Goal: Task Accomplishment & Management: Manage account settings

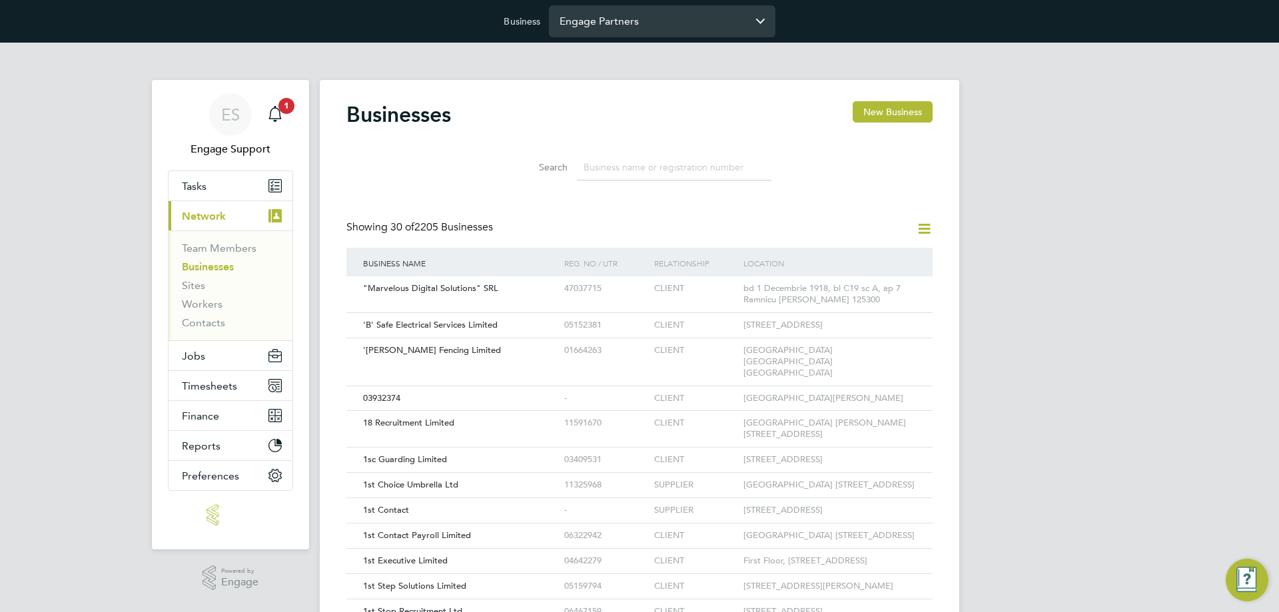
click at [652, 20] on input "Engage Partners" at bounding box center [662, 20] width 226 height 31
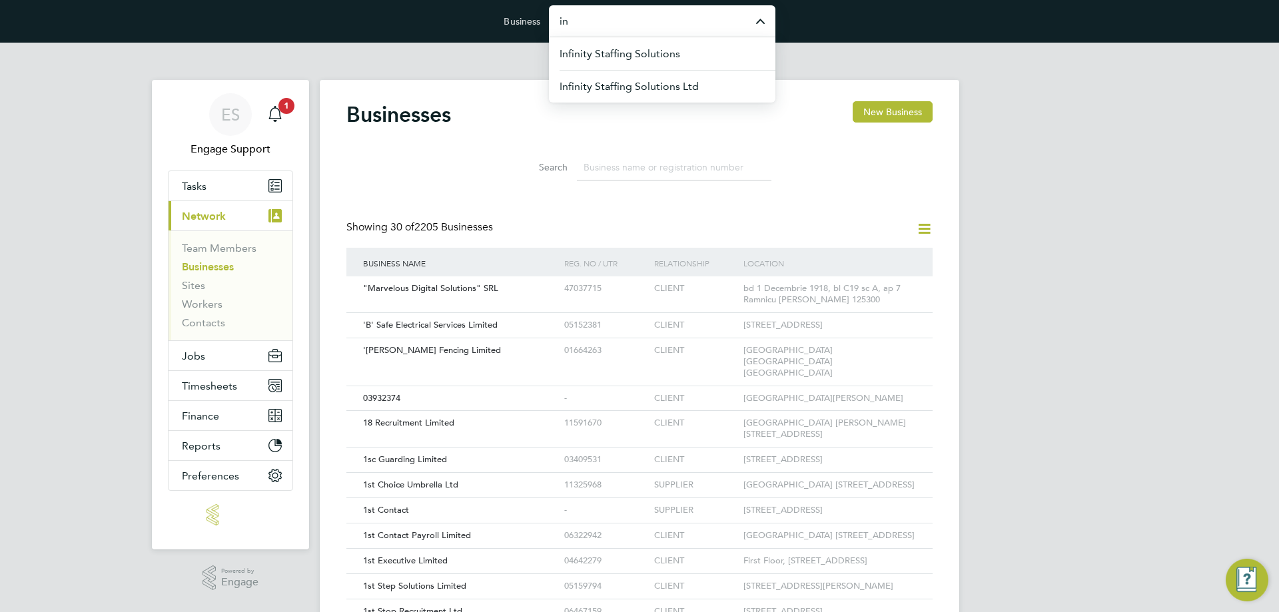
type input "i"
click at [1063, 320] on div "ES Engage Support Notifications 1 Applications: Tasks Current page: Network Tea…" at bounding box center [639, 616] width 1279 height 1146
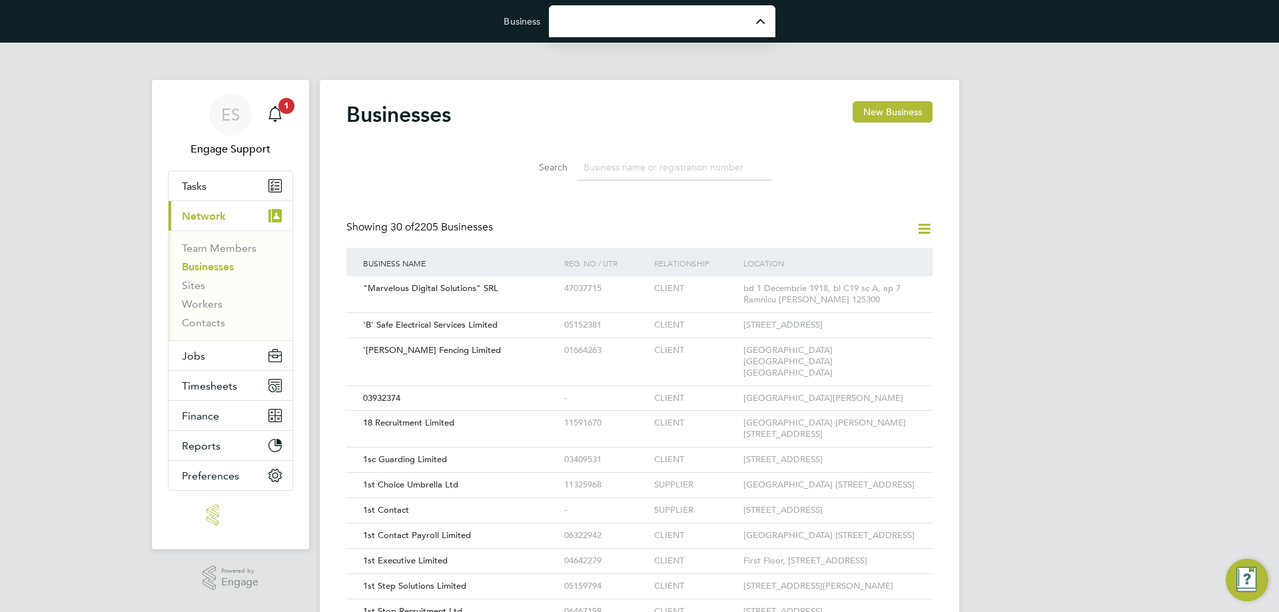
type input "Engage Partners"
click at [925, 228] on icon at bounding box center [924, 228] width 17 height 17
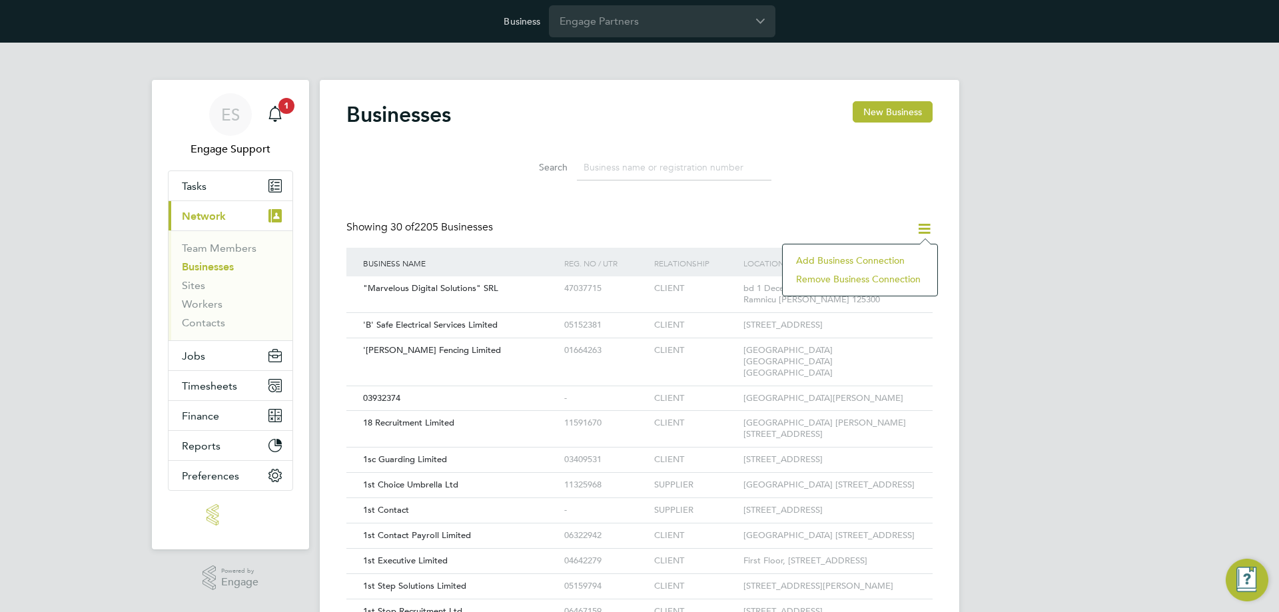
click at [889, 260] on li "Add Business Connection" at bounding box center [859, 260] width 141 height 19
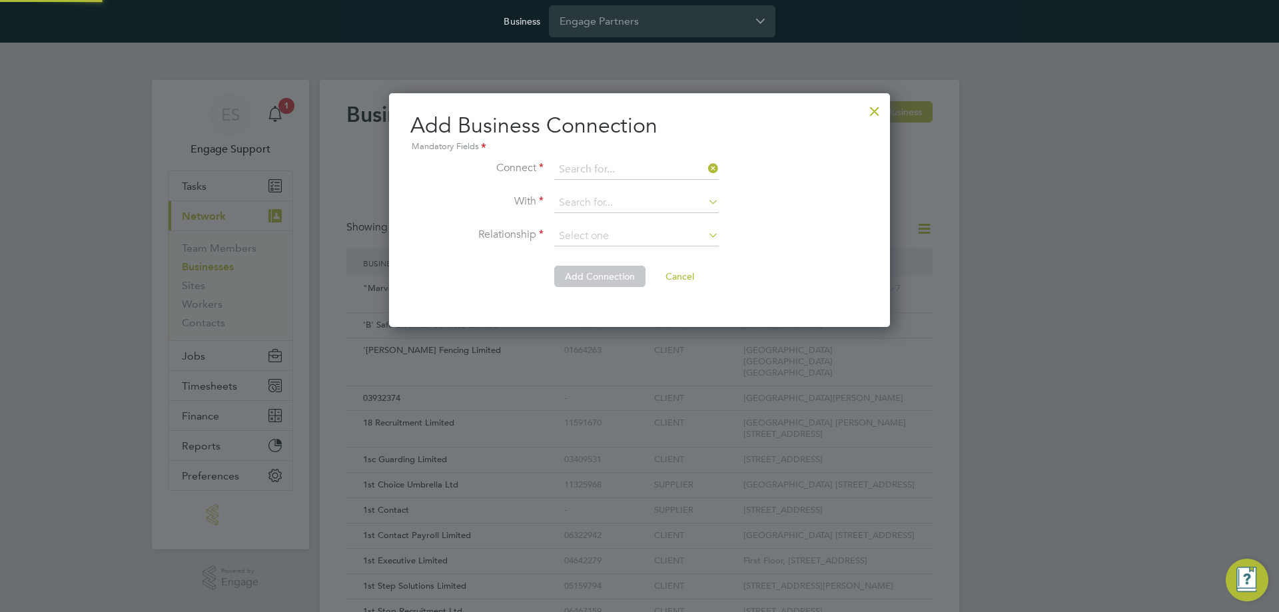
scroll to position [234, 502]
click at [582, 167] on input at bounding box center [636, 170] width 165 height 20
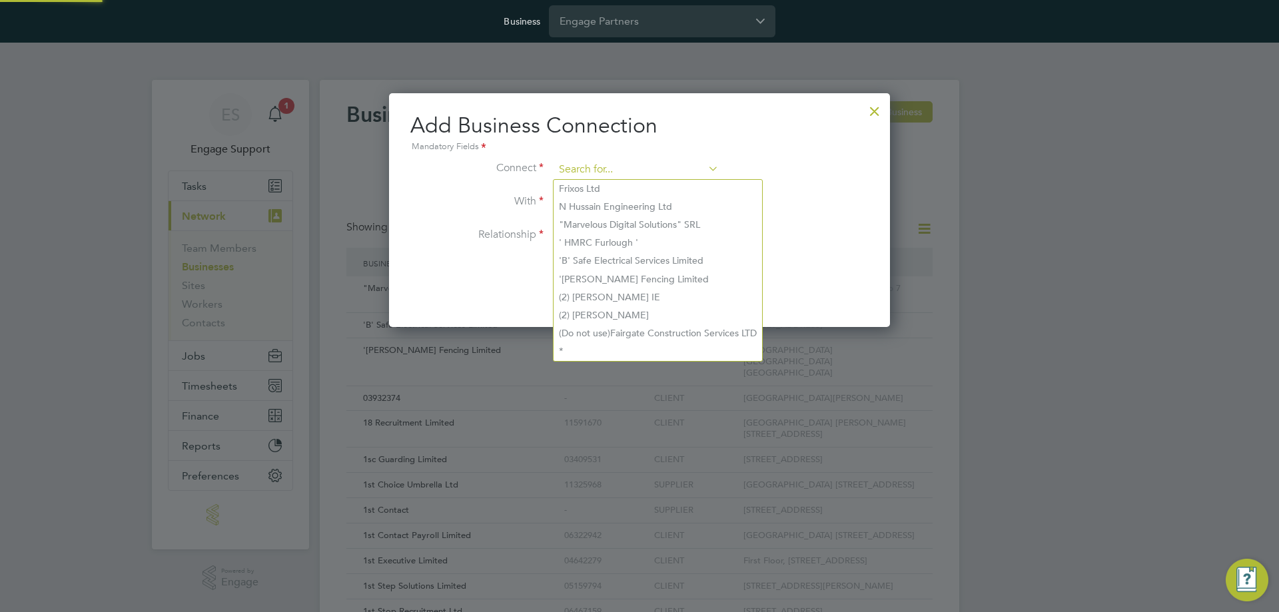
paste input "10847195"
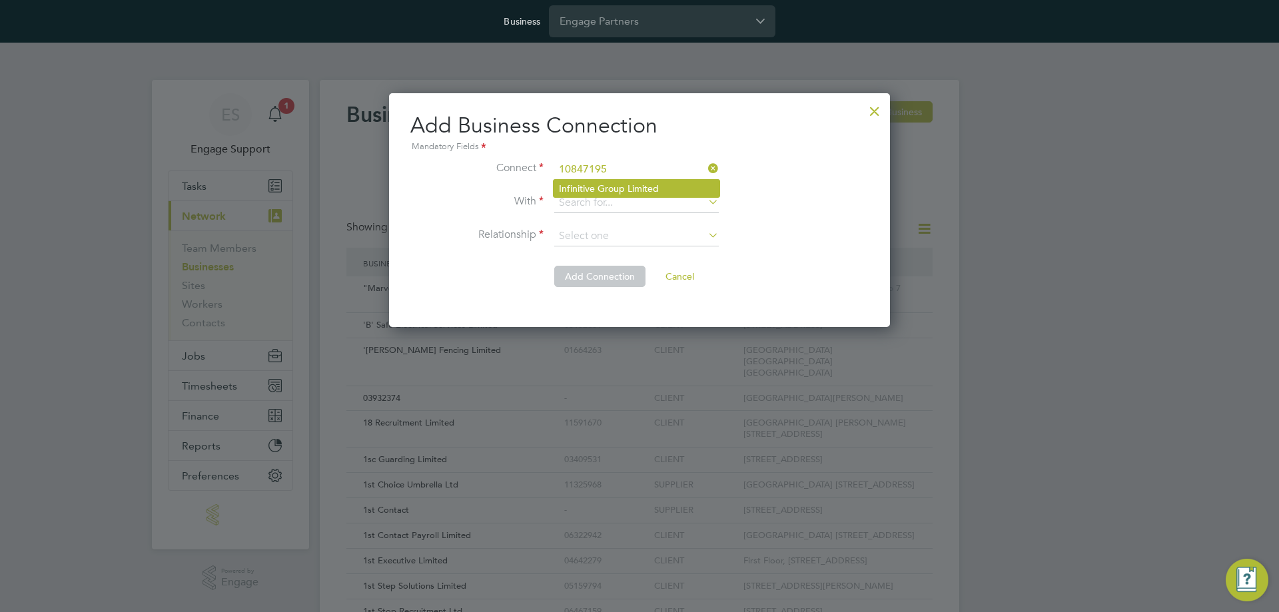
click at [608, 189] on li "Infinitive Group Limited" at bounding box center [637, 188] width 166 height 17
type input "Infinitive Group Limited"
click at [599, 195] on input at bounding box center [636, 203] width 165 height 20
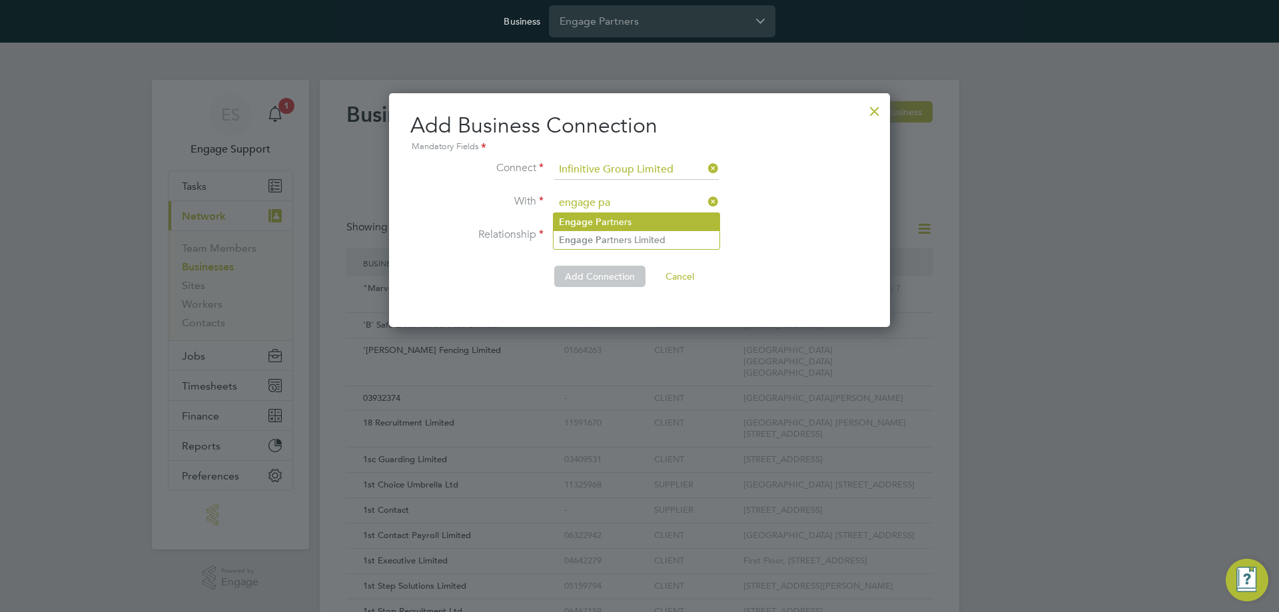
click at [613, 215] on li "Engage Pa rtners" at bounding box center [637, 222] width 166 height 18
type input "Engage Partners"
click at [606, 234] on input at bounding box center [636, 236] width 165 height 20
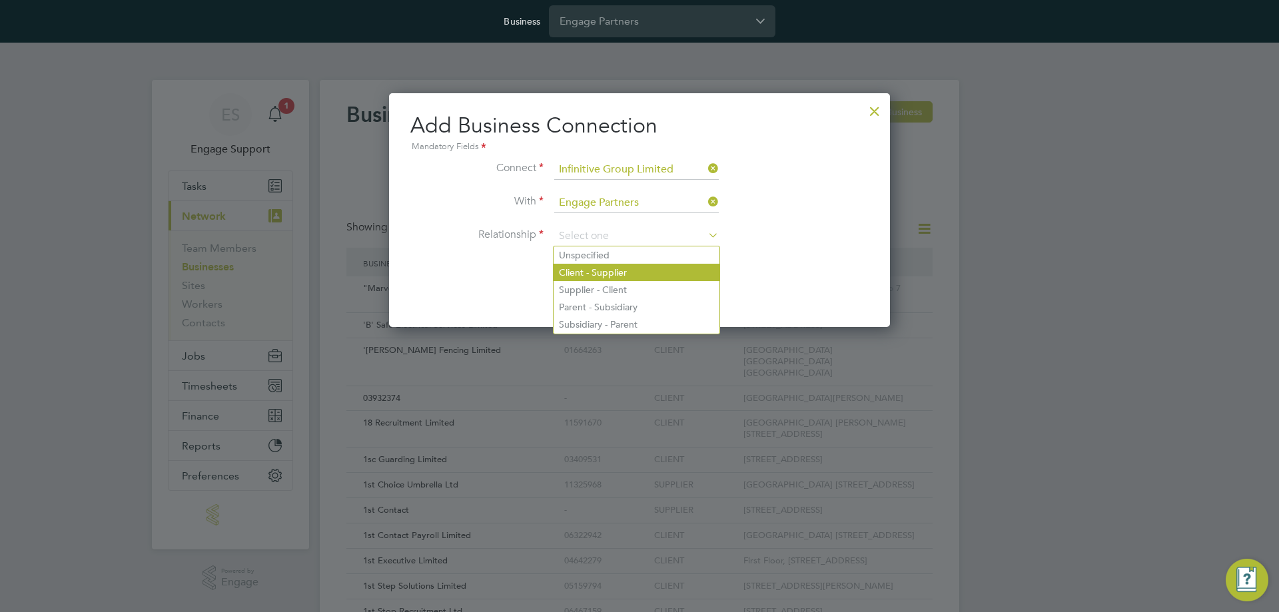
click at [600, 272] on li "Client - Supplier" at bounding box center [637, 272] width 166 height 17
type input "Client - Supplier"
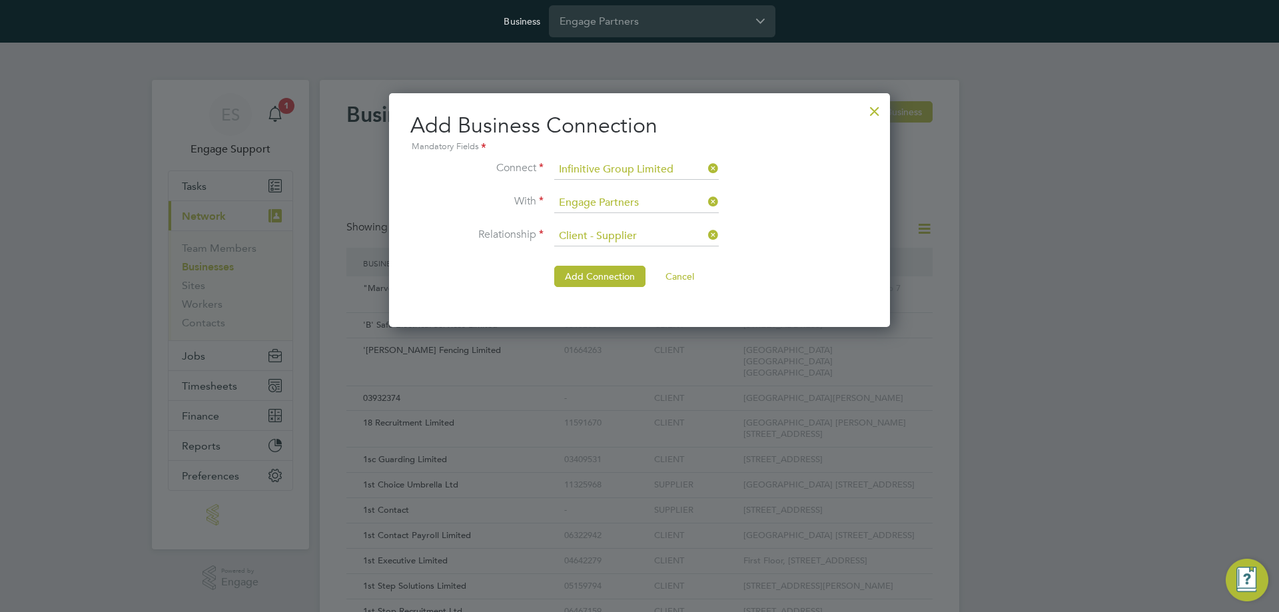
click at [593, 288] on li "Add Connection Cancel" at bounding box center [639, 283] width 458 height 35
click at [596, 284] on button "Add Connection" at bounding box center [599, 276] width 91 height 21
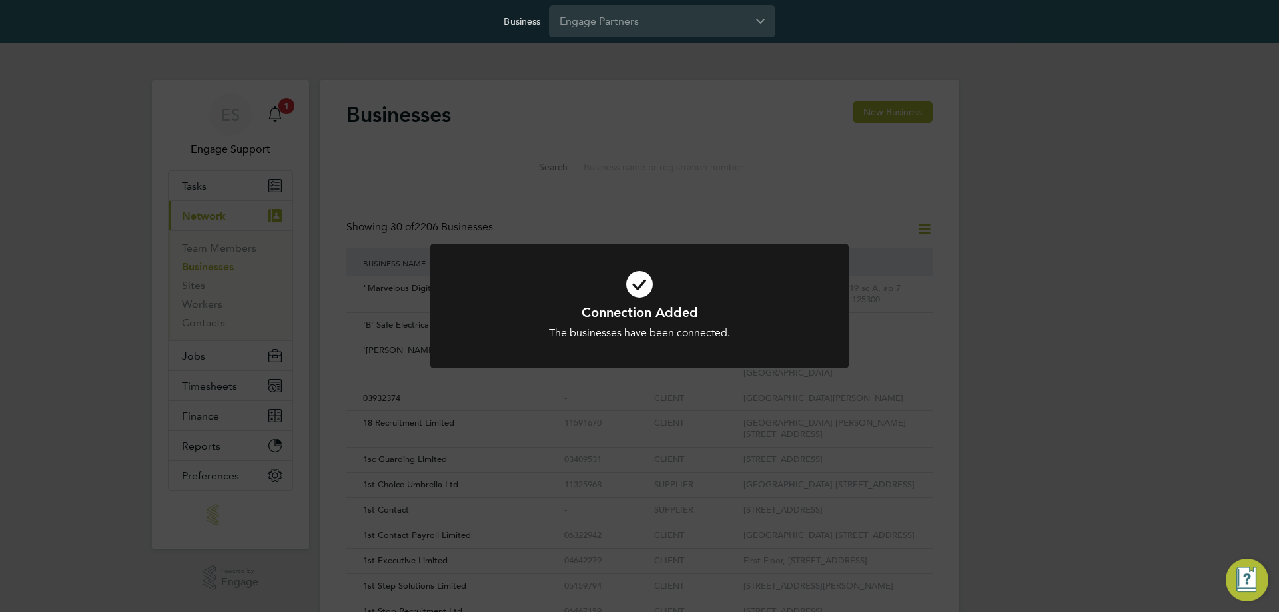
click at [999, 267] on div "Connection Added The businesses have been connected. Cancel Okay" at bounding box center [639, 306] width 1279 height 612
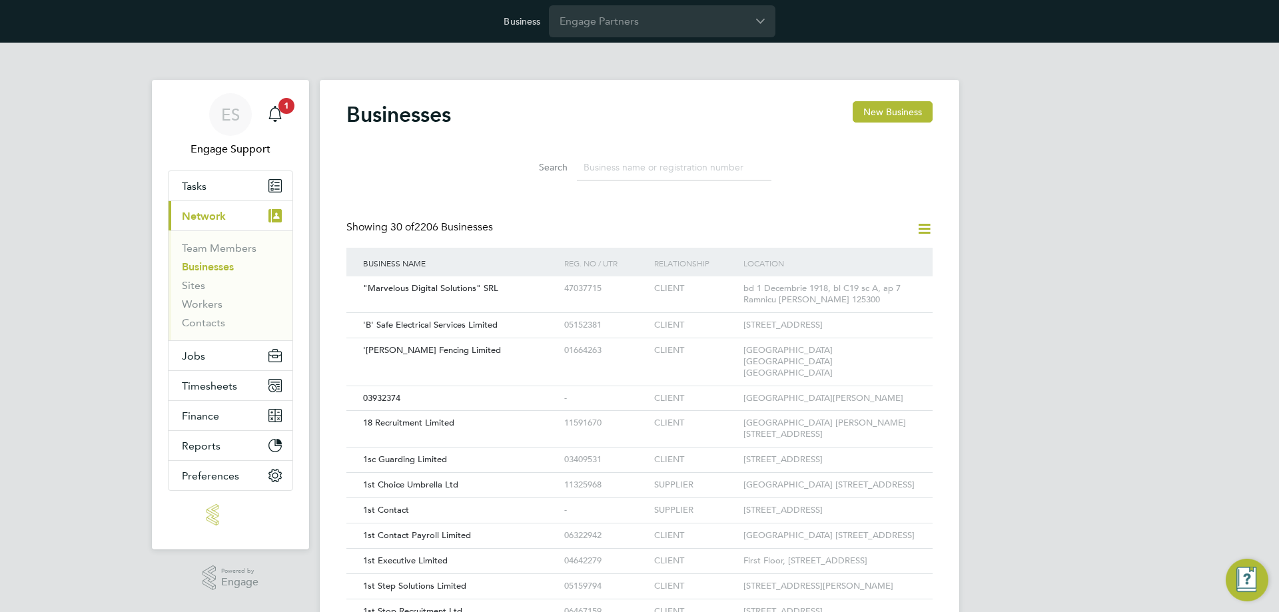
click at [924, 228] on icon at bounding box center [924, 228] width 17 height 17
click at [861, 258] on li "Add Business Connection" at bounding box center [859, 260] width 141 height 19
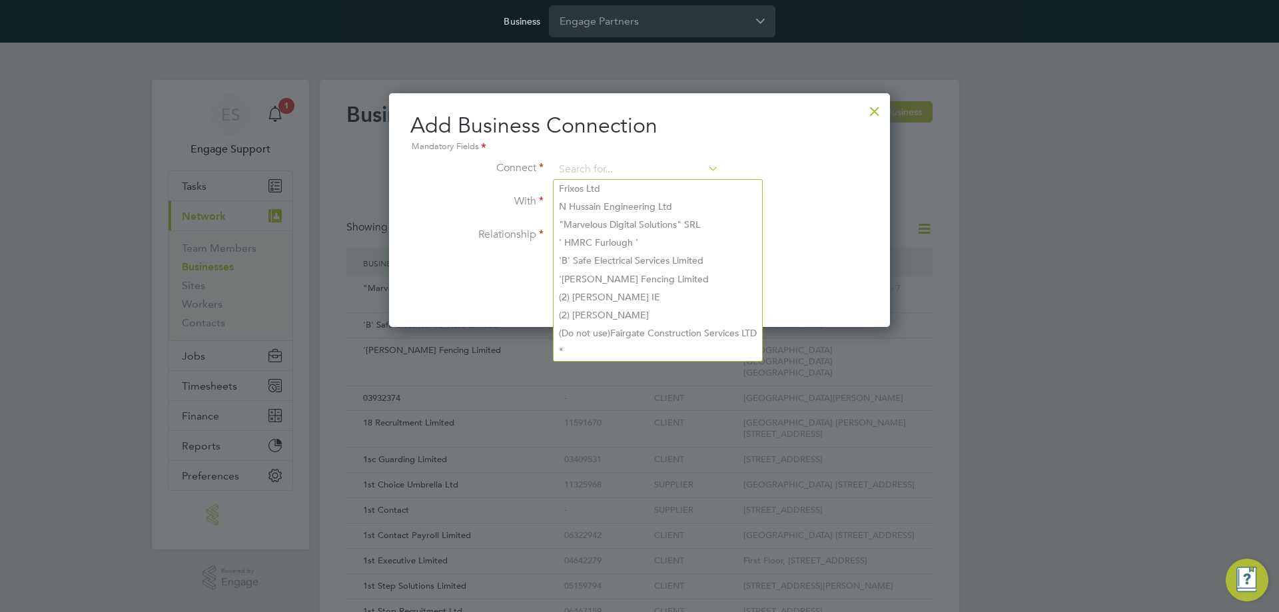
paste input "10847195"
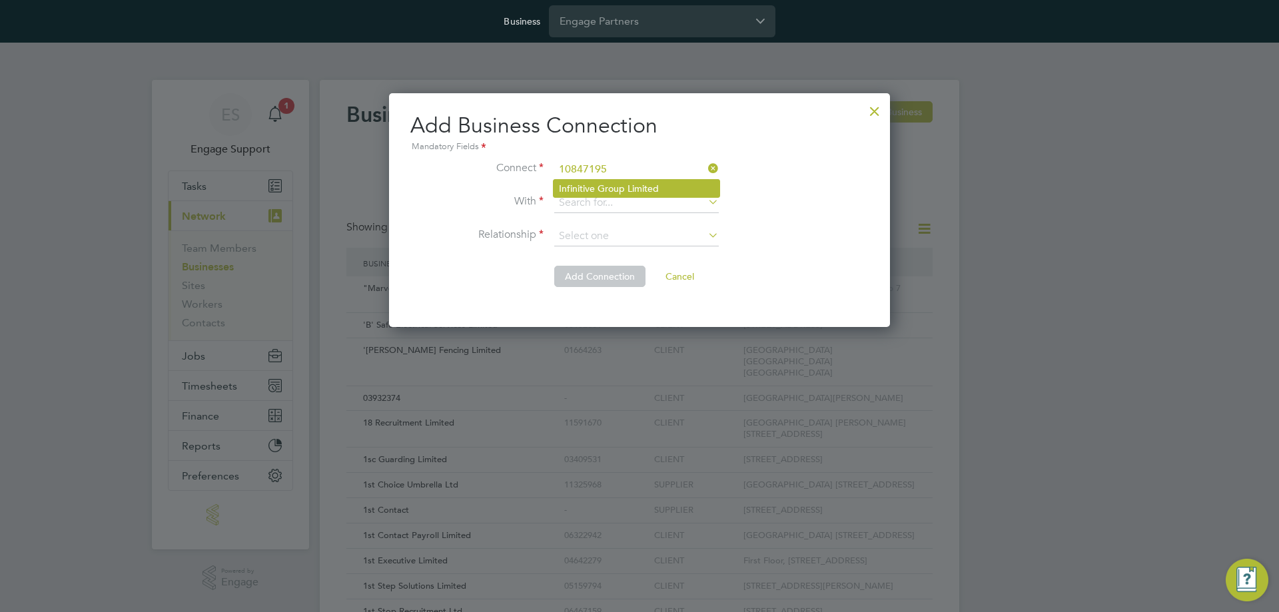
click at [668, 189] on li "Infinitive Group Limited" at bounding box center [637, 188] width 166 height 17
type input "Infinitive Group Limited"
click at [659, 203] on input at bounding box center [636, 203] width 165 height 20
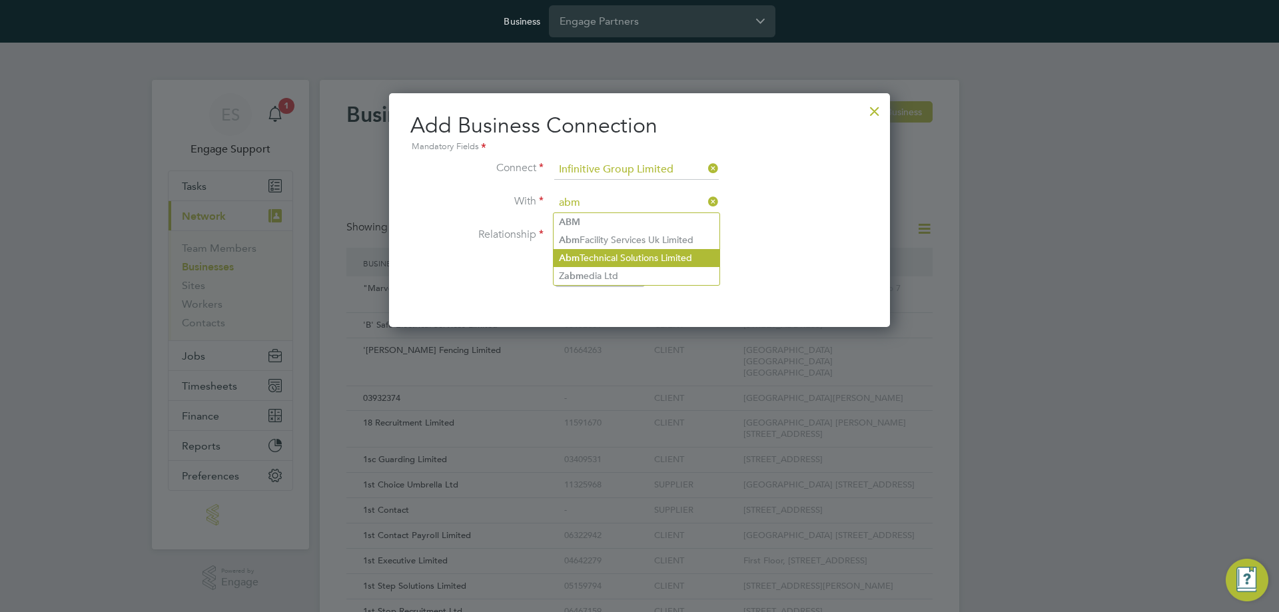
click at [626, 256] on li "Abm Technical Solutions Limited" at bounding box center [637, 258] width 166 height 18
type input "Abm Technical Solutions Limited"
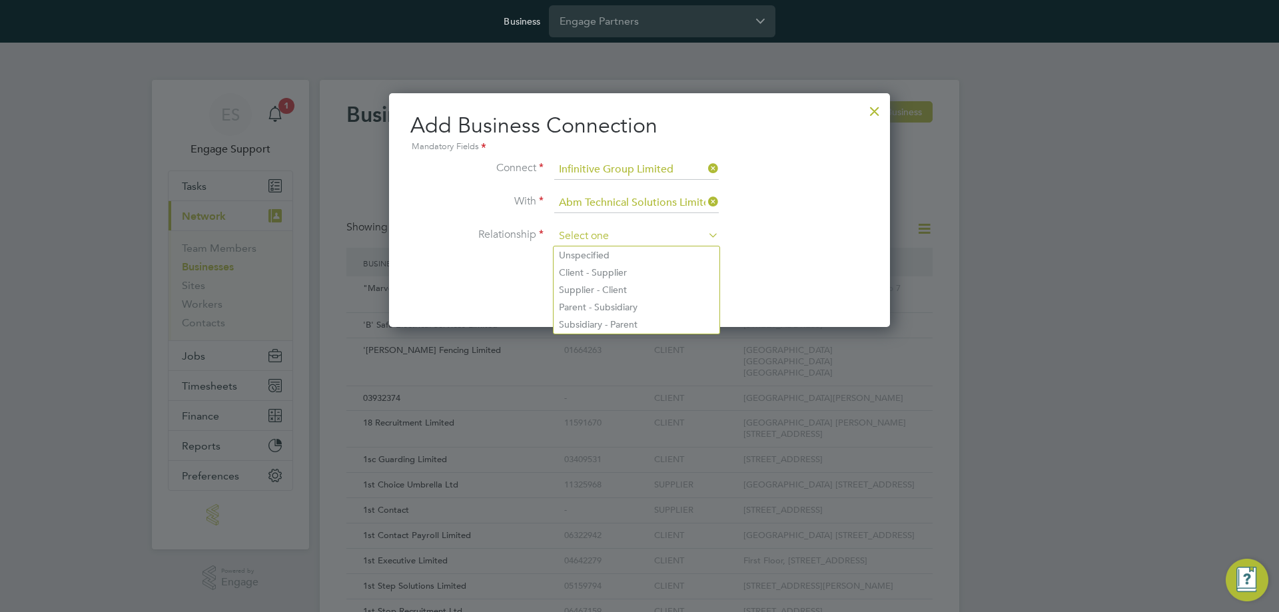
click at [632, 236] on input at bounding box center [636, 236] width 165 height 20
click at [593, 289] on li "Supplier - Client" at bounding box center [637, 289] width 166 height 17
type input "Supplier - Client"
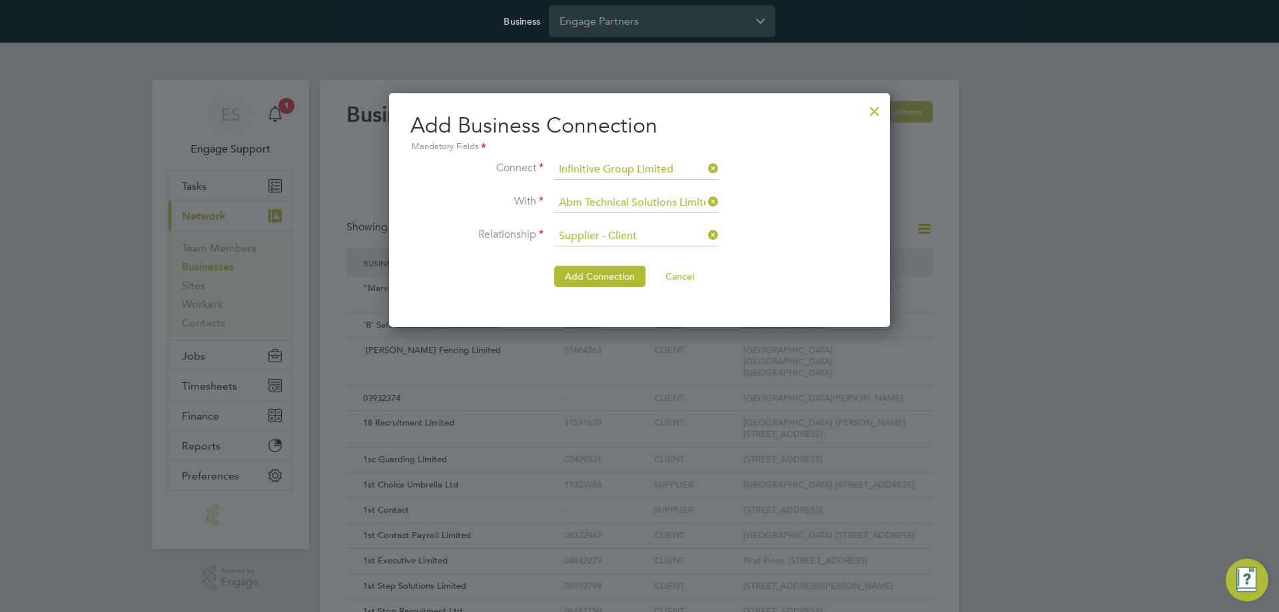
click at [593, 279] on button "Add Connection" at bounding box center [599, 276] width 91 height 21
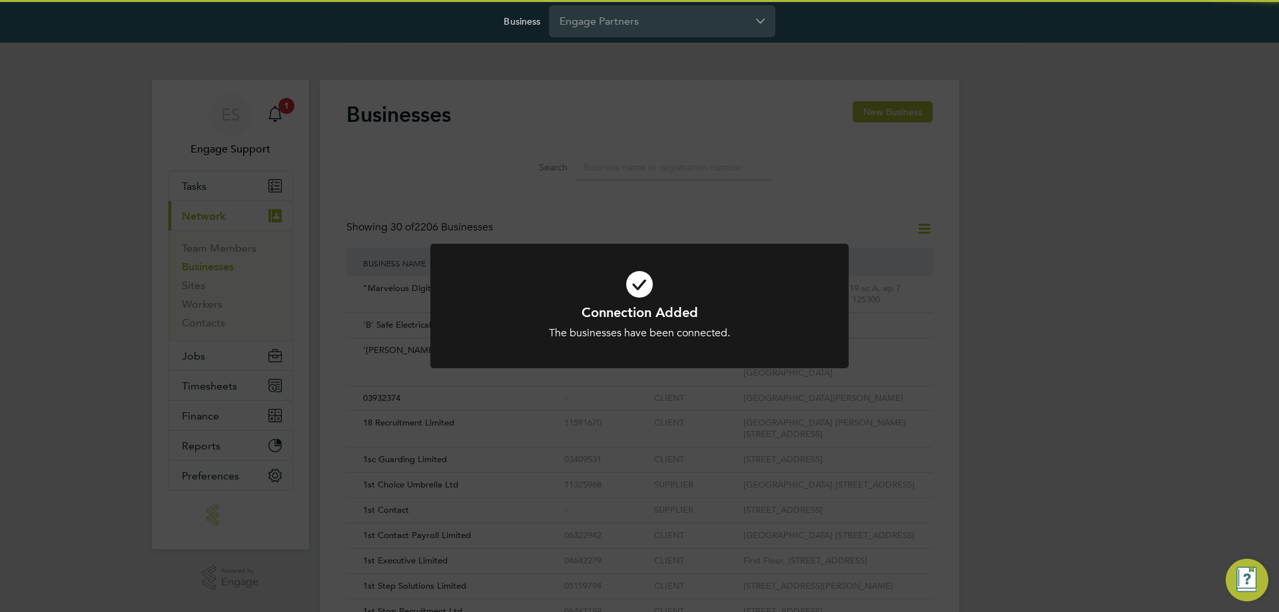
click at [1005, 243] on div "Connection Added The businesses have been connected. Cancel Okay" at bounding box center [639, 306] width 1279 height 612
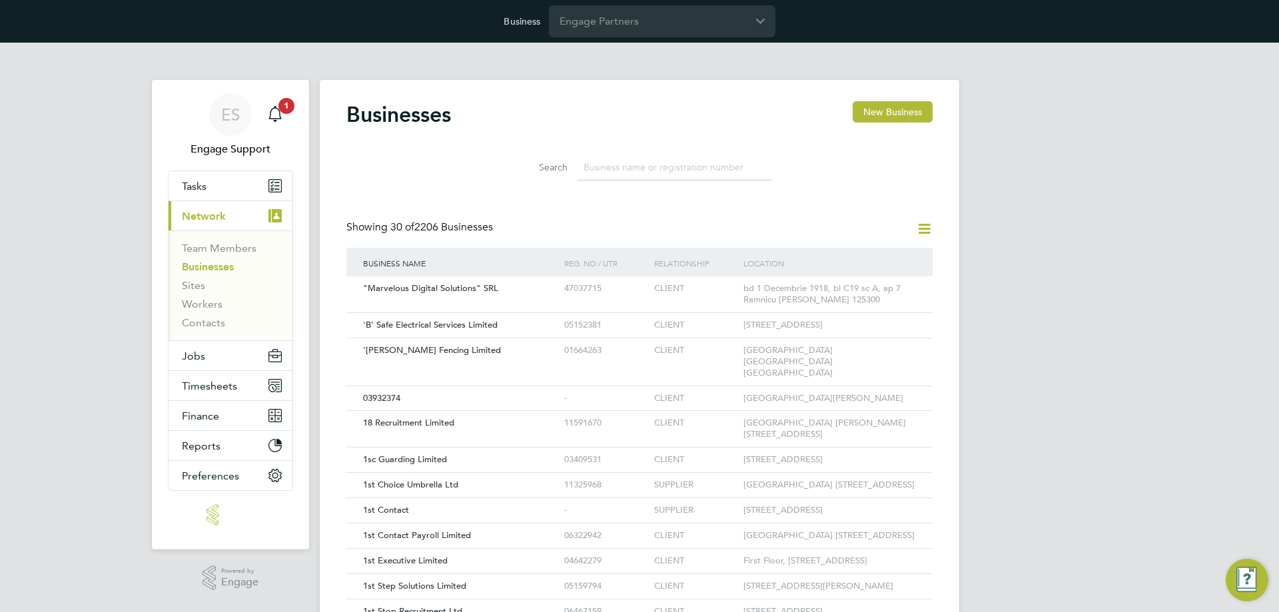
click at [662, 170] on input at bounding box center [674, 168] width 195 height 26
paste input "10847195"
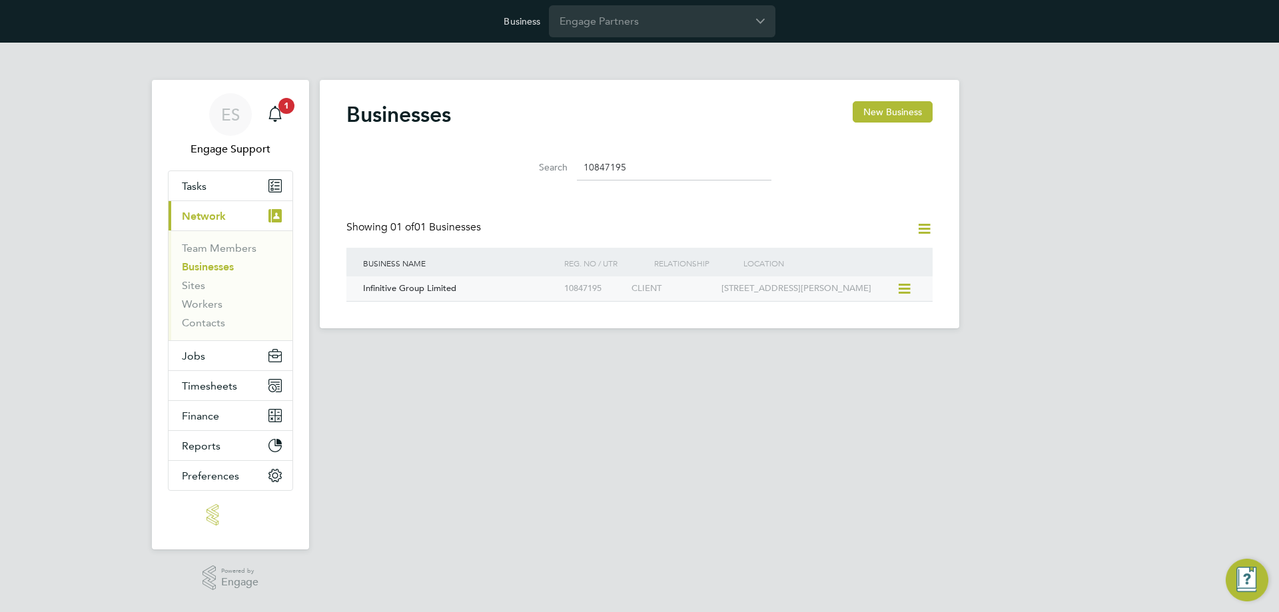
type input "10847195"
click at [591, 298] on div "10847195" at bounding box center [594, 288] width 67 height 25
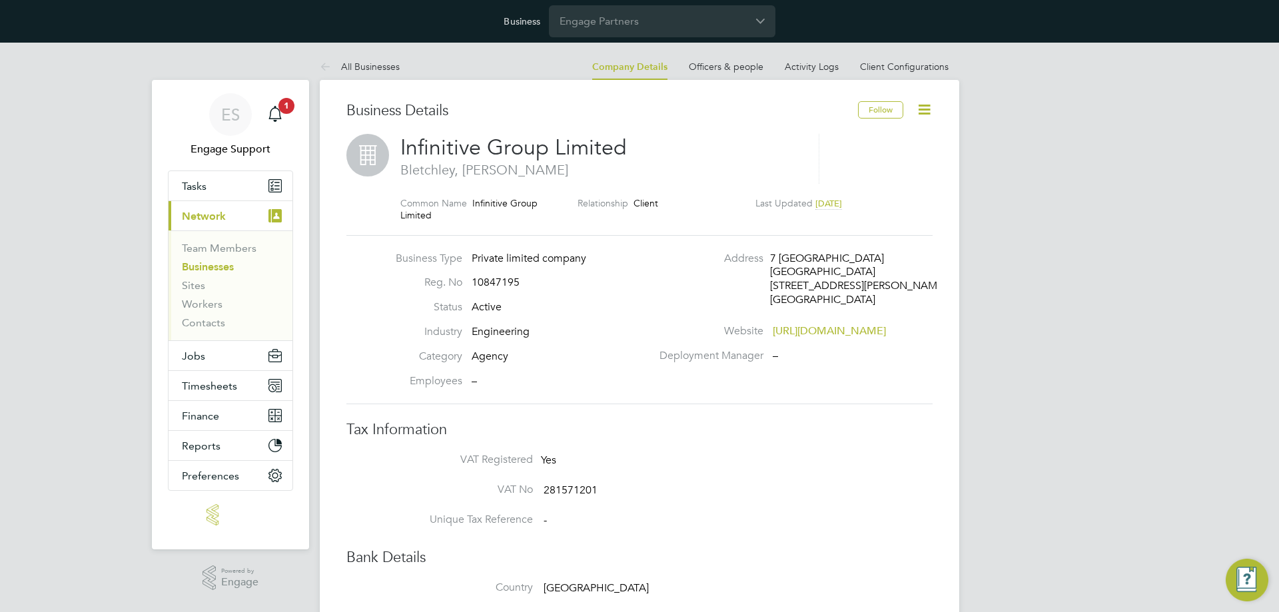
click at [927, 111] on icon at bounding box center [924, 109] width 17 height 17
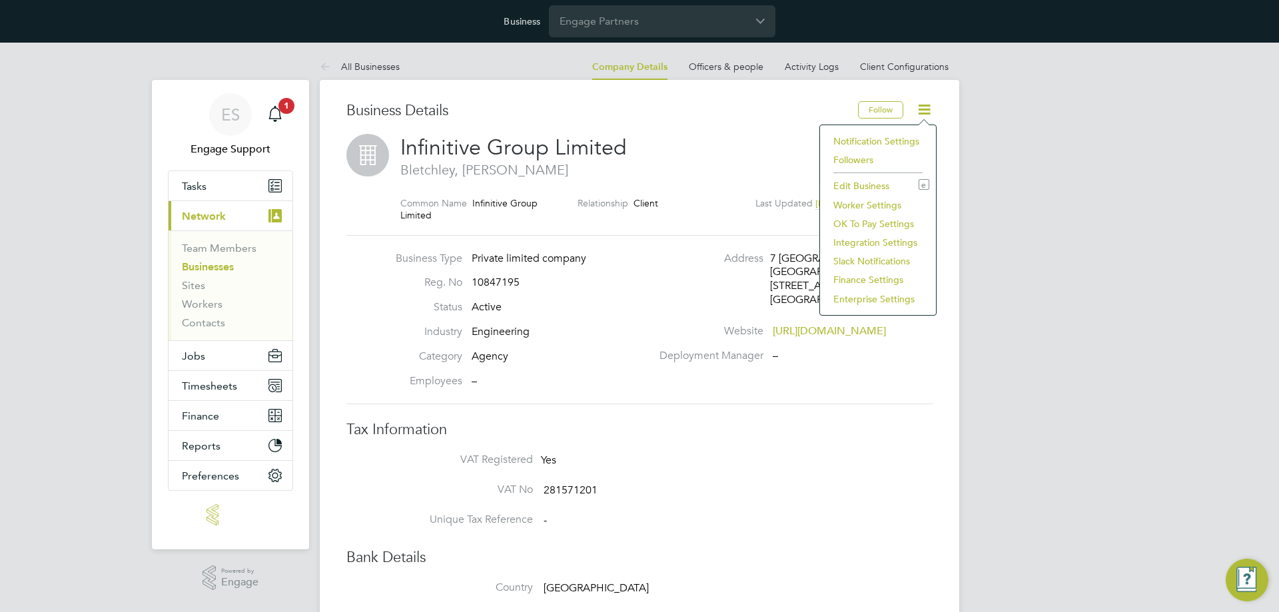
click at [869, 184] on li "Edit Business e" at bounding box center [878, 186] width 103 height 19
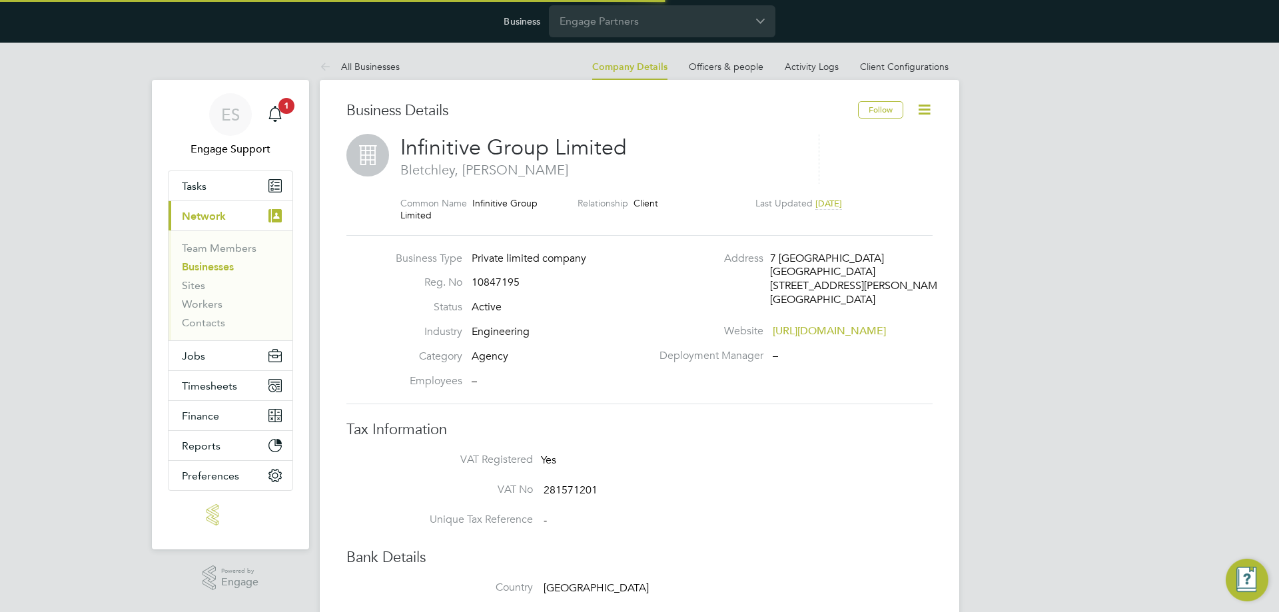
type input "[GEOGRAPHIC_DATA]"
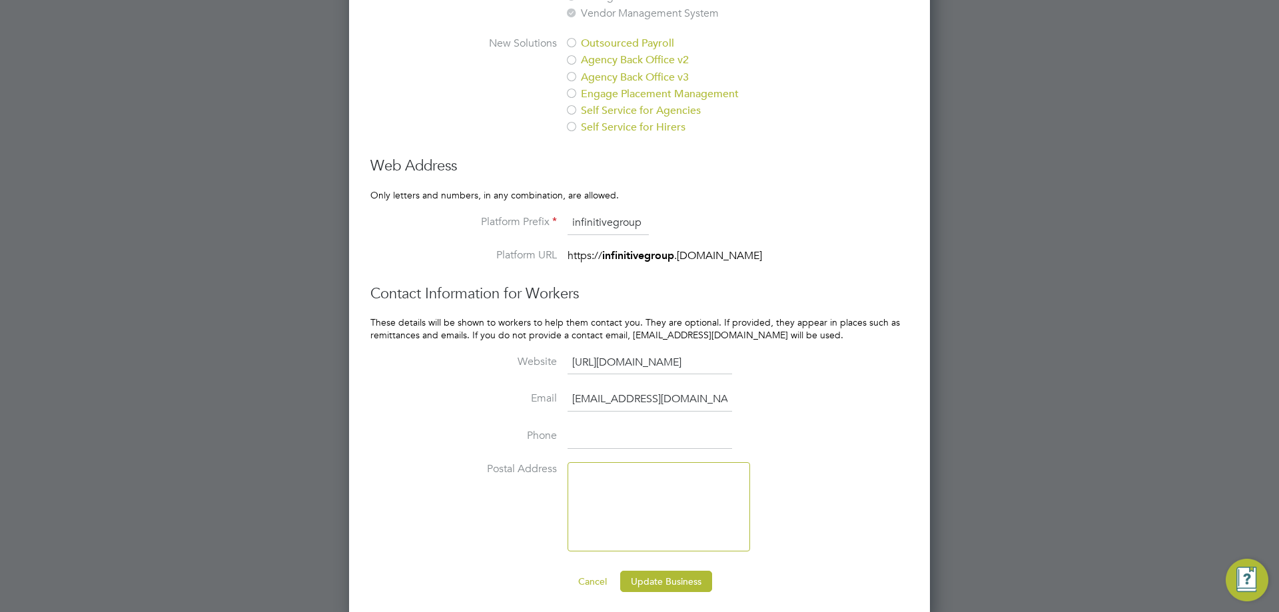
scroll to position [1331, 0]
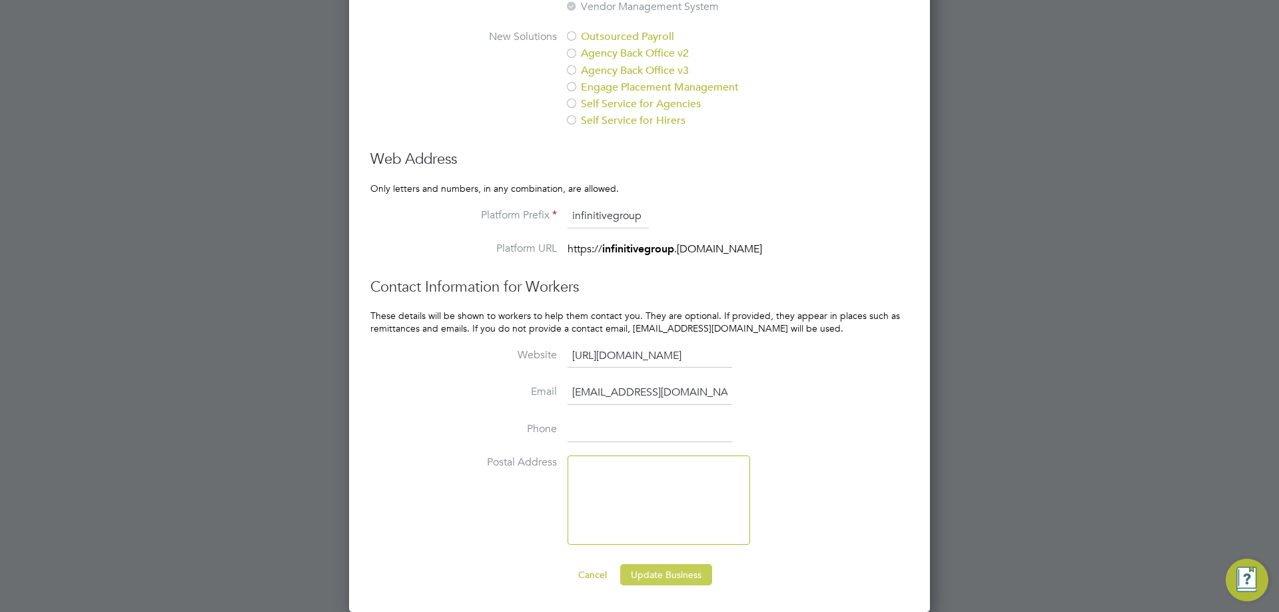
click at [660, 580] on button "Update Business" at bounding box center [666, 574] width 92 height 21
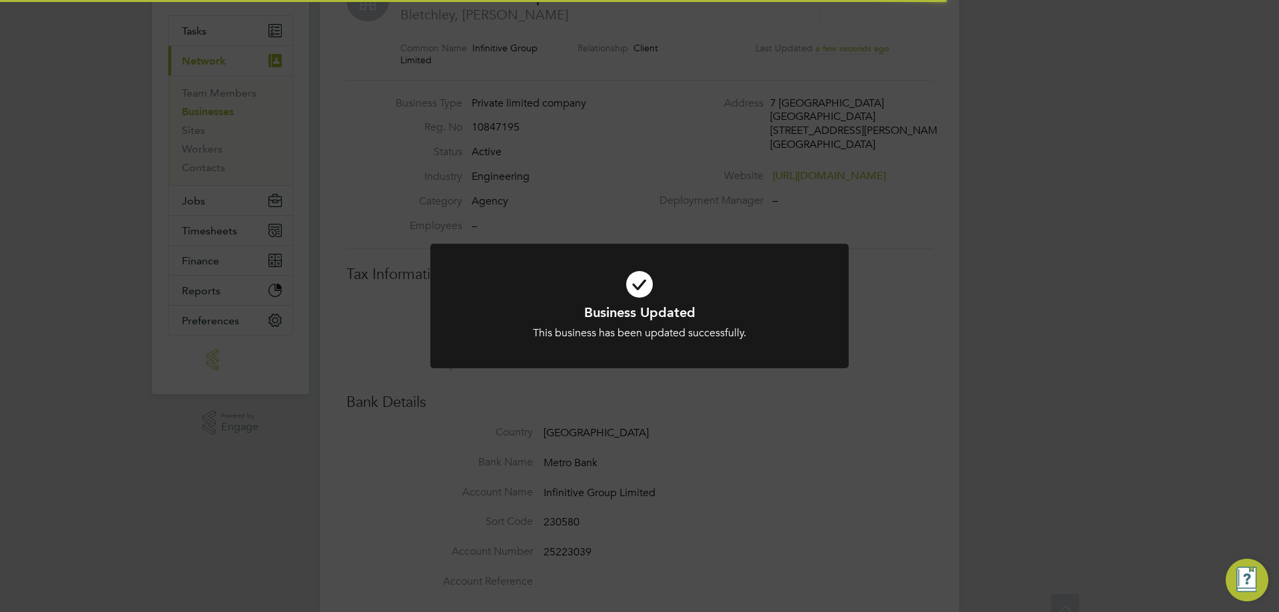
scroll to position [0, 0]
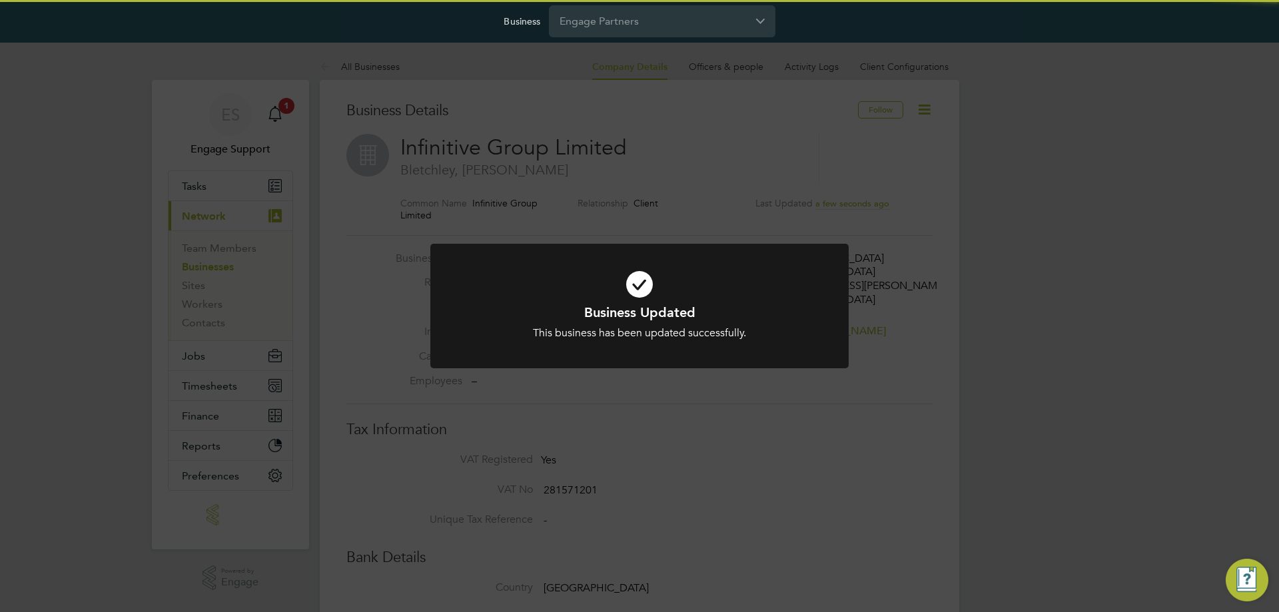
click at [929, 109] on div "Business Updated This business has been updated successfully. Cancel Okay" at bounding box center [639, 306] width 1279 height 612
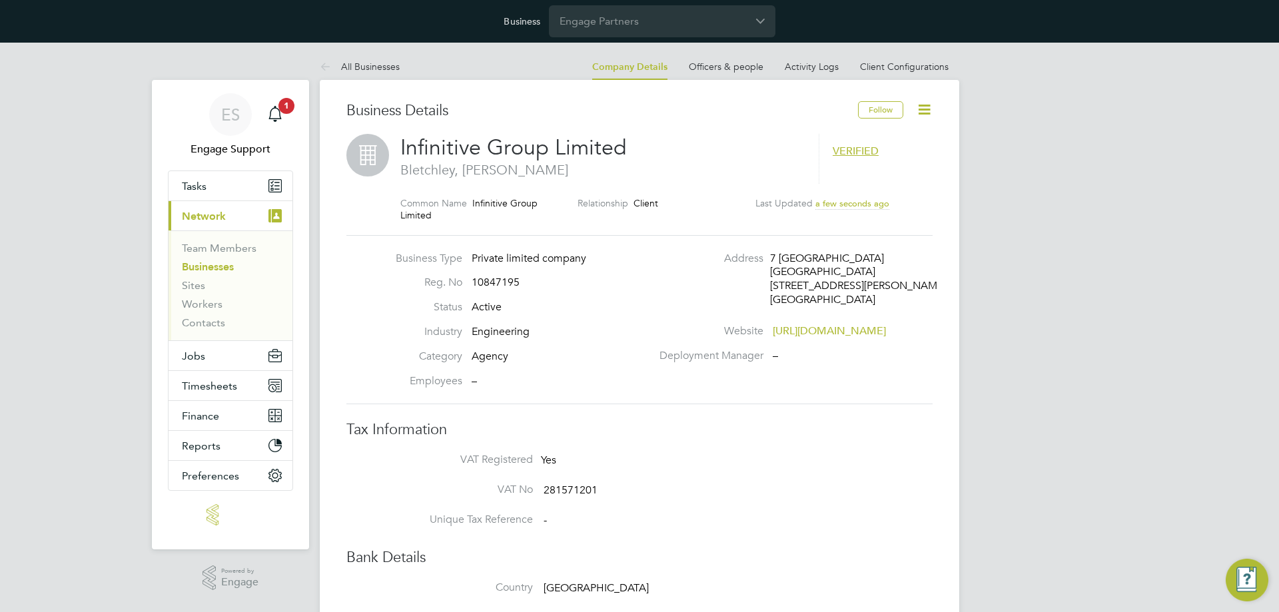
click at [926, 111] on icon at bounding box center [924, 109] width 17 height 17
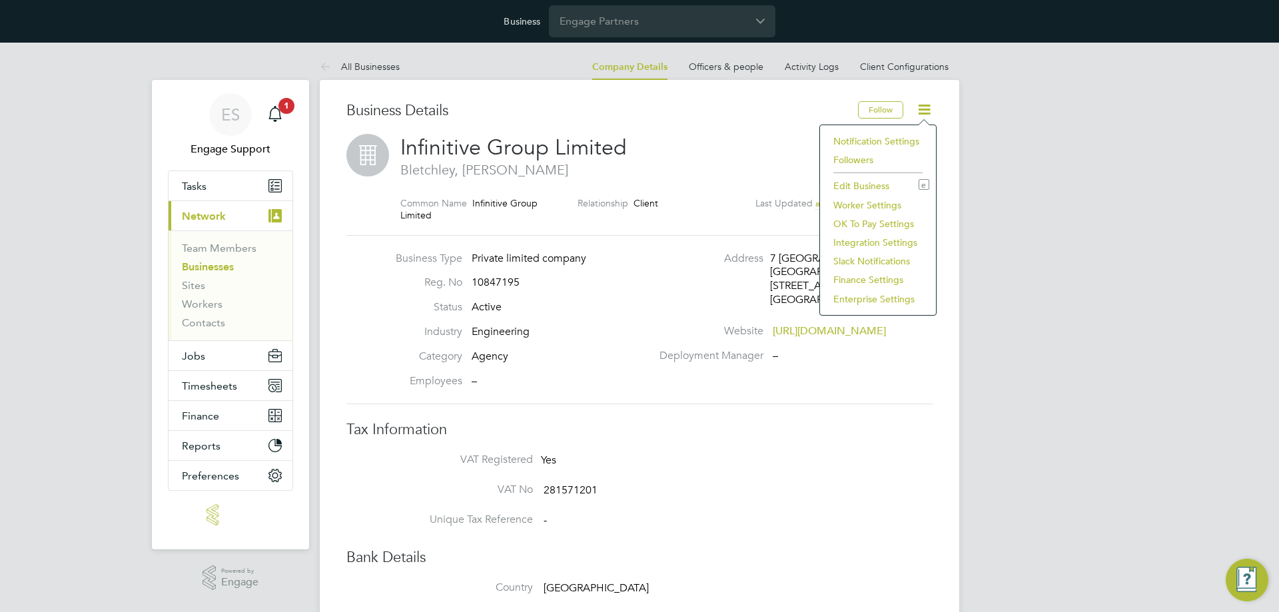
click at [852, 206] on li "Worker Settings" at bounding box center [878, 205] width 103 height 19
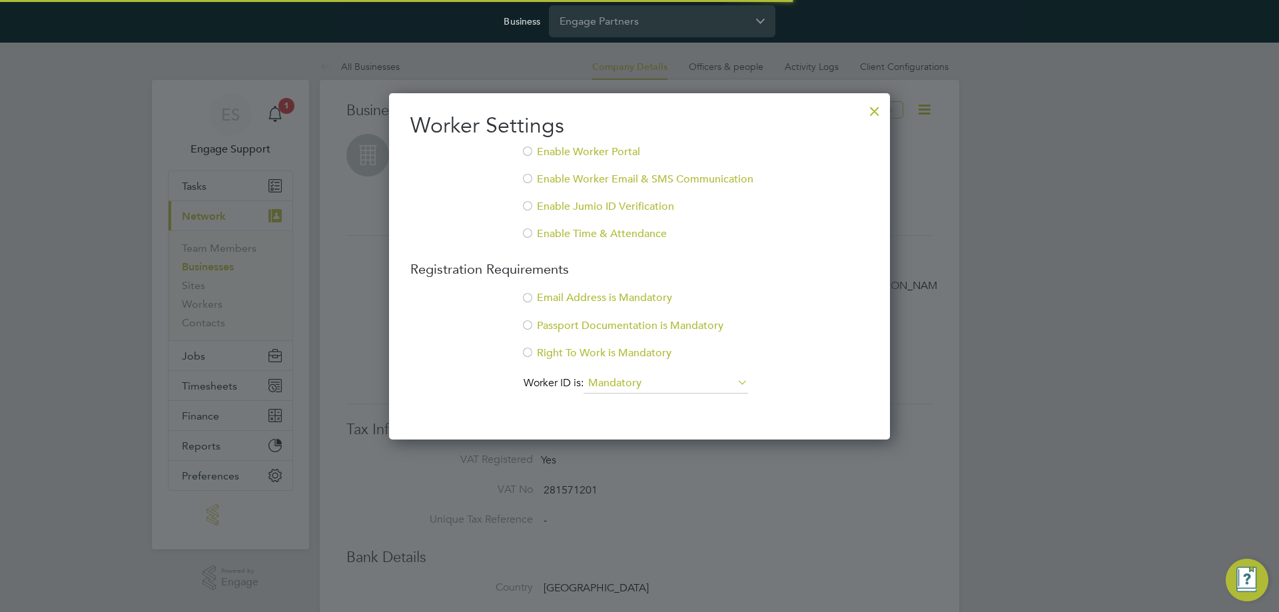
scroll to position [347, 502]
click at [537, 153] on li "Enable Worker Portal" at bounding box center [639, 158] width 458 height 27
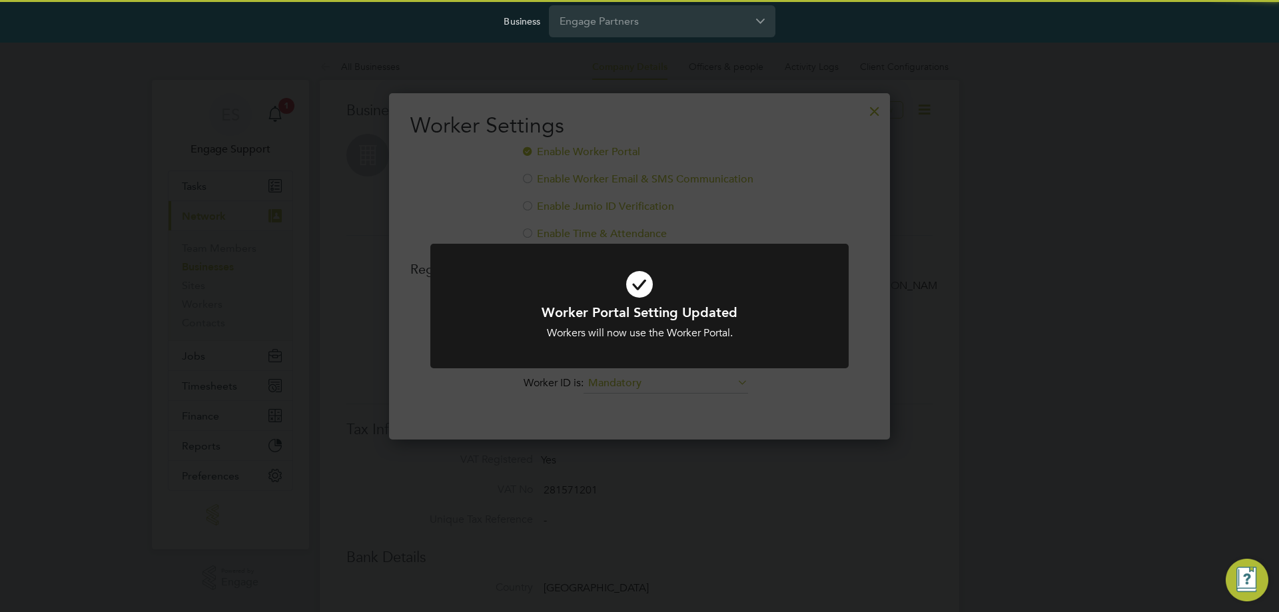
click at [529, 175] on div "Worker Portal Setting Updated Workers will now use the Worker Portal. Cancel Ok…" at bounding box center [639, 306] width 1279 height 612
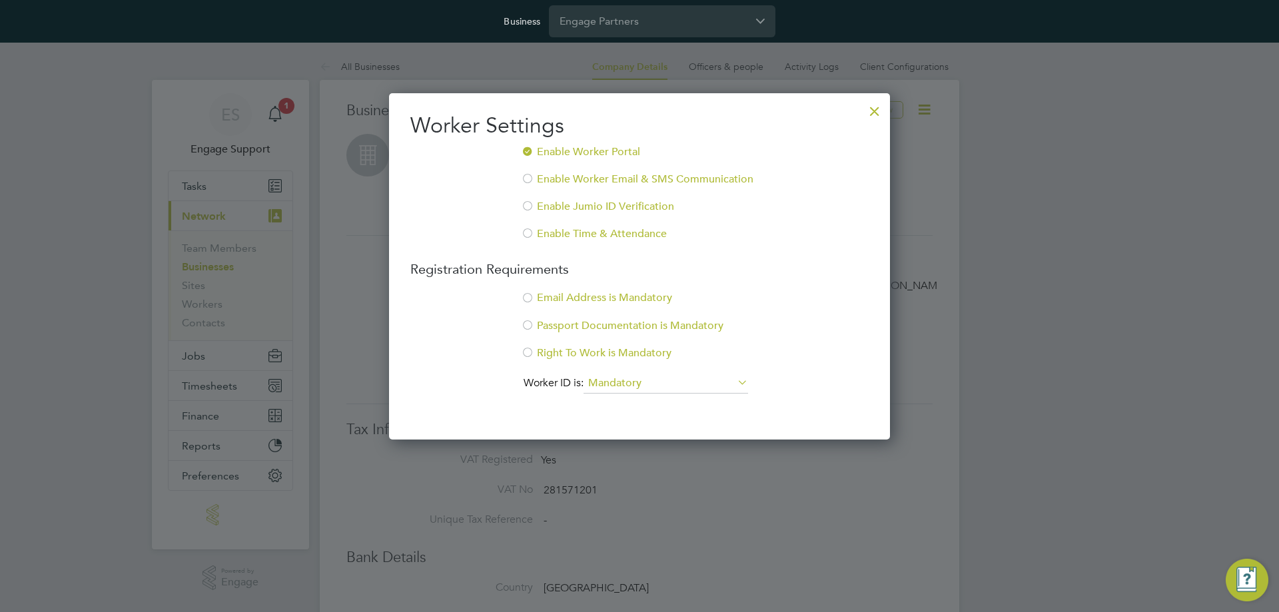
click at [528, 178] on div at bounding box center [527, 179] width 13 height 13
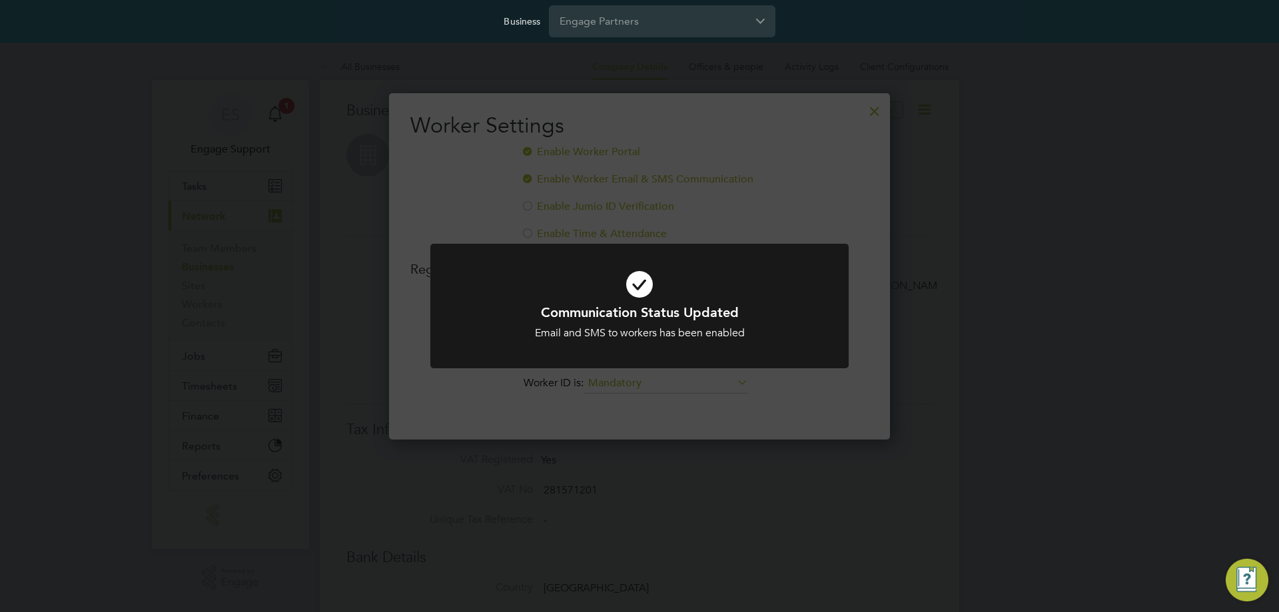
click at [487, 193] on div "Communication Status Updated Email and SMS to workers has been enabled Cancel O…" at bounding box center [639, 306] width 1279 height 612
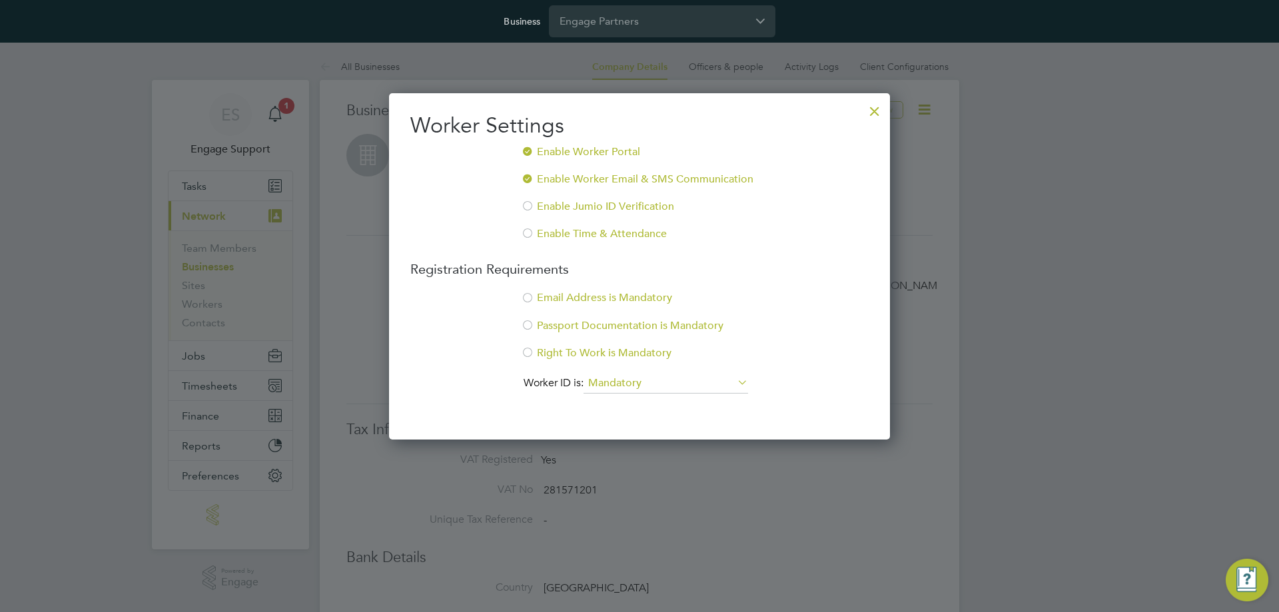
click at [527, 302] on div at bounding box center [527, 298] width 13 height 13
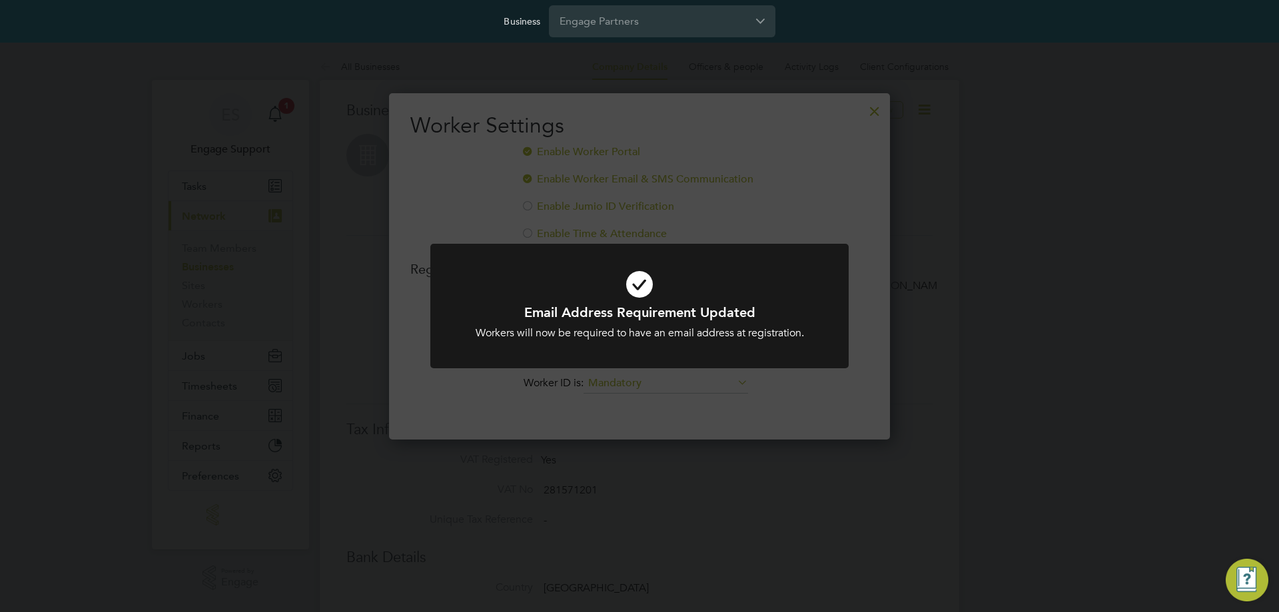
click at [482, 404] on div "Email Address Requirement Updated Workers will now be required to have an email…" at bounding box center [639, 306] width 1279 height 612
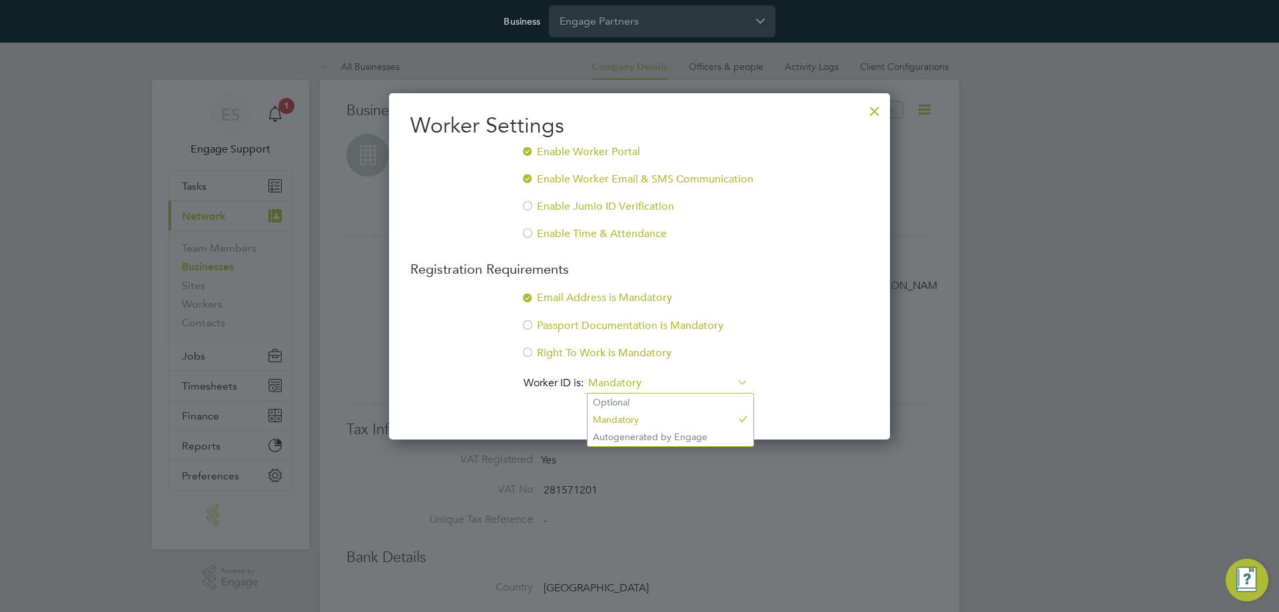
click at [730, 386] on input "Mandatory" at bounding box center [666, 384] width 165 height 20
click at [715, 403] on li "Optional" at bounding box center [671, 402] width 166 height 17
type input "Optional"
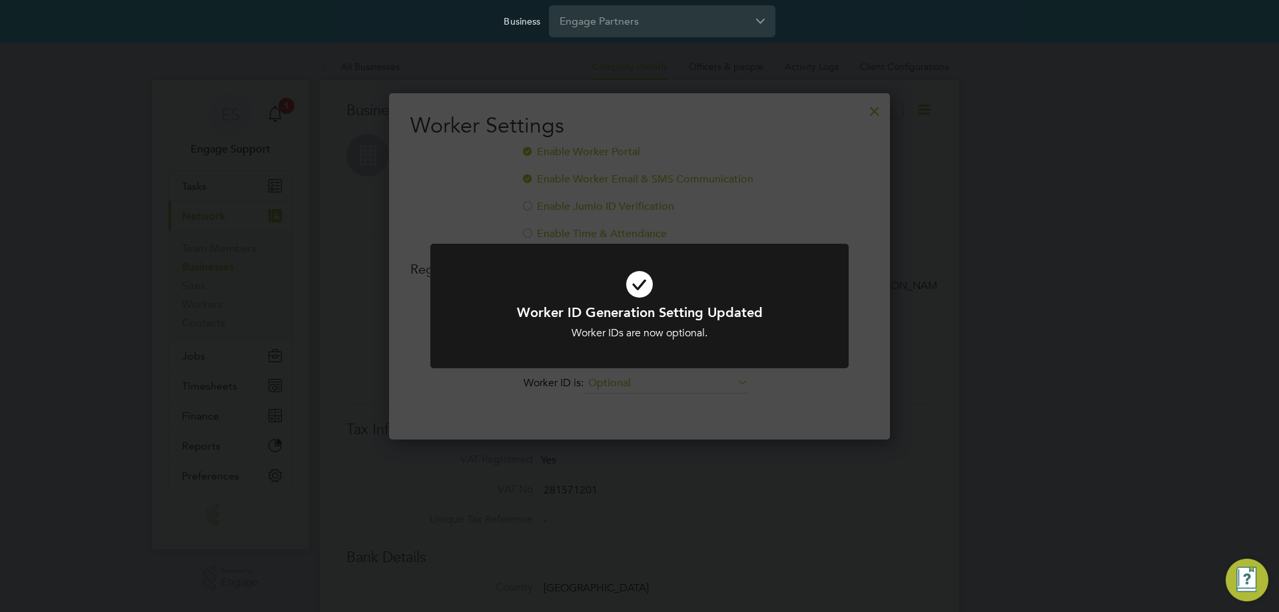
click at [867, 190] on div "Worker ID Generation Setting Updated Worker IDs are now optional. Cancel Okay" at bounding box center [639, 306] width 1279 height 612
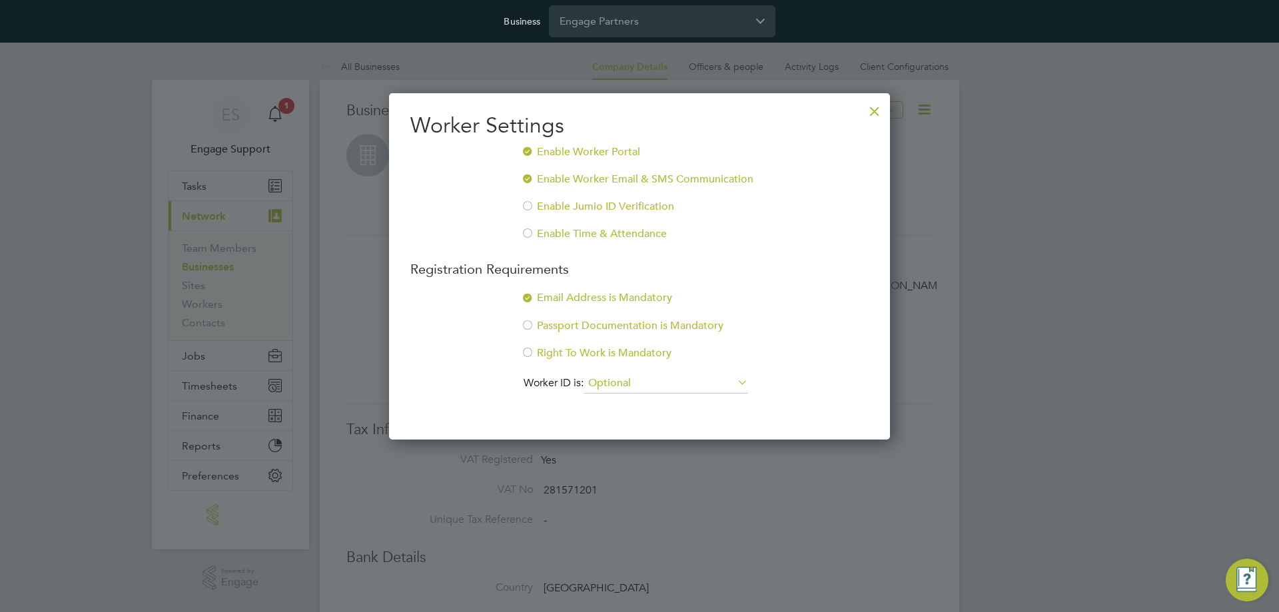
click at [875, 107] on div at bounding box center [875, 108] width 24 height 24
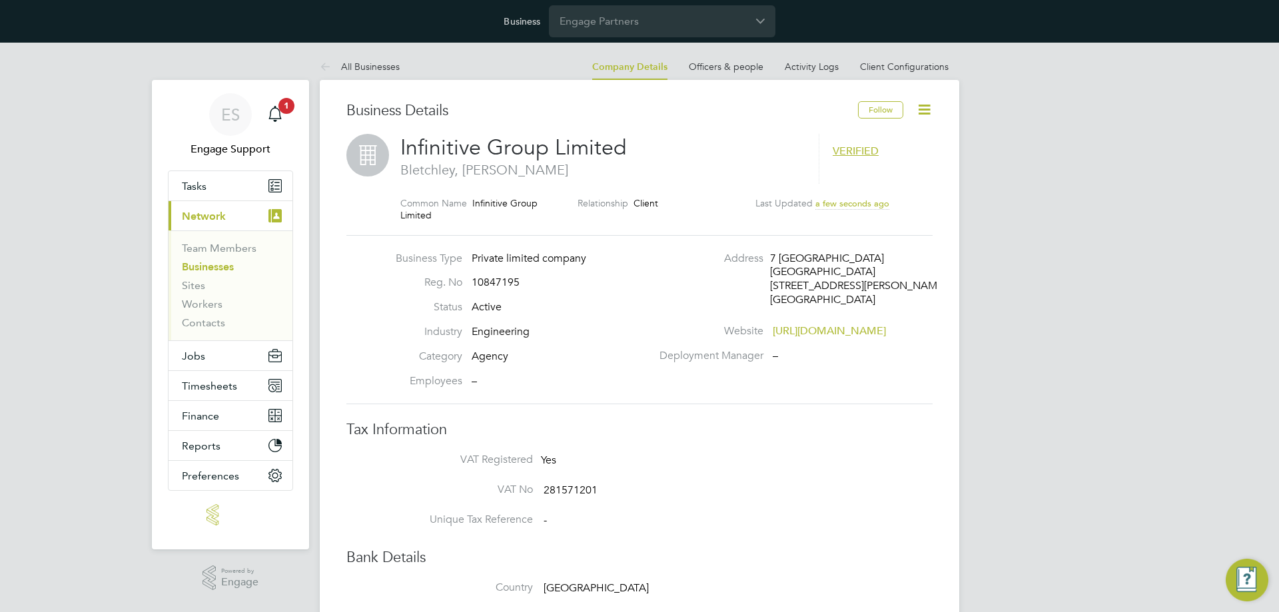
click at [657, 20] on input "Engage Partners" at bounding box center [662, 20] width 226 height 31
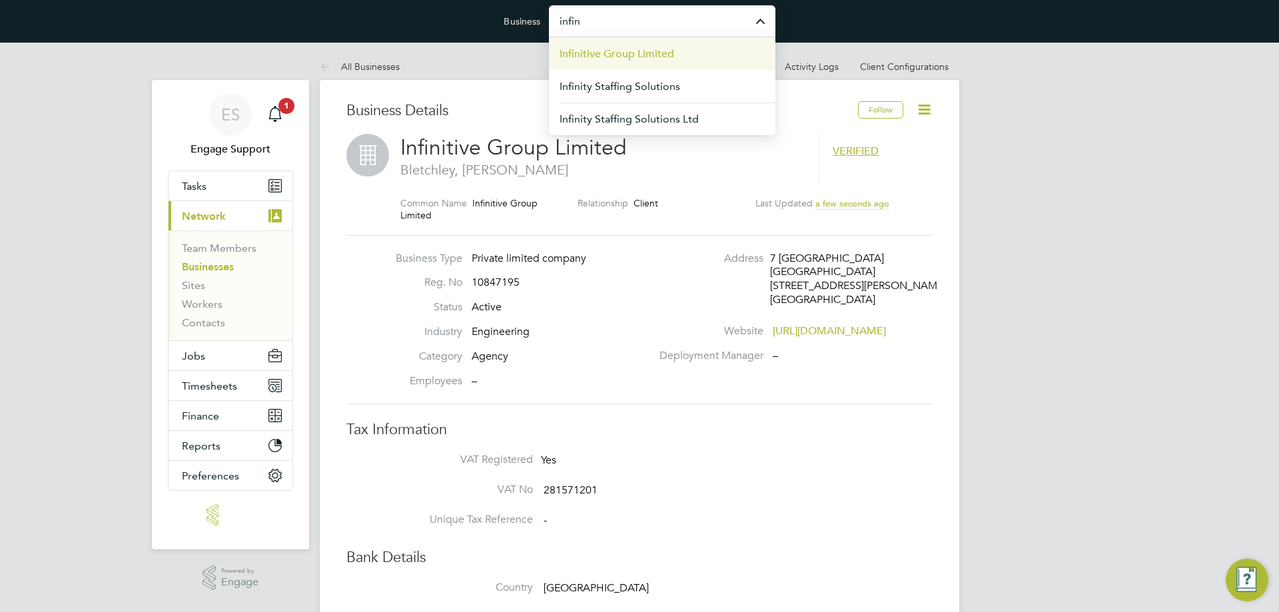
click at [655, 56] on span "Infinitive Group Limited" at bounding box center [617, 54] width 115 height 16
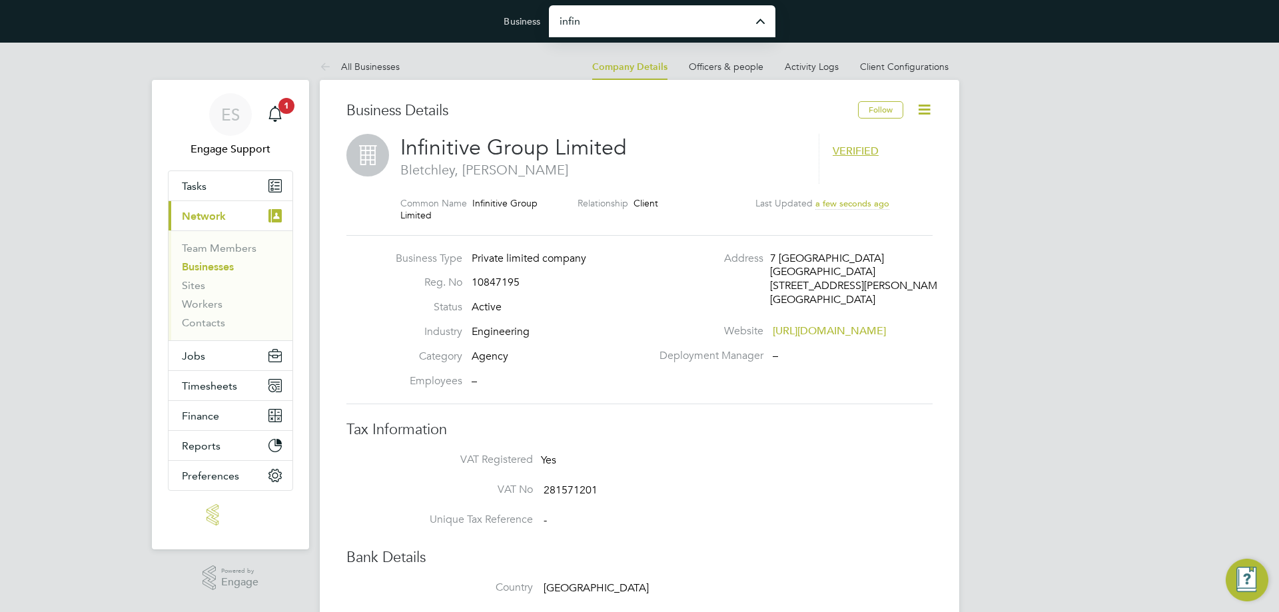
type input "Infinitive Group Limited"
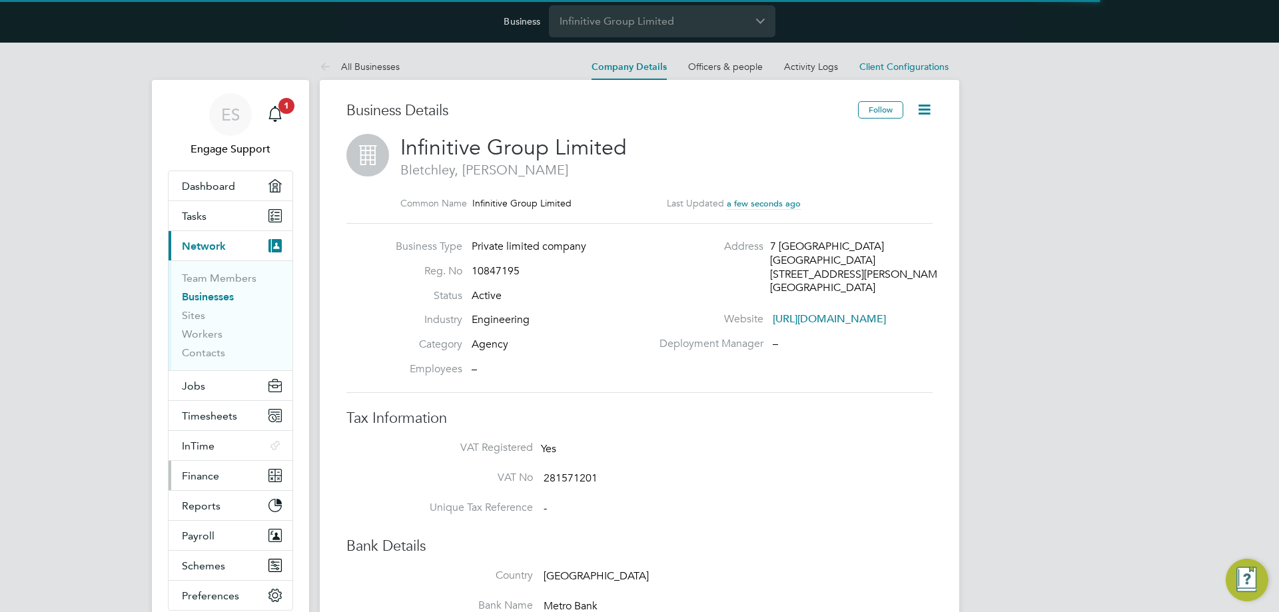
scroll to position [51, 0]
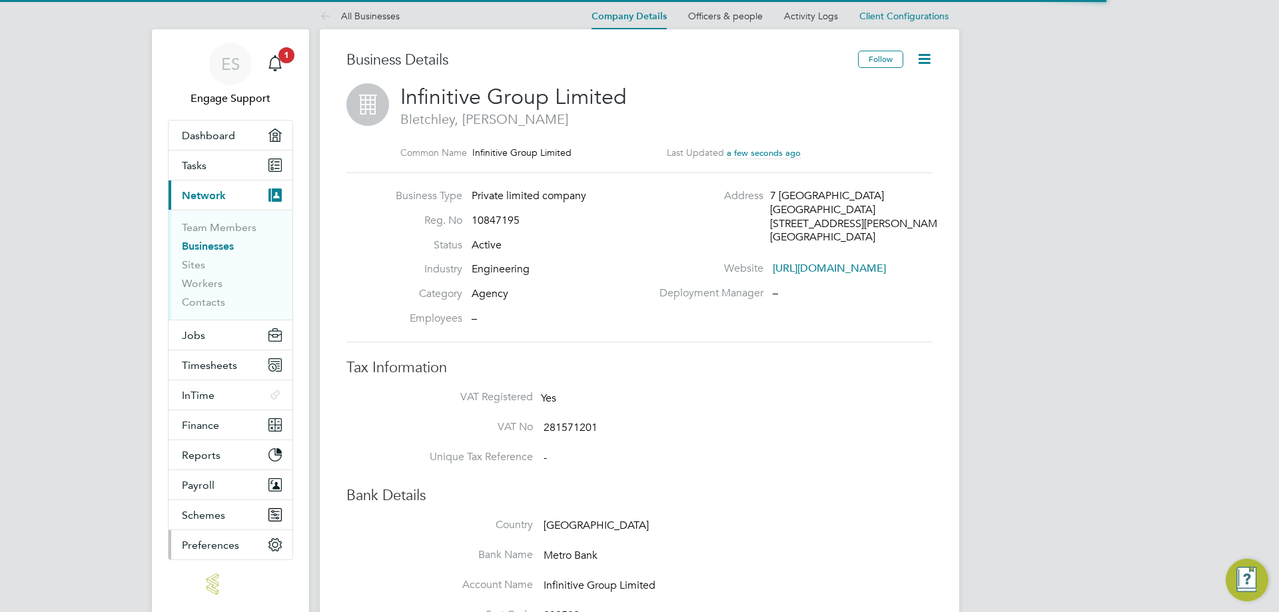
click at [236, 544] on span "Preferences" at bounding box center [210, 545] width 57 height 13
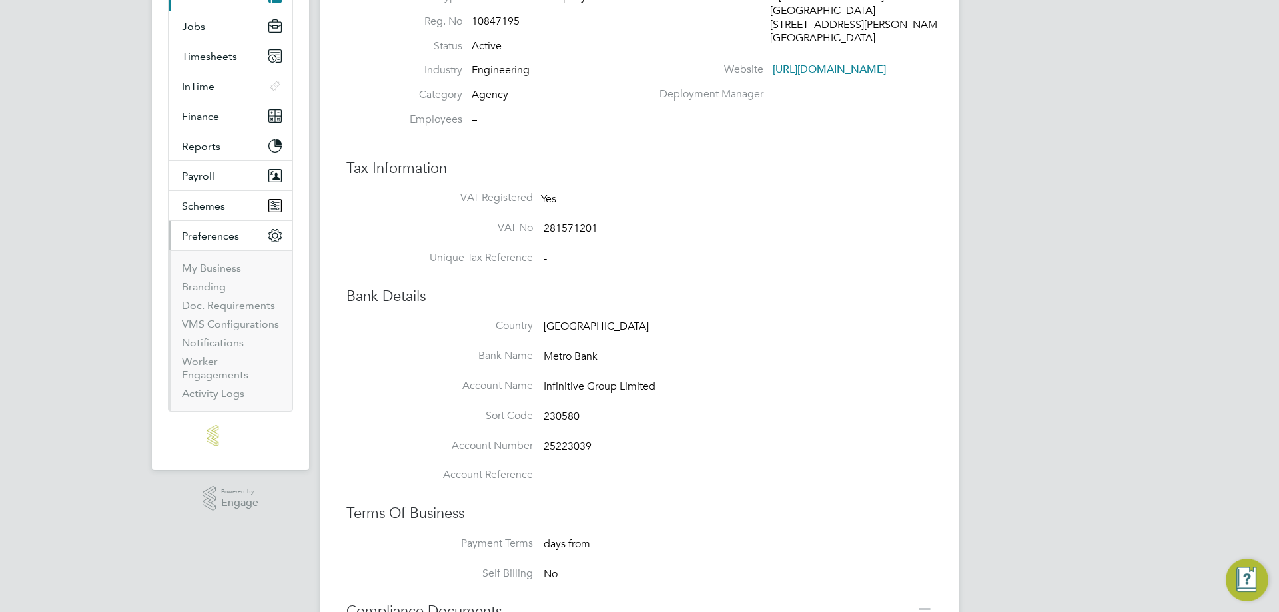
scroll to position [250, 0]
click at [203, 376] on link "Worker Engagements" at bounding box center [215, 367] width 67 height 26
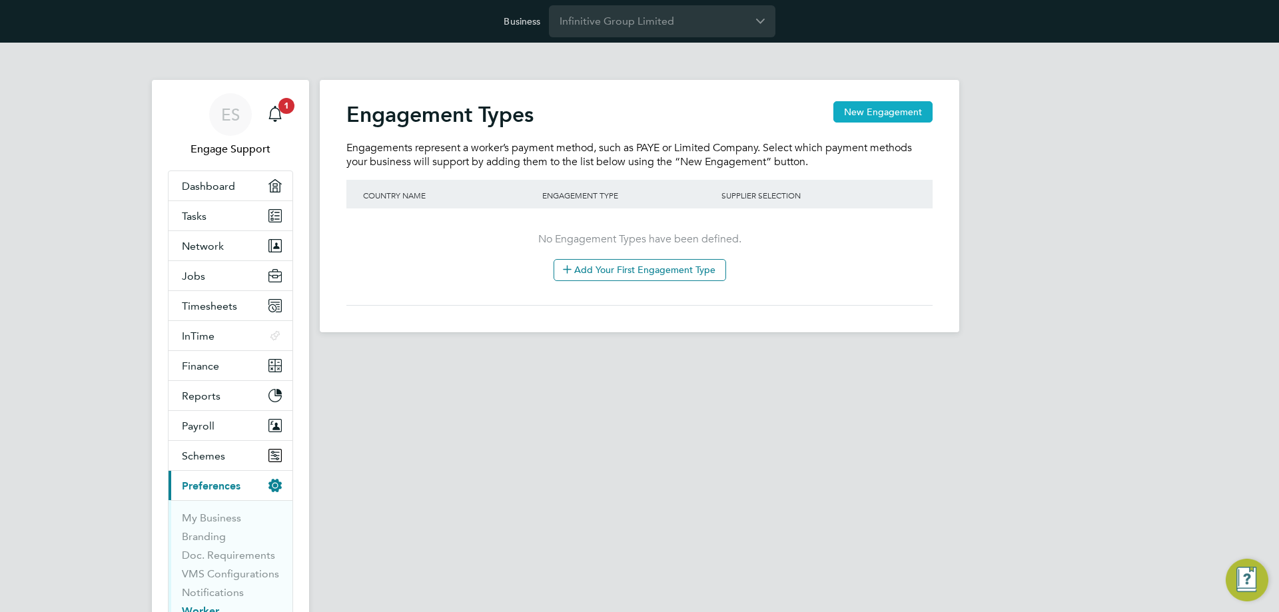
click at [913, 109] on button "New Engagement" at bounding box center [882, 111] width 99 height 21
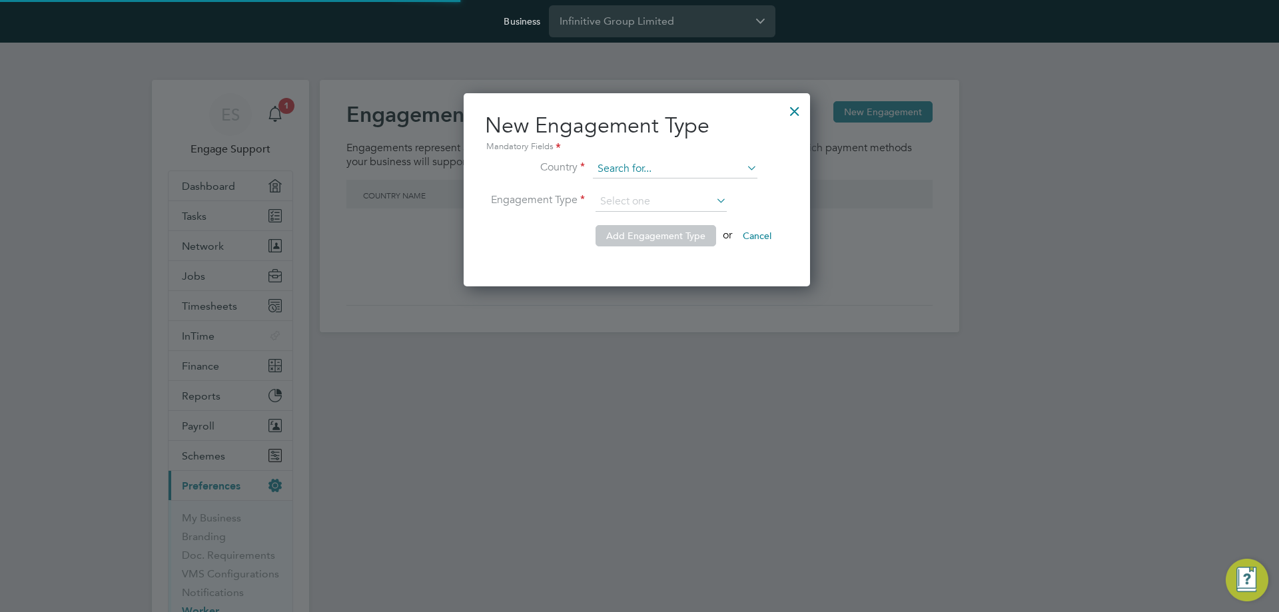
scroll to position [194, 351]
click at [673, 165] on input at bounding box center [675, 169] width 165 height 19
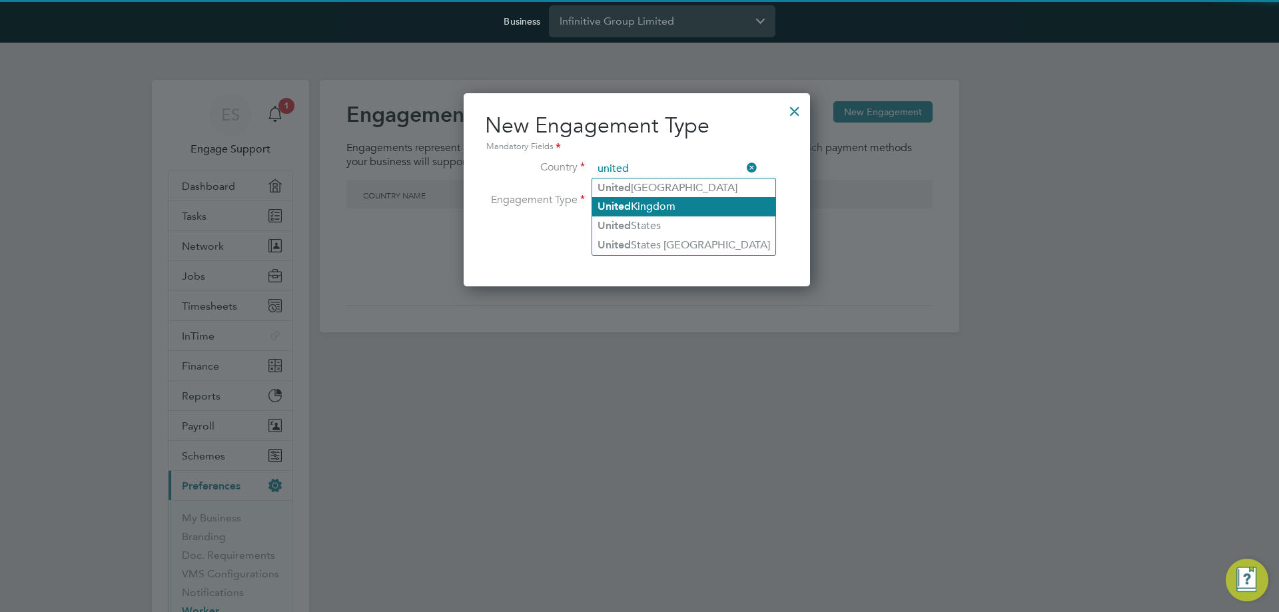
click at [667, 211] on li "United Kingdom" at bounding box center [683, 206] width 183 height 19
type input "[GEOGRAPHIC_DATA]"
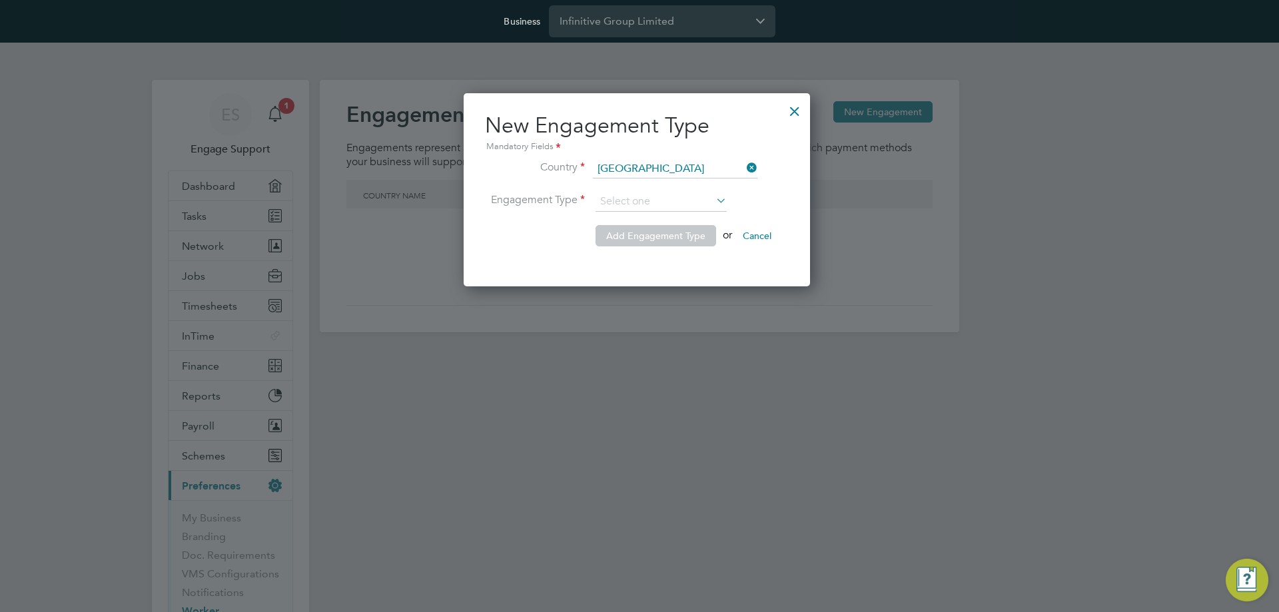
click at [666, 205] on input at bounding box center [661, 202] width 131 height 20
click at [657, 216] on li "Limited Company" at bounding box center [661, 220] width 133 height 17
type input "Limited Company"
drag, startPoint x: 657, startPoint y: 230, endPoint x: 880, endPoint y: 96, distance: 260.0
click at [657, 231] on span "Add Engagement Type" at bounding box center [655, 236] width 99 height 12
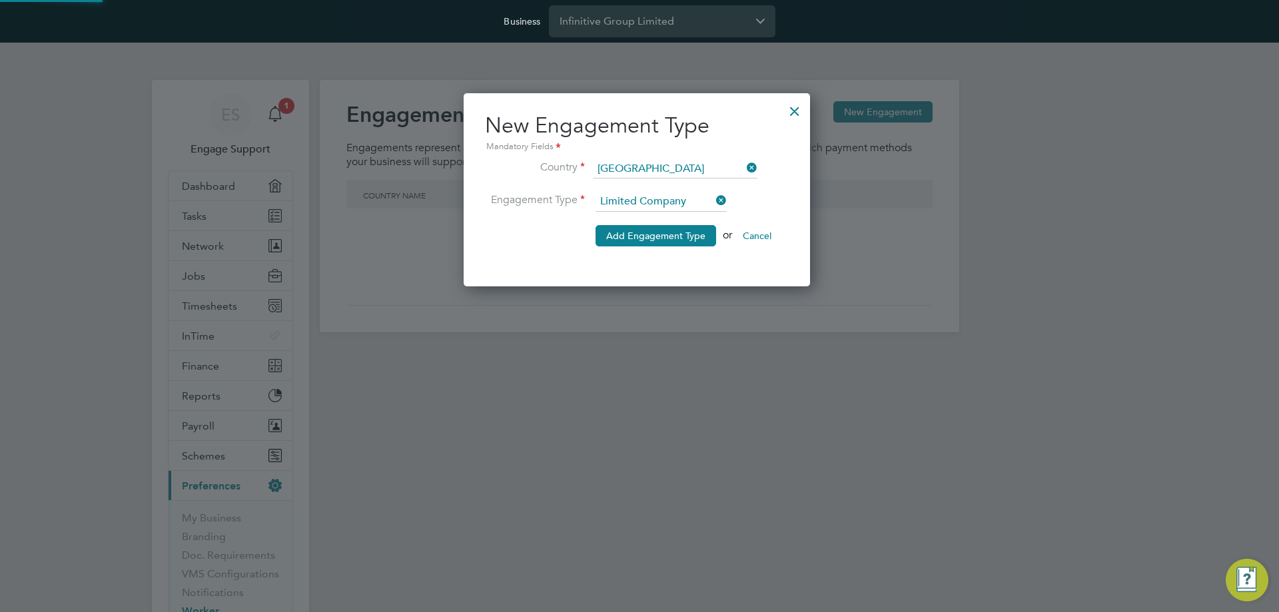
scroll to position [194, 372]
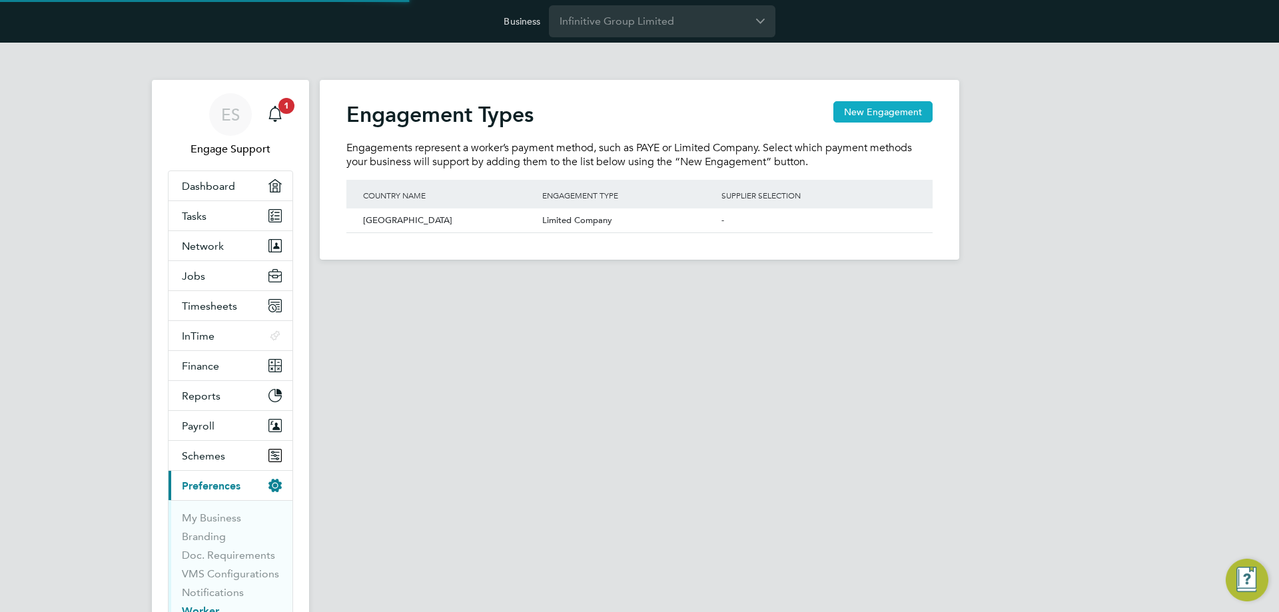
click at [889, 115] on button "New Engagement" at bounding box center [882, 111] width 99 height 21
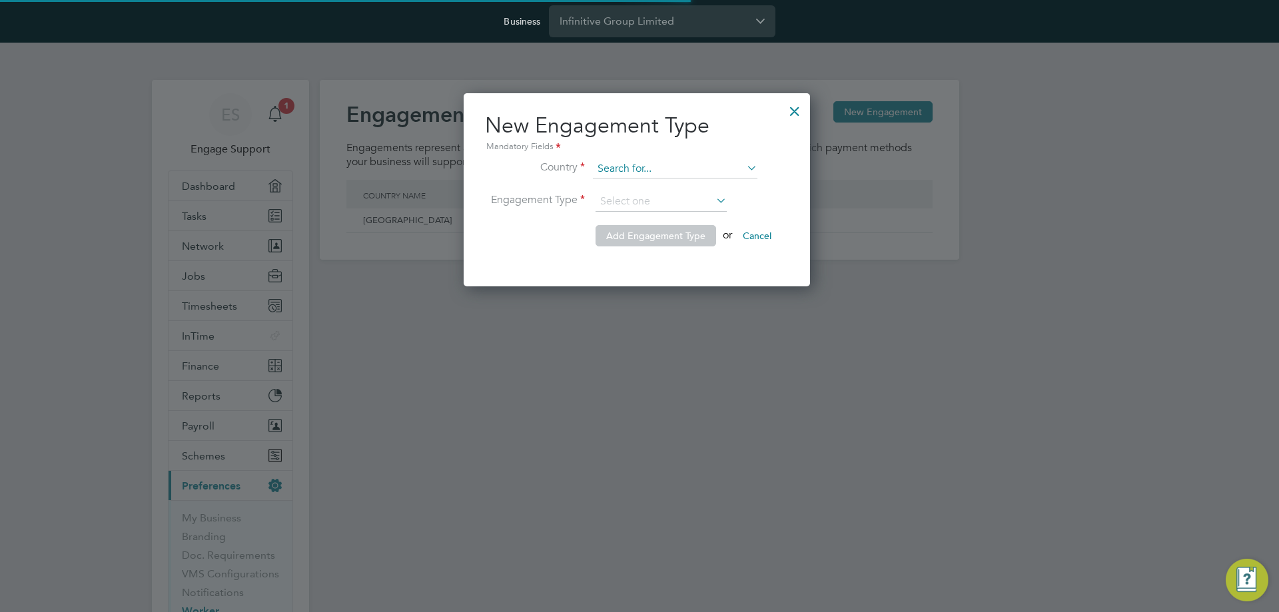
scroll to position [194, 351]
click at [690, 169] on input at bounding box center [675, 169] width 165 height 19
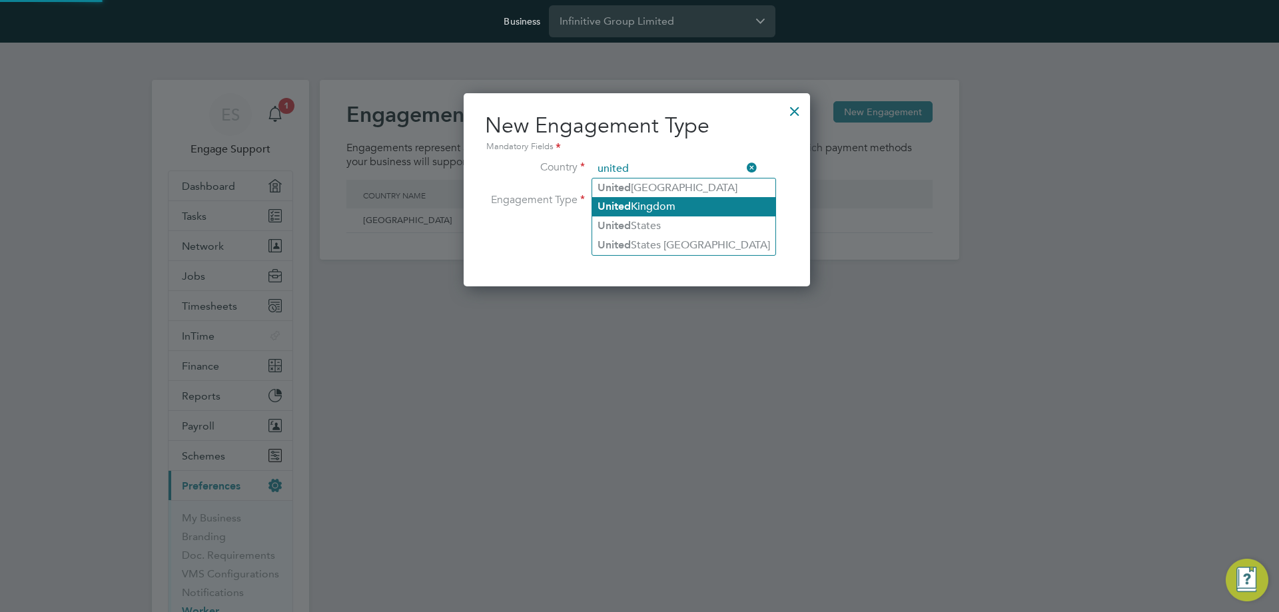
click at [671, 202] on li "United Kingdom" at bounding box center [683, 206] width 183 height 19
type input "[GEOGRAPHIC_DATA]"
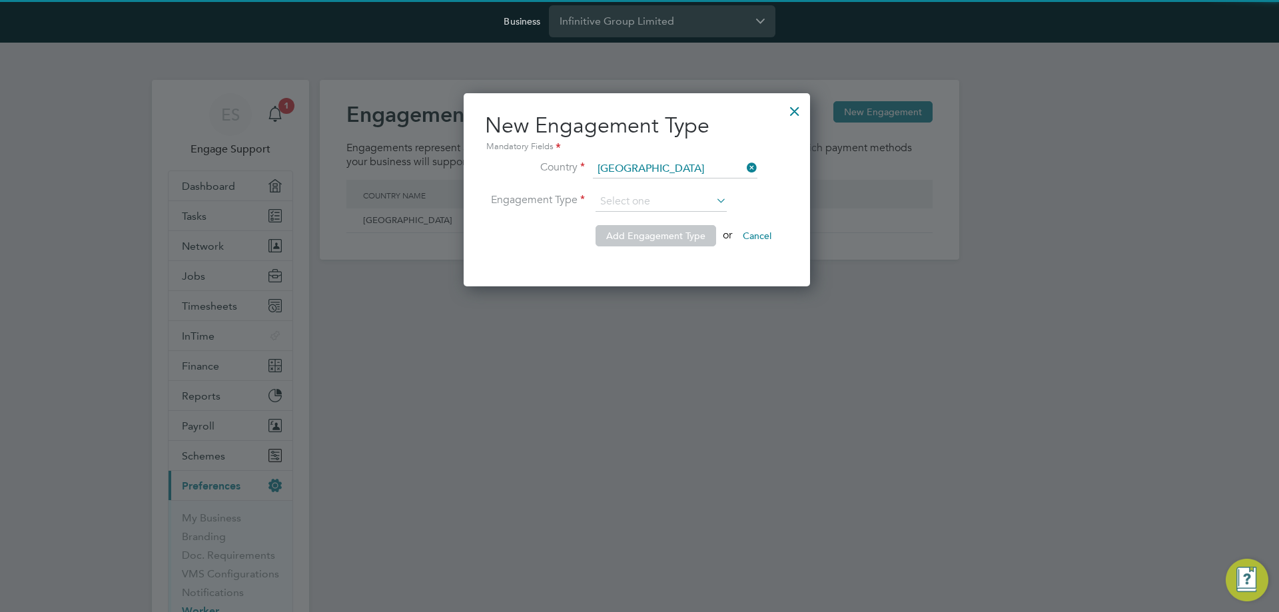
click at [671, 202] on input at bounding box center [661, 202] width 131 height 20
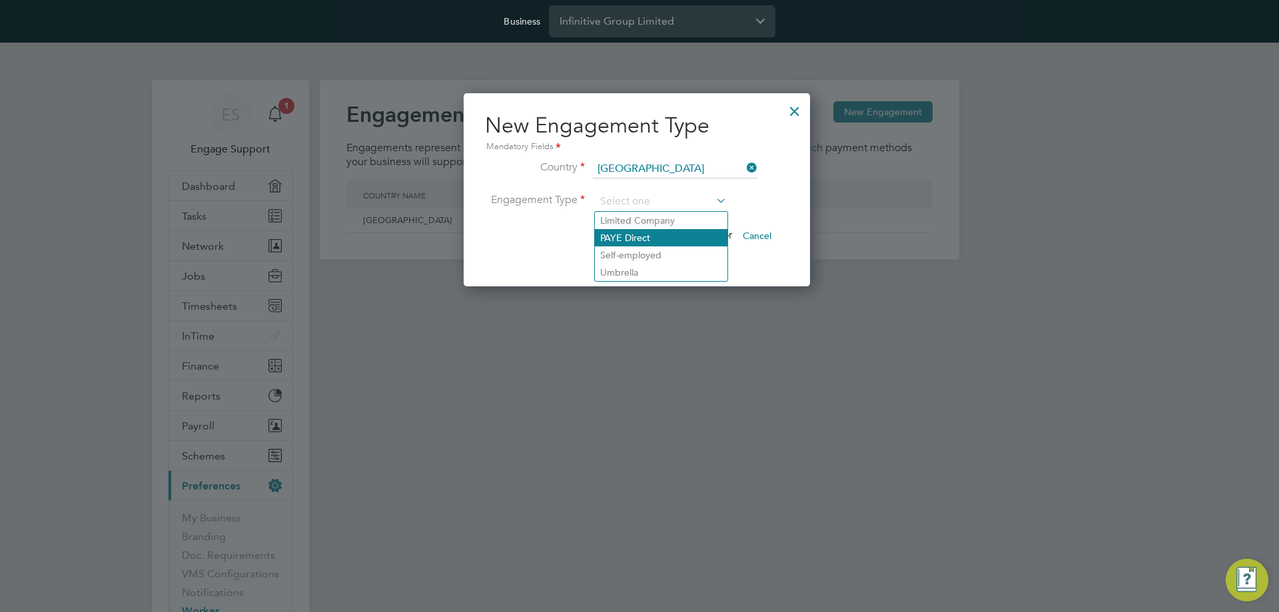
click at [658, 244] on li "PAYE Direct" at bounding box center [661, 237] width 133 height 17
type input "PAYE Direct"
click at [658, 244] on button "Add Engagement Type" at bounding box center [656, 235] width 121 height 21
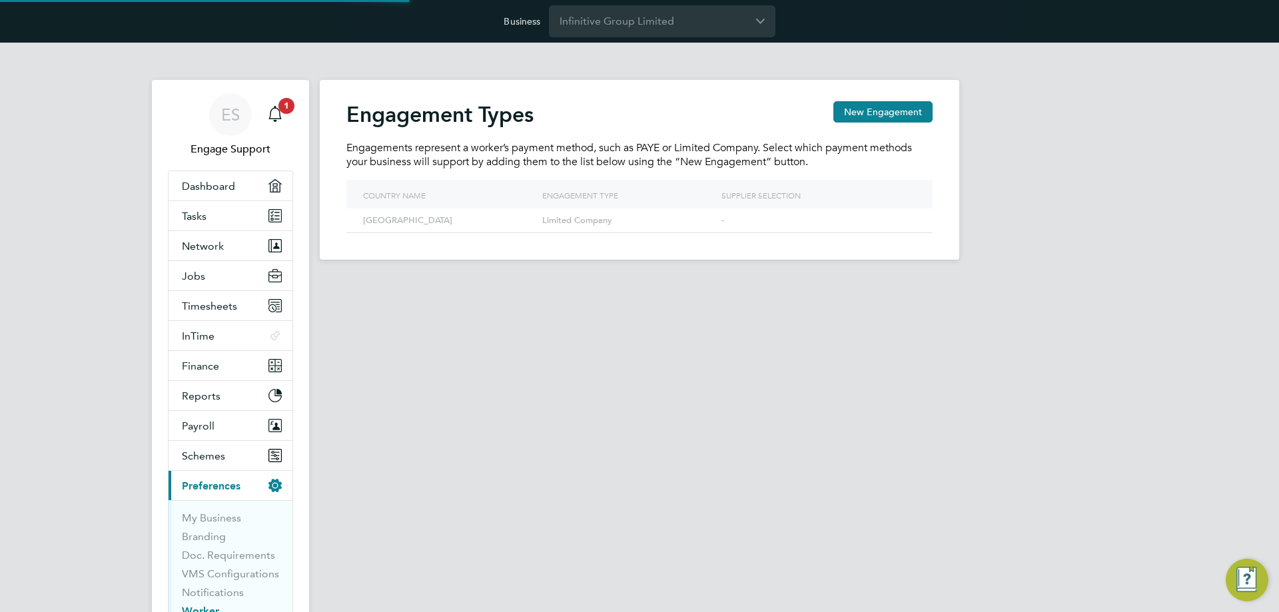
click at [865, 113] on button "New Engagement" at bounding box center [882, 111] width 99 height 21
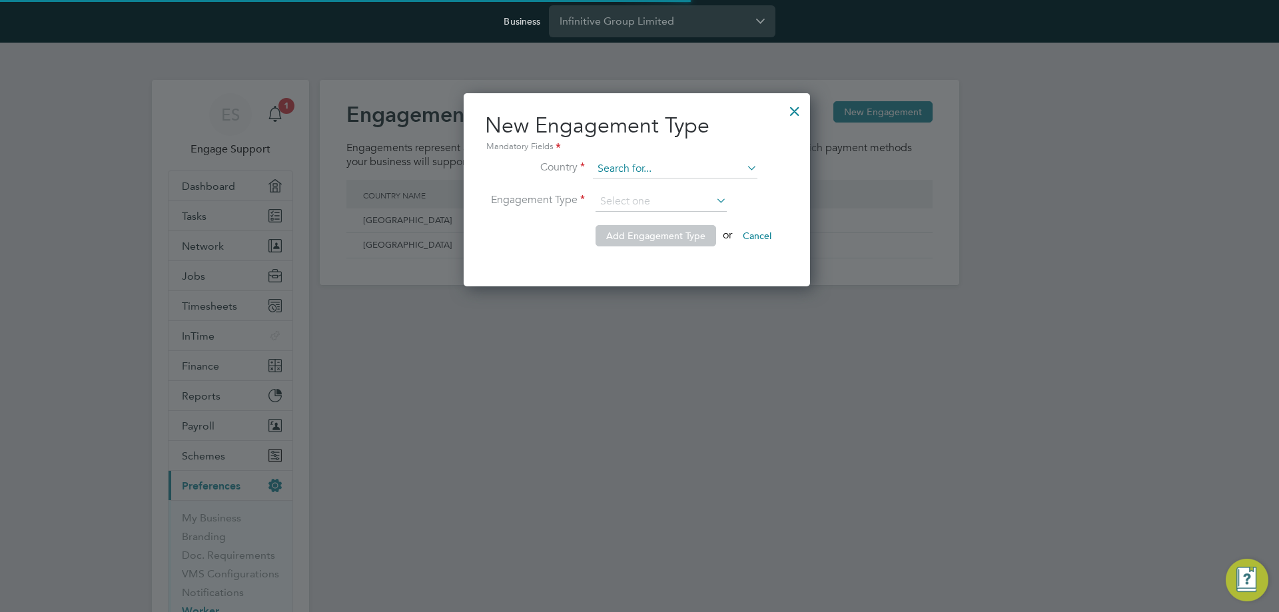
scroll to position [194, 351]
click at [670, 165] on input at bounding box center [675, 169] width 165 height 19
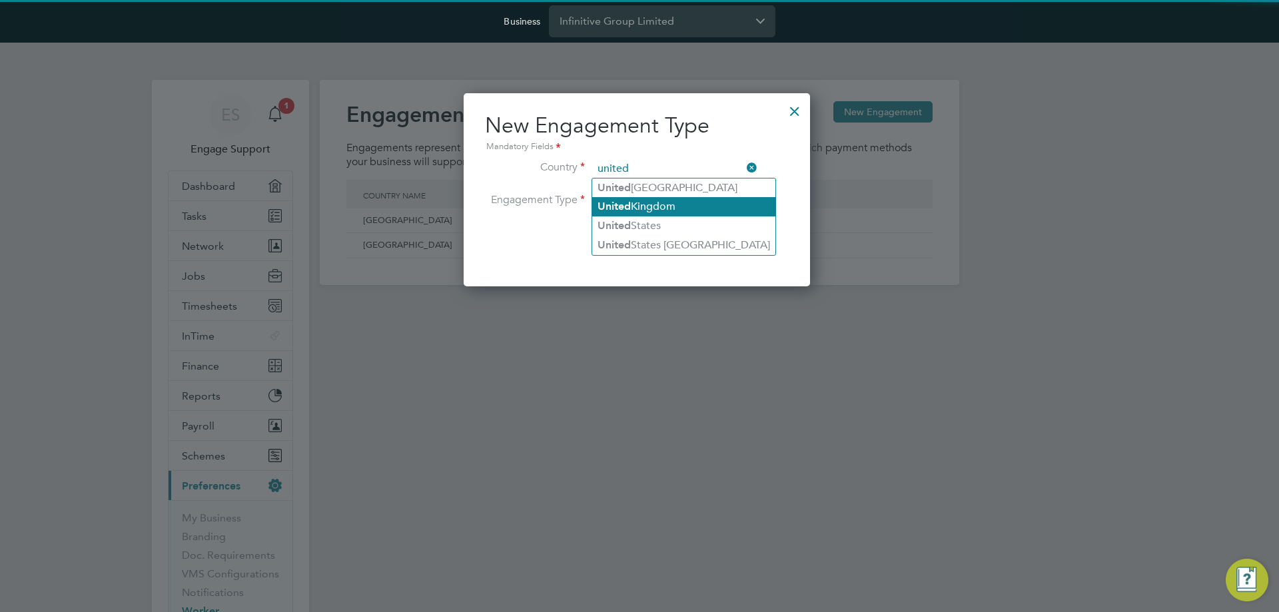
click at [653, 200] on li "United Kingdom" at bounding box center [683, 206] width 183 height 19
type input "[GEOGRAPHIC_DATA]"
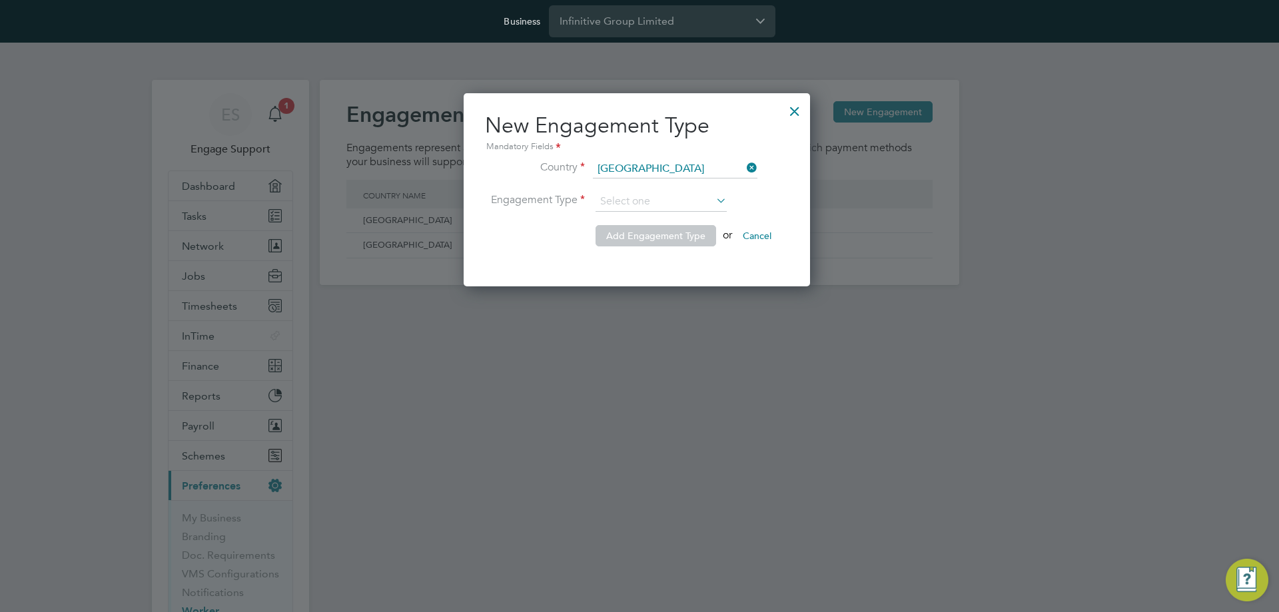
click at [653, 196] on input at bounding box center [661, 202] width 131 height 20
click at [648, 255] on li "Self-employed" at bounding box center [661, 254] width 133 height 17
type input "Self-employed"
click at [649, 244] on button "Add Engagement Type" at bounding box center [656, 235] width 121 height 21
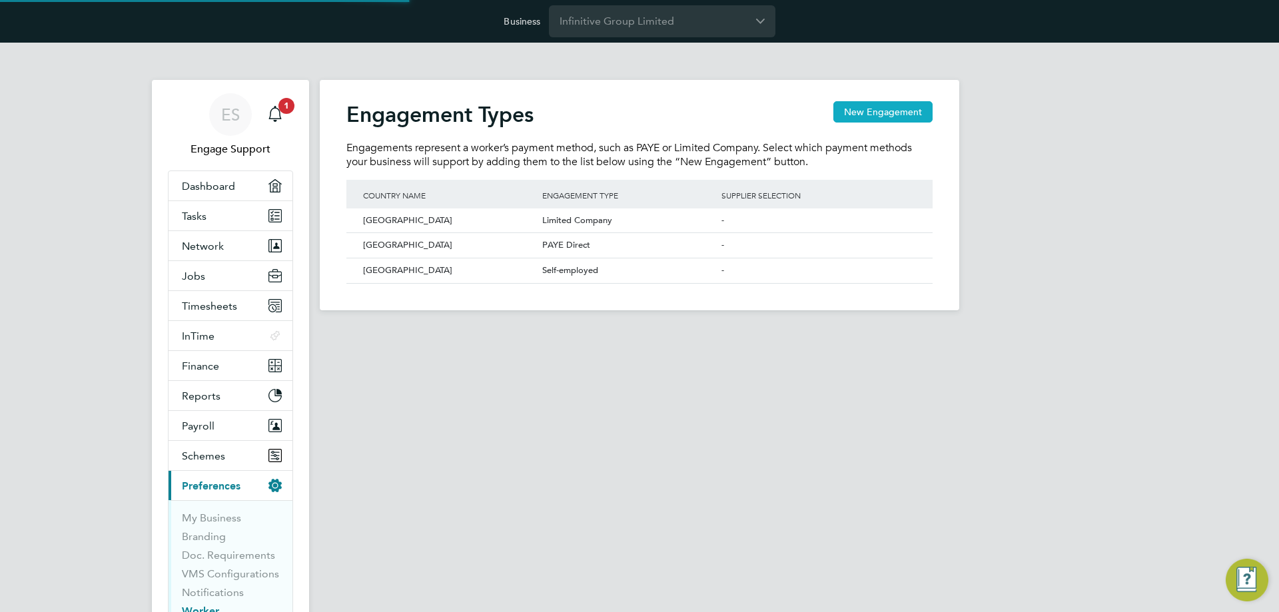
click at [916, 116] on button "New Engagement" at bounding box center [882, 111] width 99 height 21
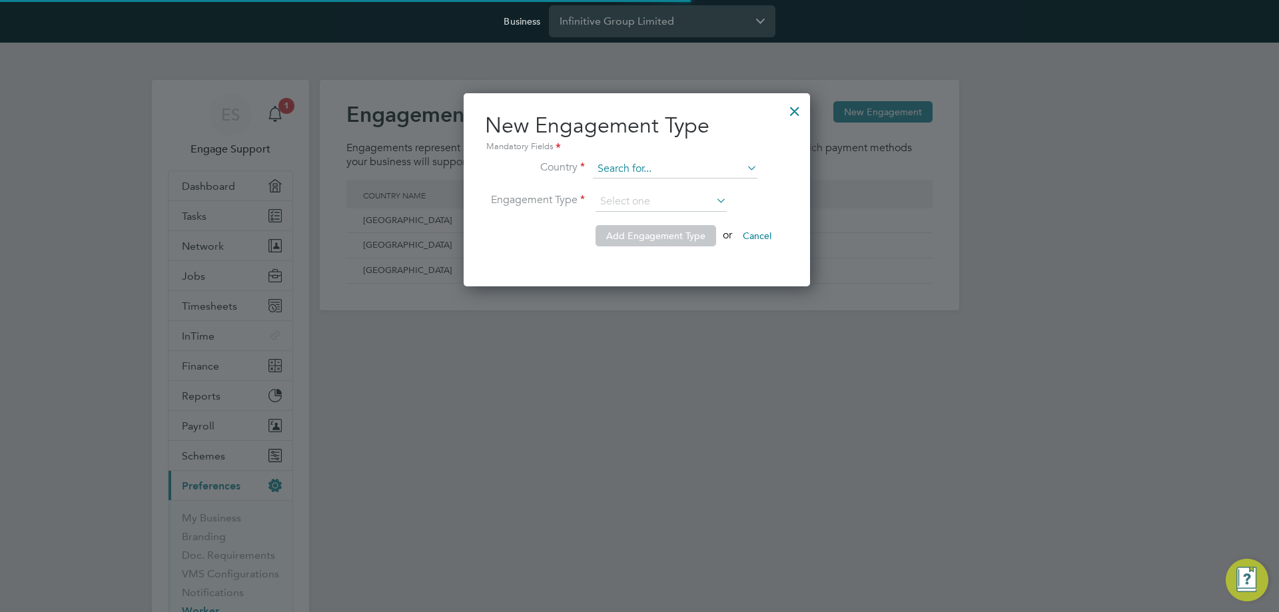
scroll to position [194, 351]
click at [666, 170] on input at bounding box center [675, 169] width 165 height 19
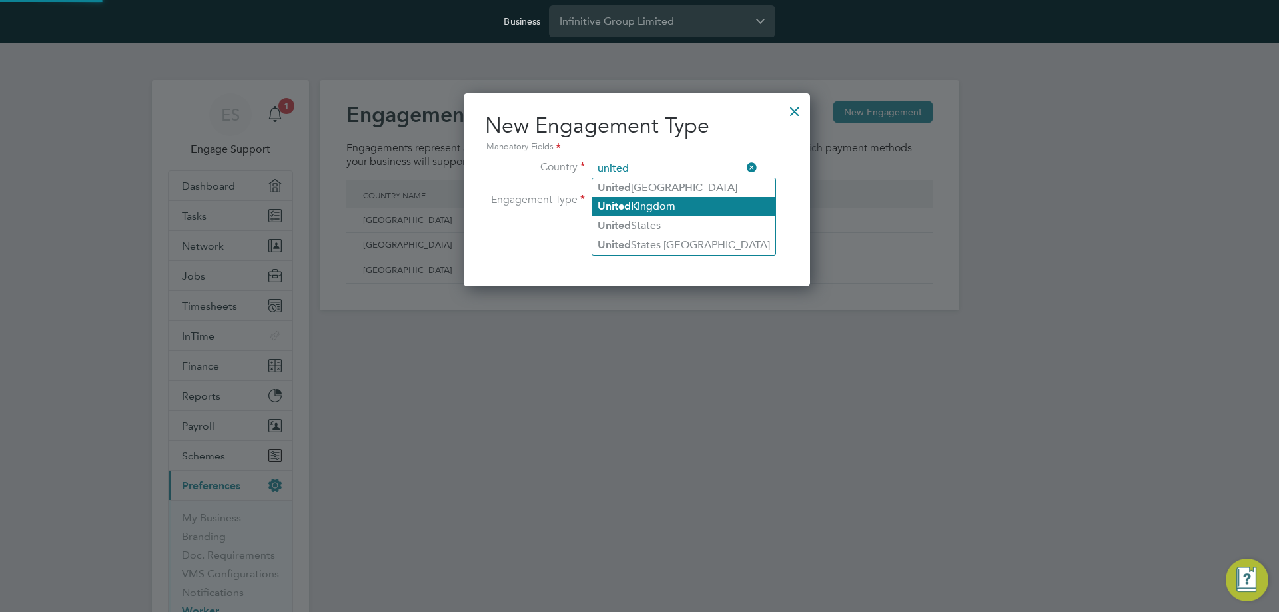
click at [631, 200] on li "United Kingdom" at bounding box center [683, 206] width 183 height 19
type input "[GEOGRAPHIC_DATA]"
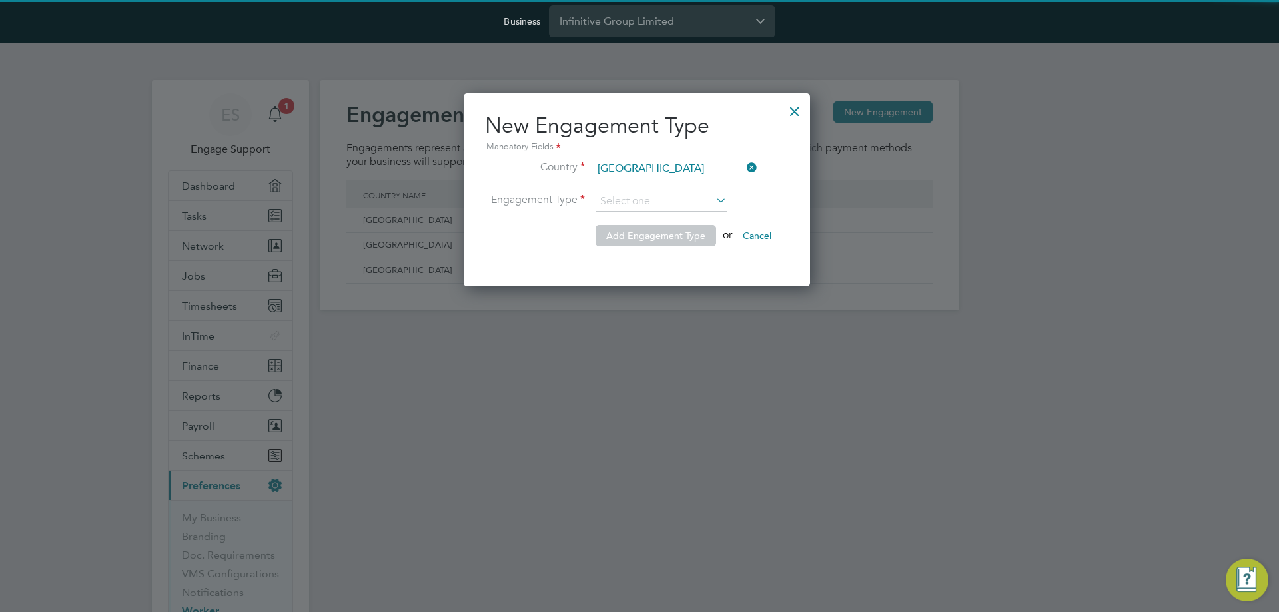
click at [631, 198] on input at bounding box center [661, 202] width 131 height 20
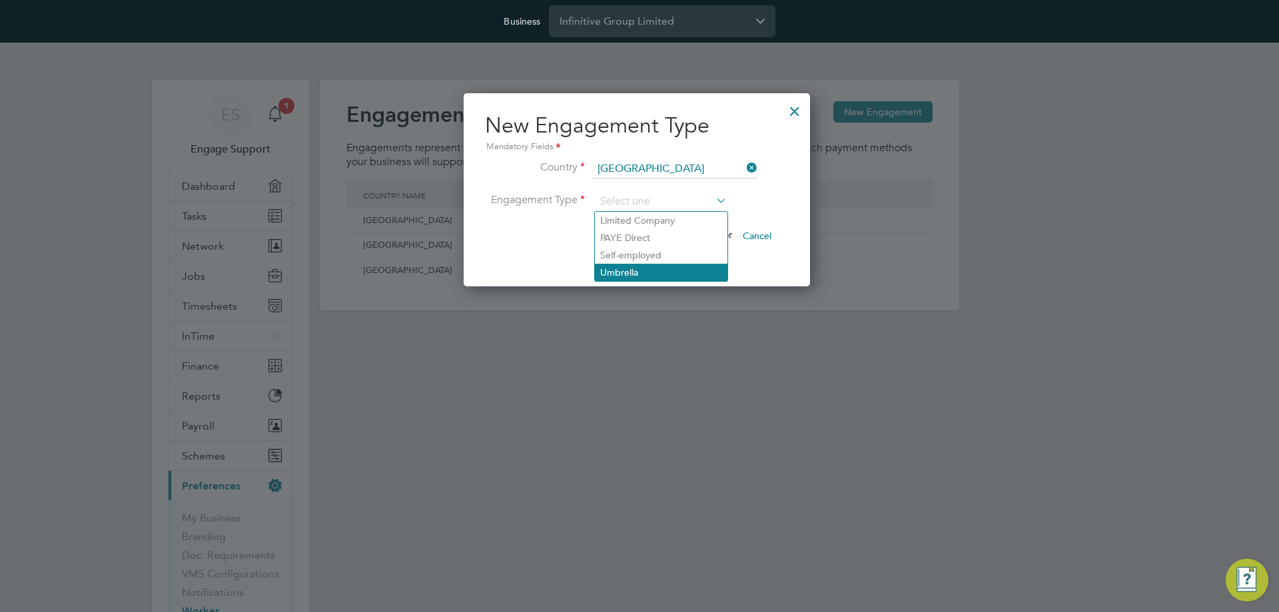
click at [627, 270] on li "Umbrella" at bounding box center [661, 272] width 133 height 17
type input "Umbrella"
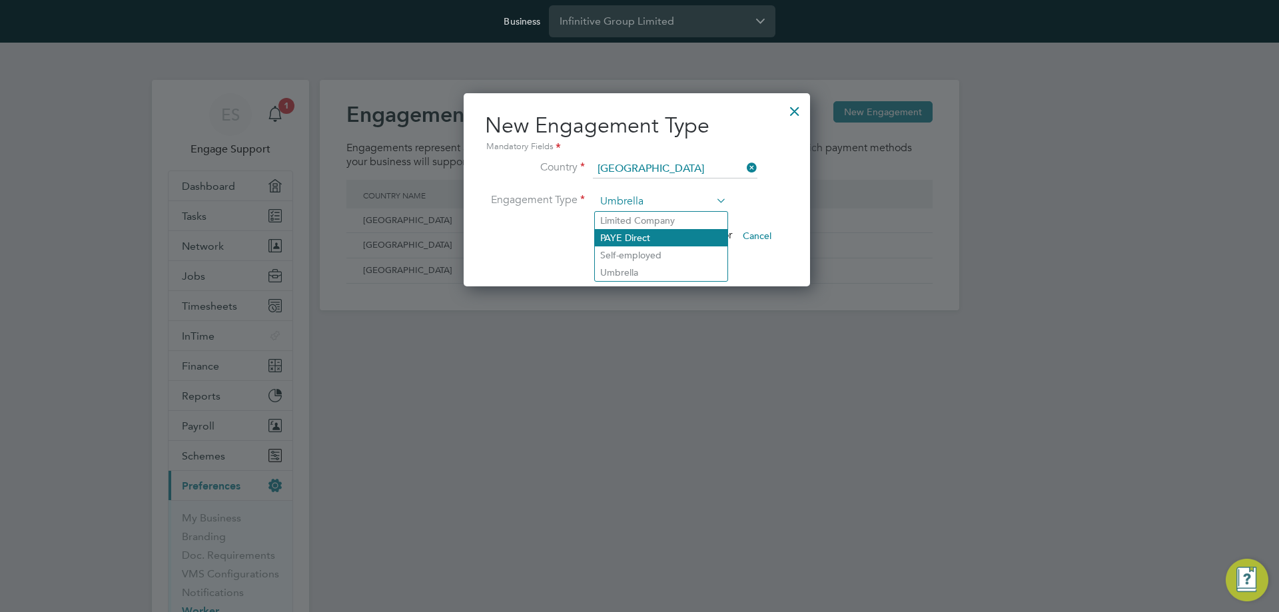
scroll to position [227, 351]
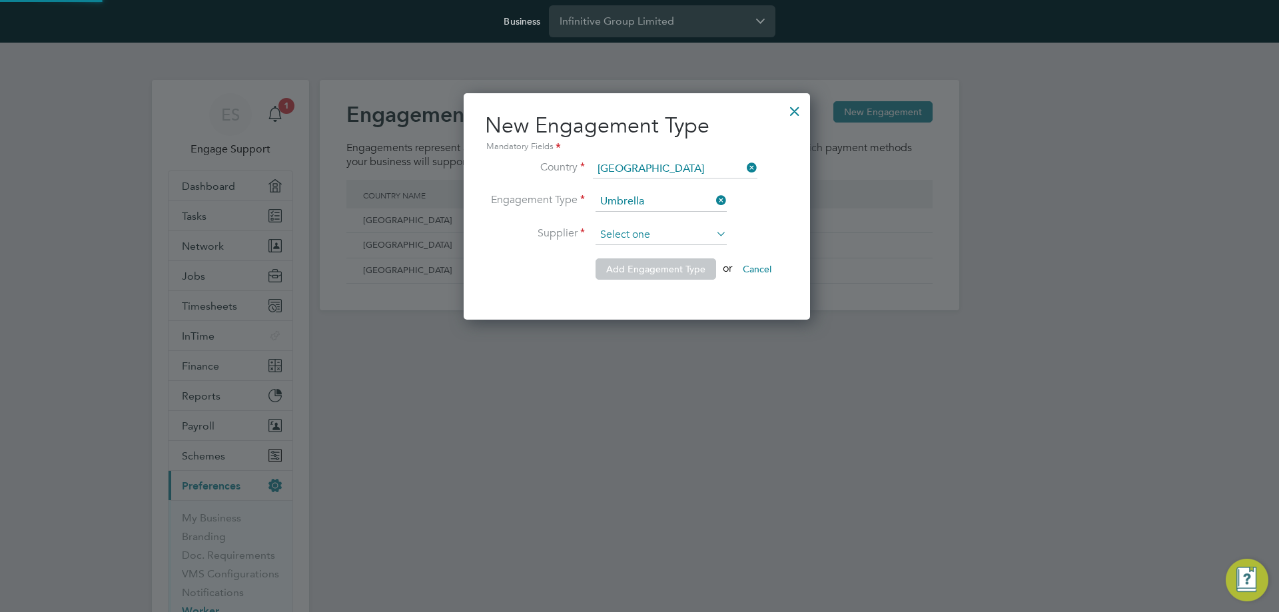
click at [642, 228] on input at bounding box center [661, 235] width 131 height 20
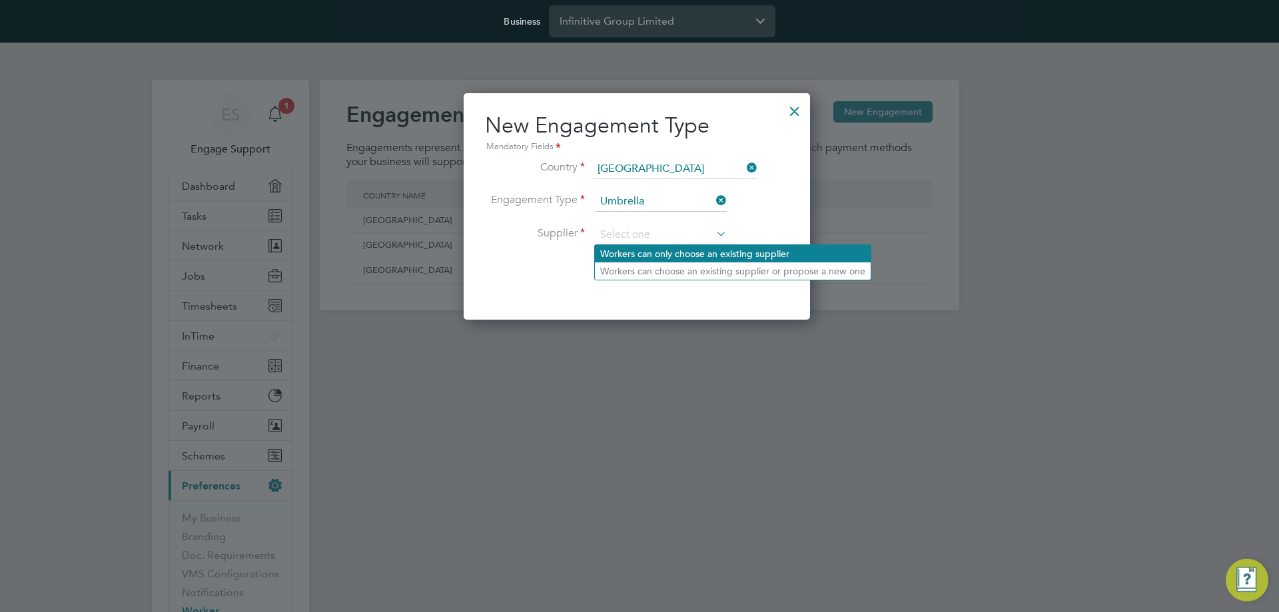
click at [738, 252] on li "Workers can only choose an existing supplier" at bounding box center [733, 253] width 276 height 17
type input "Workers can only choose an existing supplier"
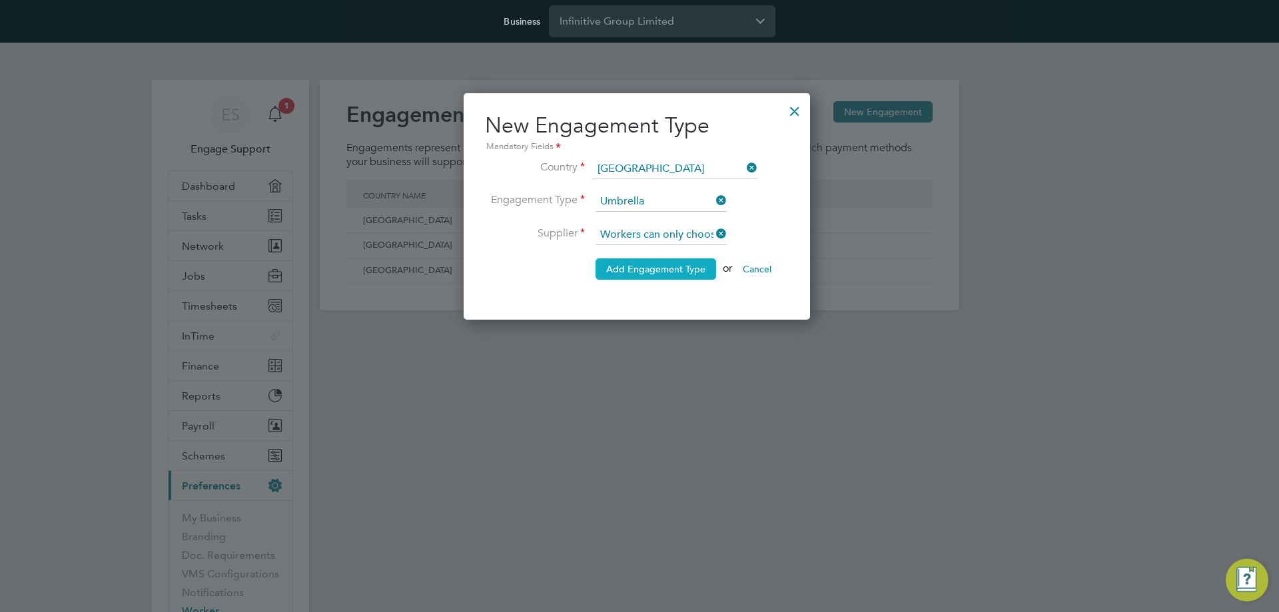
click at [671, 272] on span "Add Engagement Type" at bounding box center [655, 269] width 99 height 12
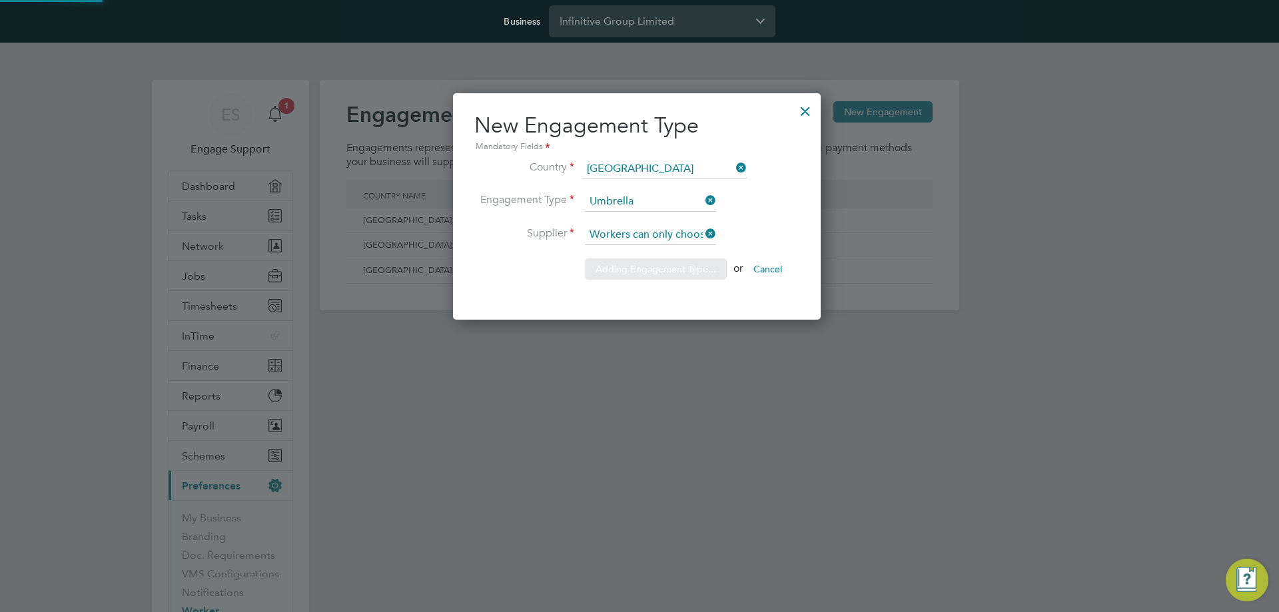
scroll to position [227, 372]
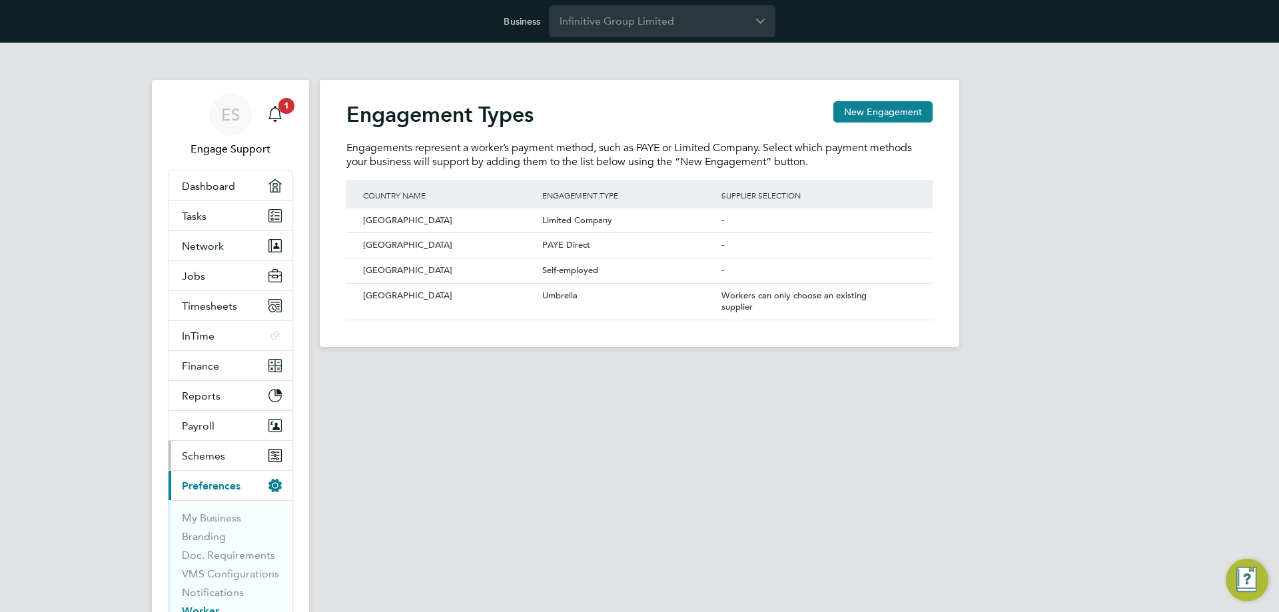
click at [214, 456] on span "Schemes" at bounding box center [203, 456] width 43 height 13
click at [197, 490] on link "Employment Schemes" at bounding box center [213, 495] width 62 height 26
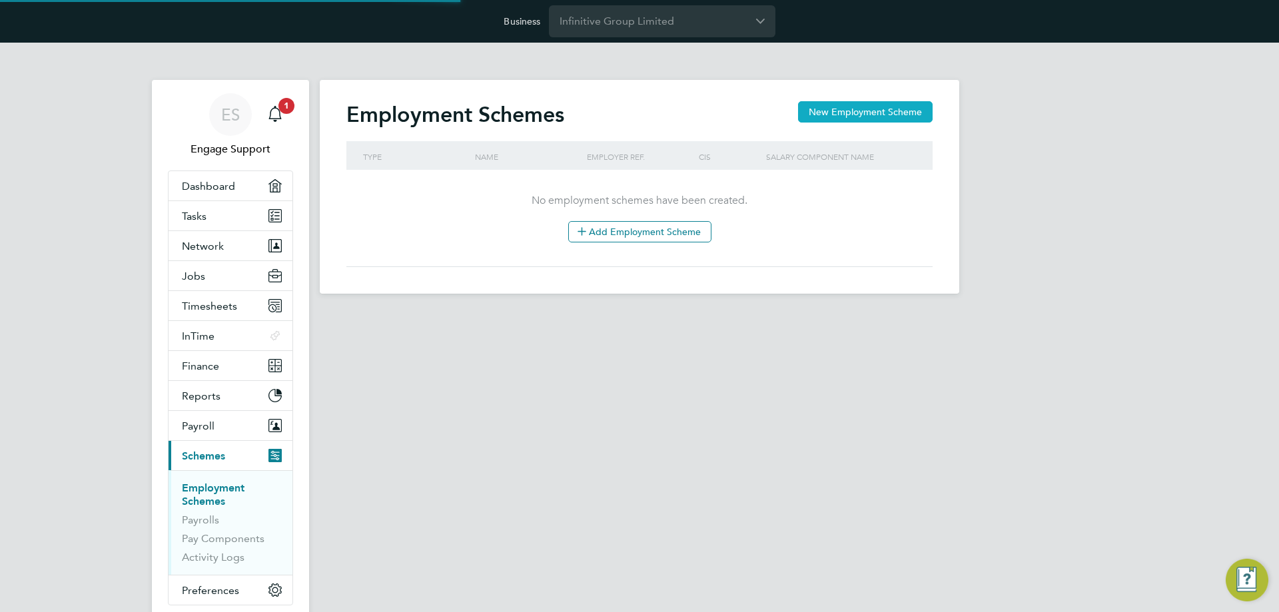
click at [841, 105] on button "New Employment Scheme" at bounding box center [865, 111] width 135 height 21
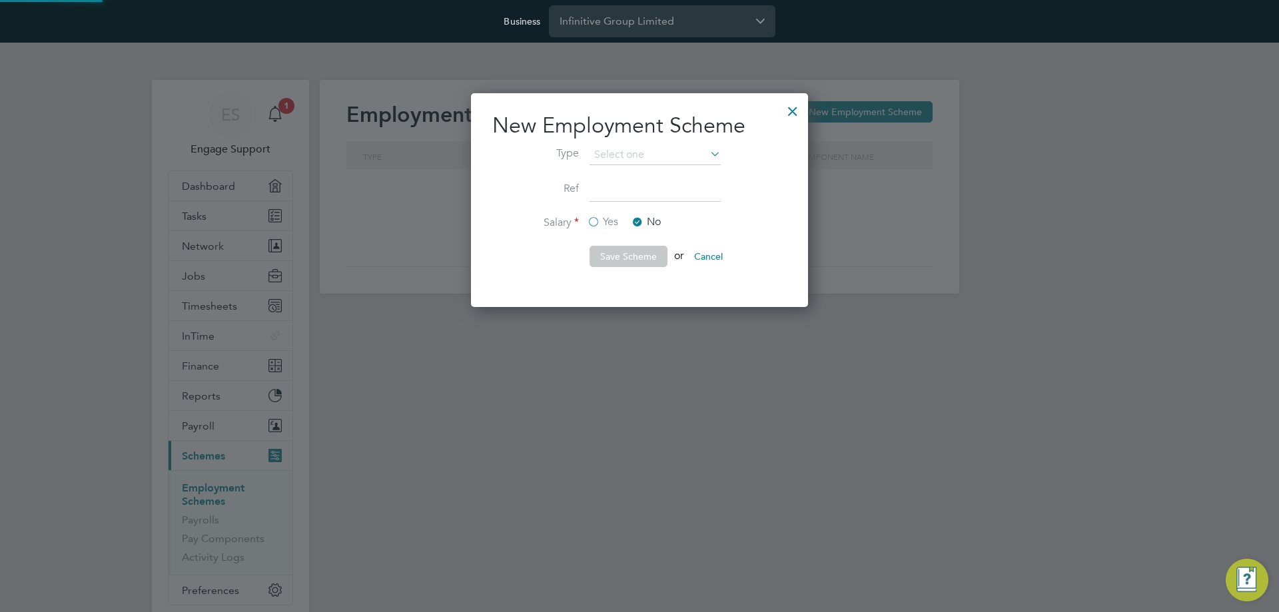
scroll to position [214, 338]
click at [657, 153] on input at bounding box center [655, 155] width 131 height 20
click at [642, 195] on li "PAYE (Standard)" at bounding box center [655, 191] width 133 height 17
type input "PAYE (Standard)"
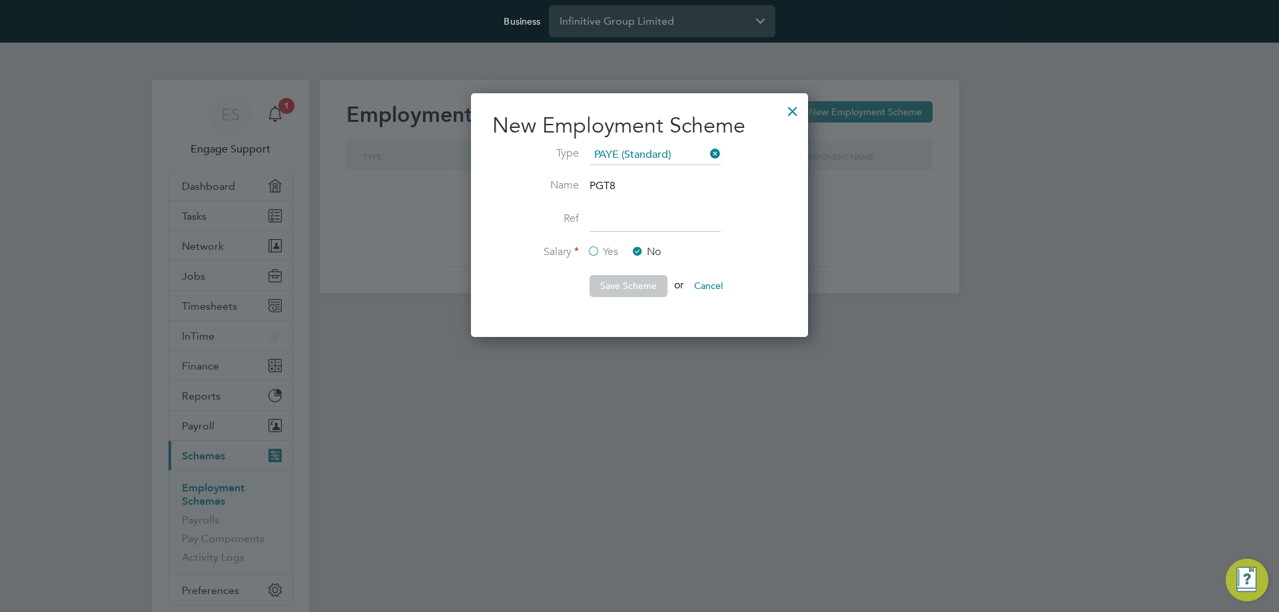
click at [631, 216] on input at bounding box center [655, 220] width 131 height 24
type input "1"
click at [616, 287] on button "Save Scheme" at bounding box center [629, 285] width 78 height 21
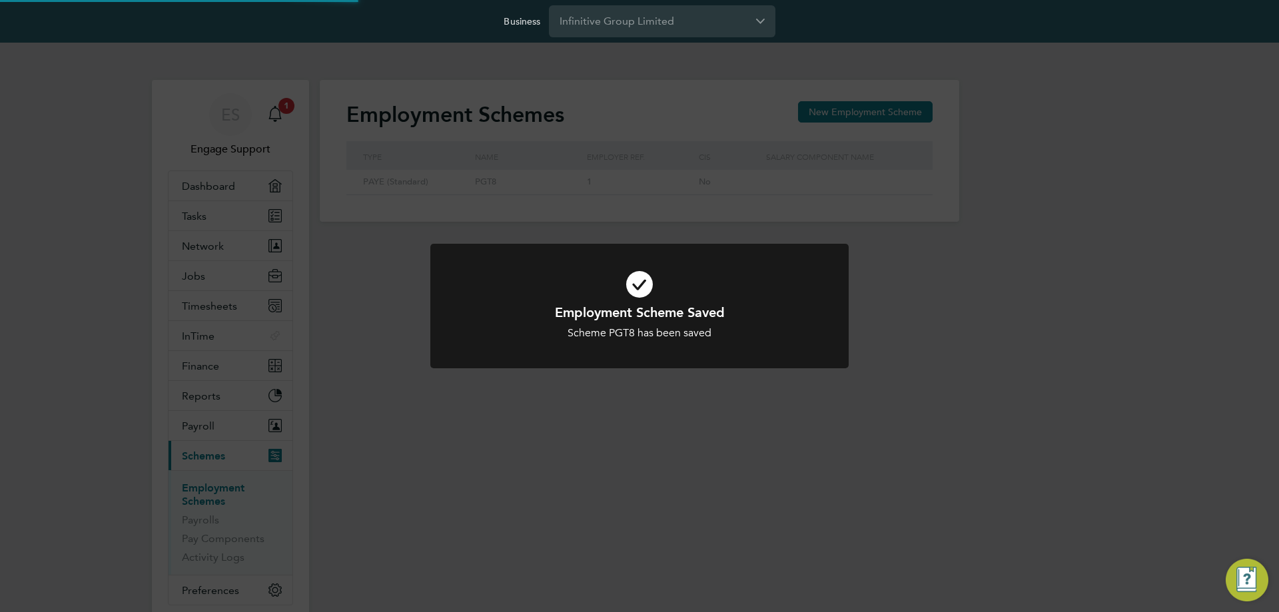
click at [204, 518] on div "Employment Scheme Saved Scheme PGT8 has been saved Cancel Okay" at bounding box center [639, 306] width 1279 height 612
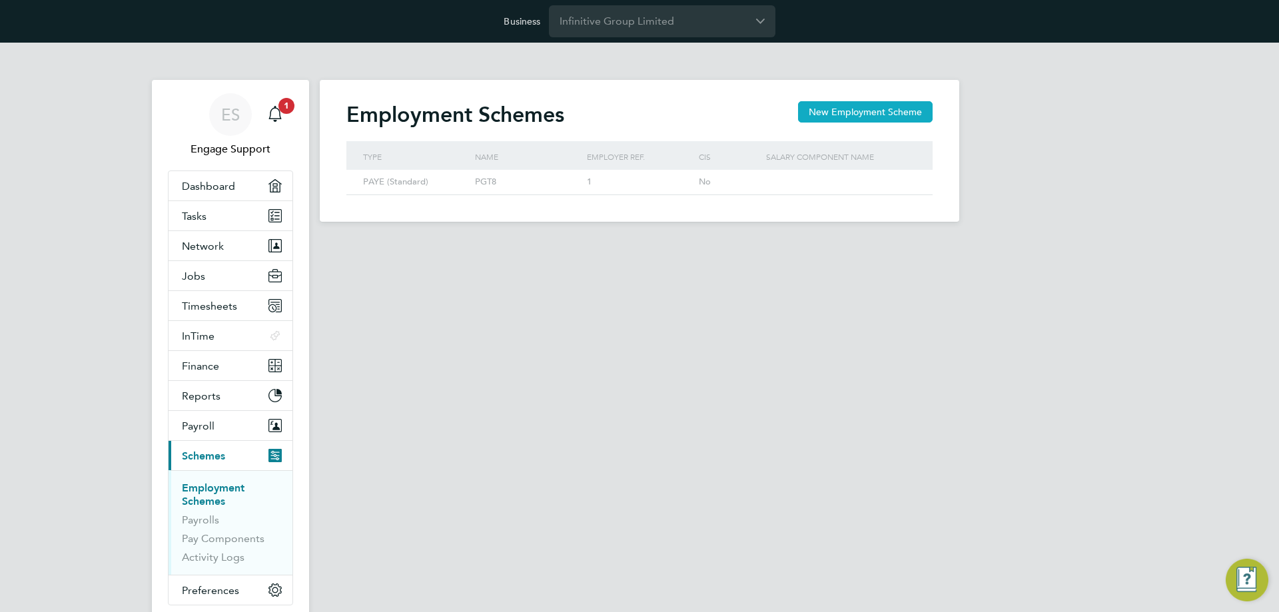
click at [853, 111] on button "New Employment Scheme" at bounding box center [865, 111] width 135 height 21
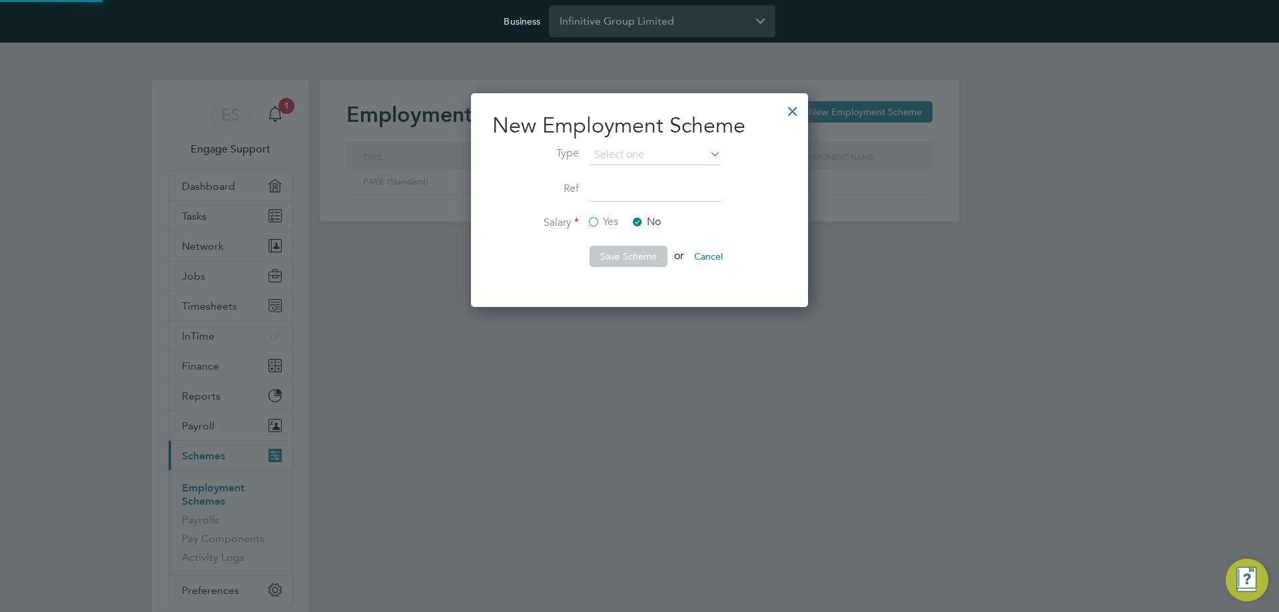
scroll to position [214, 338]
click at [625, 153] on input at bounding box center [655, 155] width 131 height 20
click at [625, 188] on li "PAYE (Umbrella)" at bounding box center [655, 191] width 133 height 17
type input "PAYE (Umbrella)"
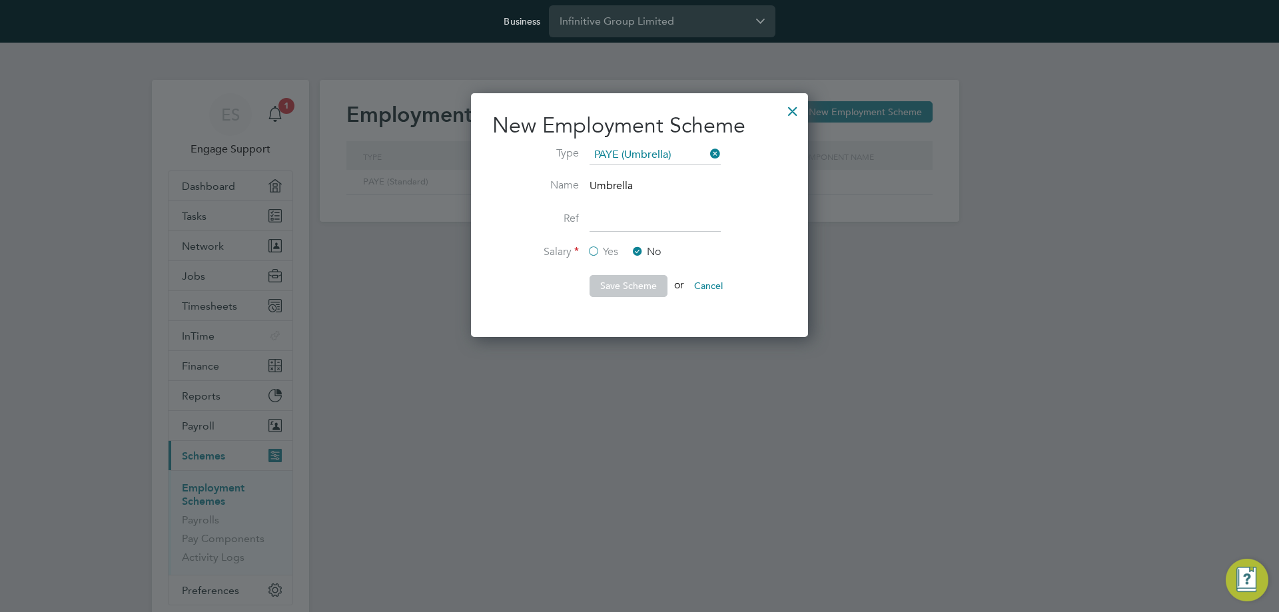
click at [795, 116] on div at bounding box center [793, 108] width 24 height 24
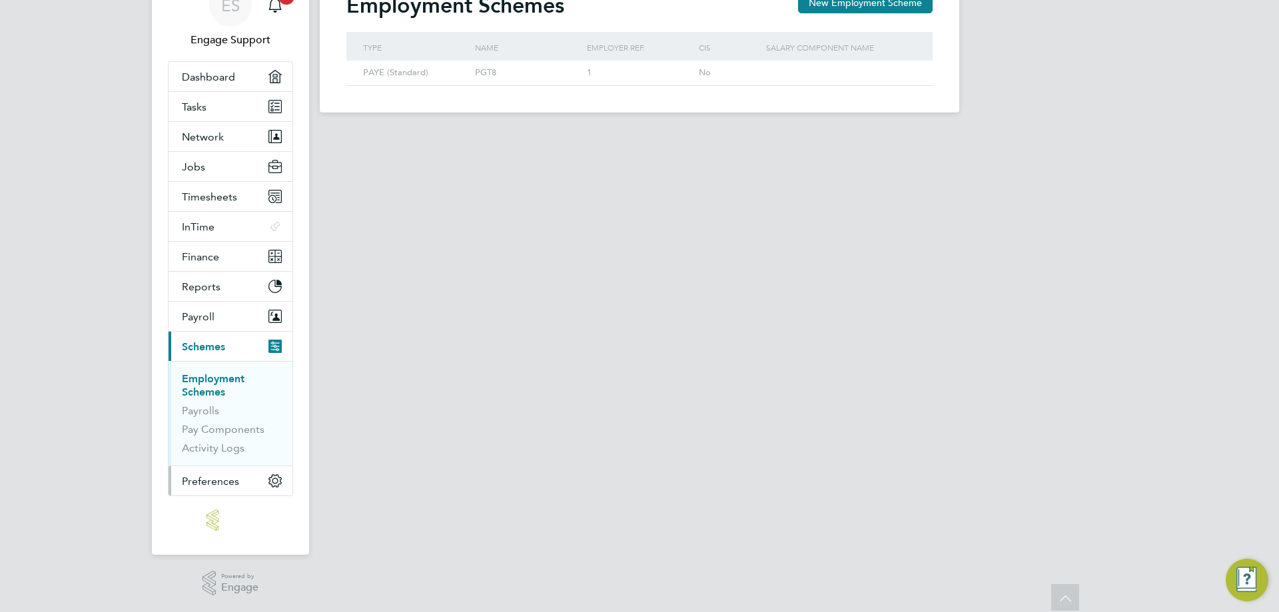
click at [240, 486] on button "Preferences" at bounding box center [231, 480] width 124 height 29
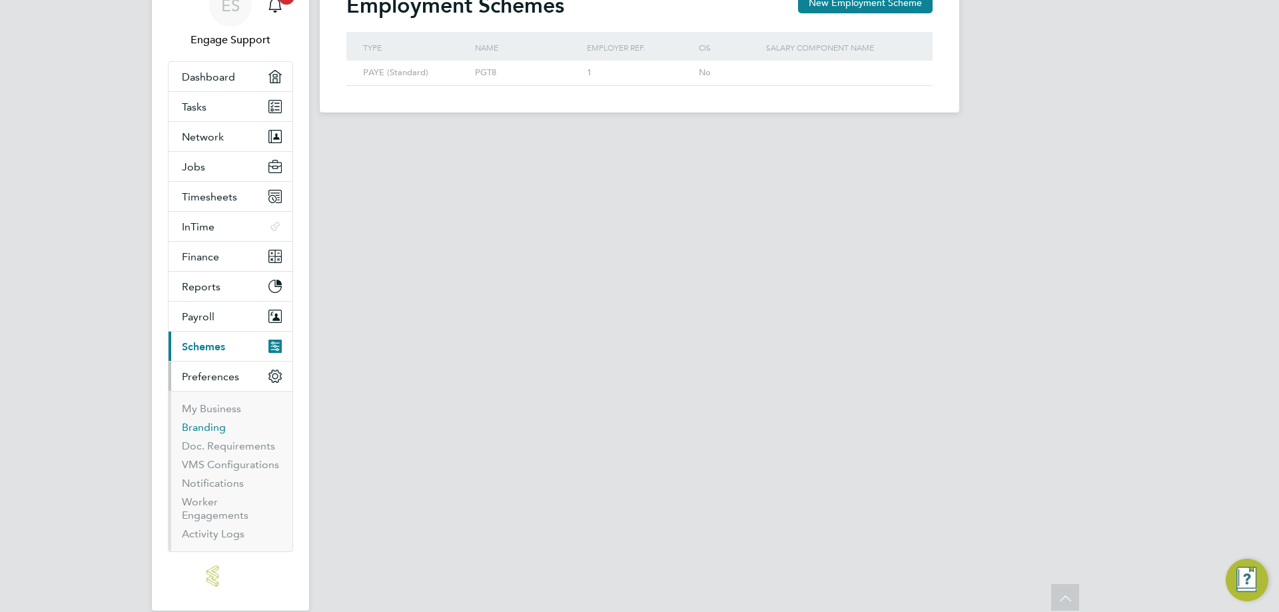
click at [205, 430] on link "Branding" at bounding box center [204, 427] width 44 height 13
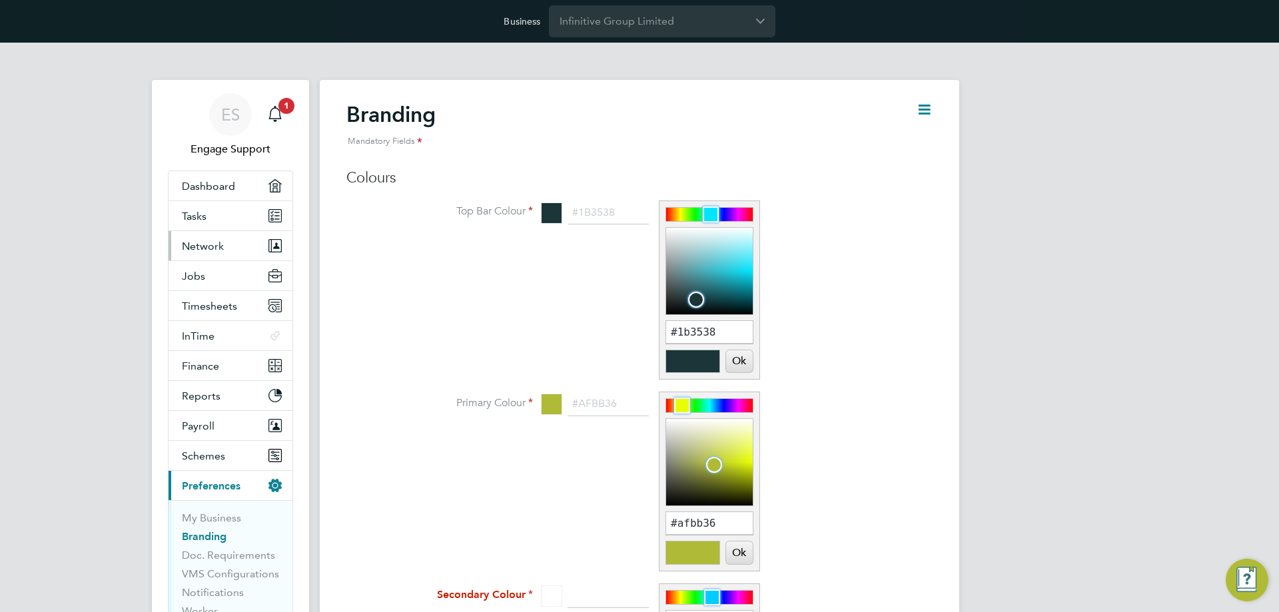
click at [227, 245] on button "Network" at bounding box center [231, 245] width 124 height 29
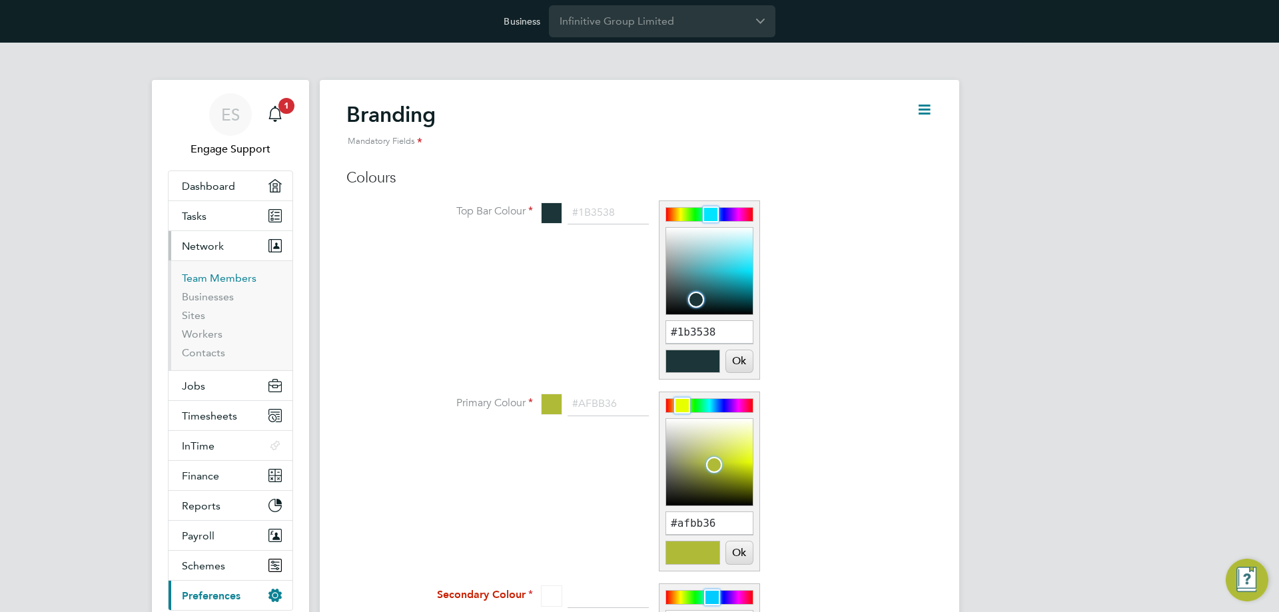
click at [223, 279] on link "Team Members" at bounding box center [219, 278] width 75 height 13
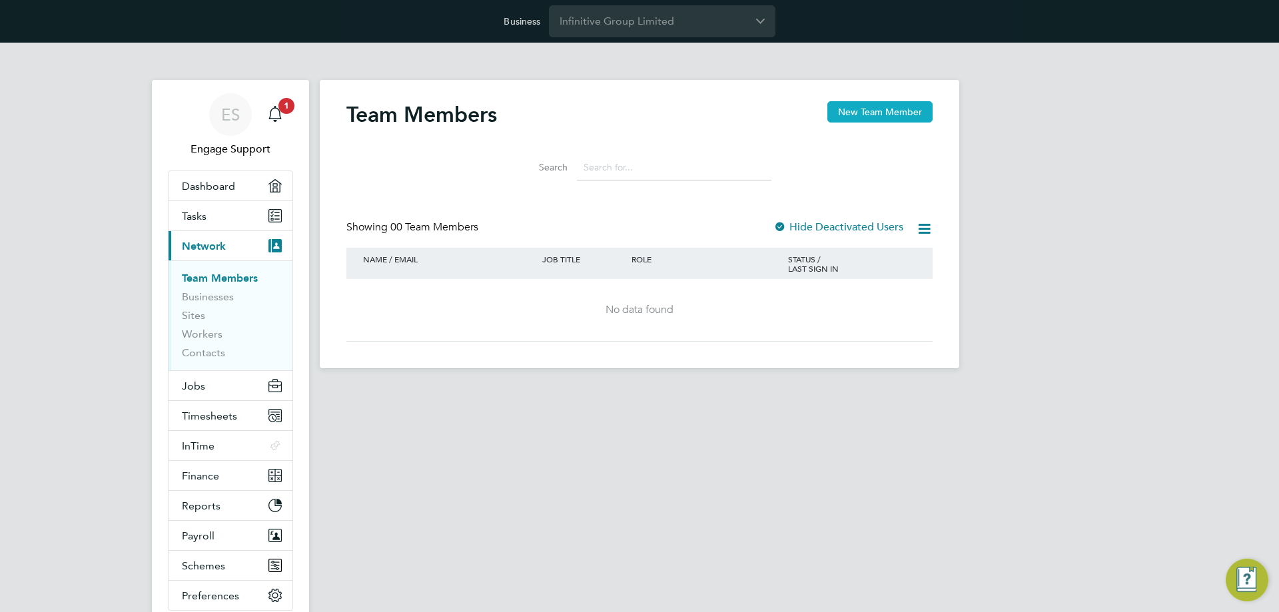
drag, startPoint x: 852, startPoint y: 110, endPoint x: 867, endPoint y: 111, distance: 15.3
click at [852, 110] on button "New Team Member" at bounding box center [879, 111] width 105 height 21
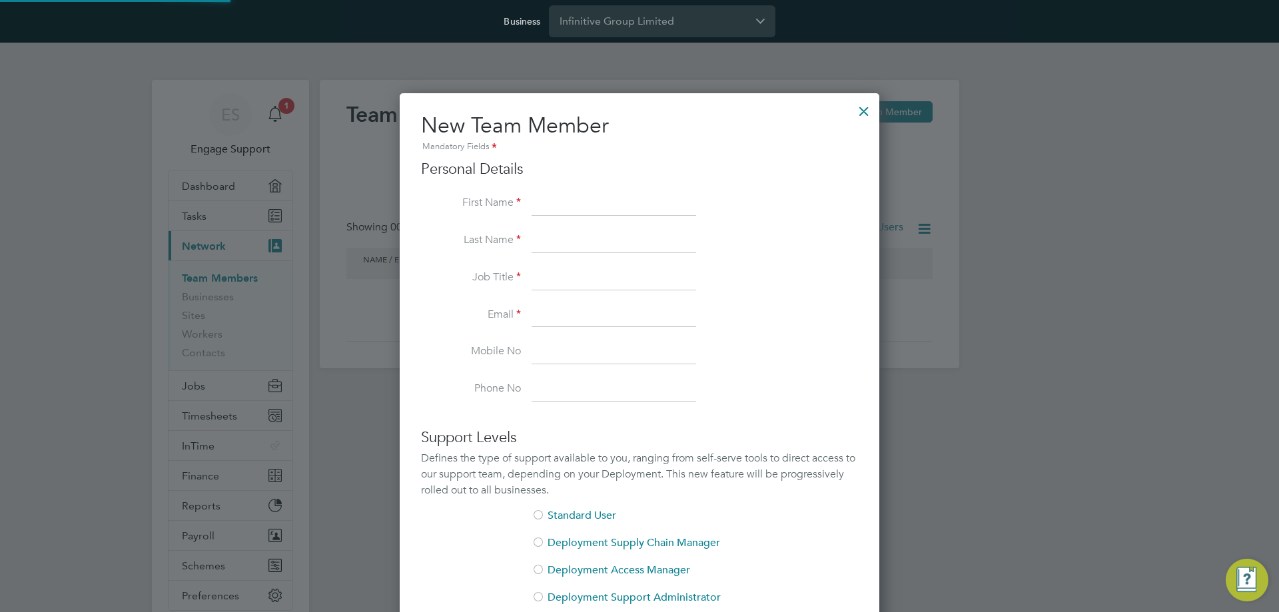
scroll to position [798, 480]
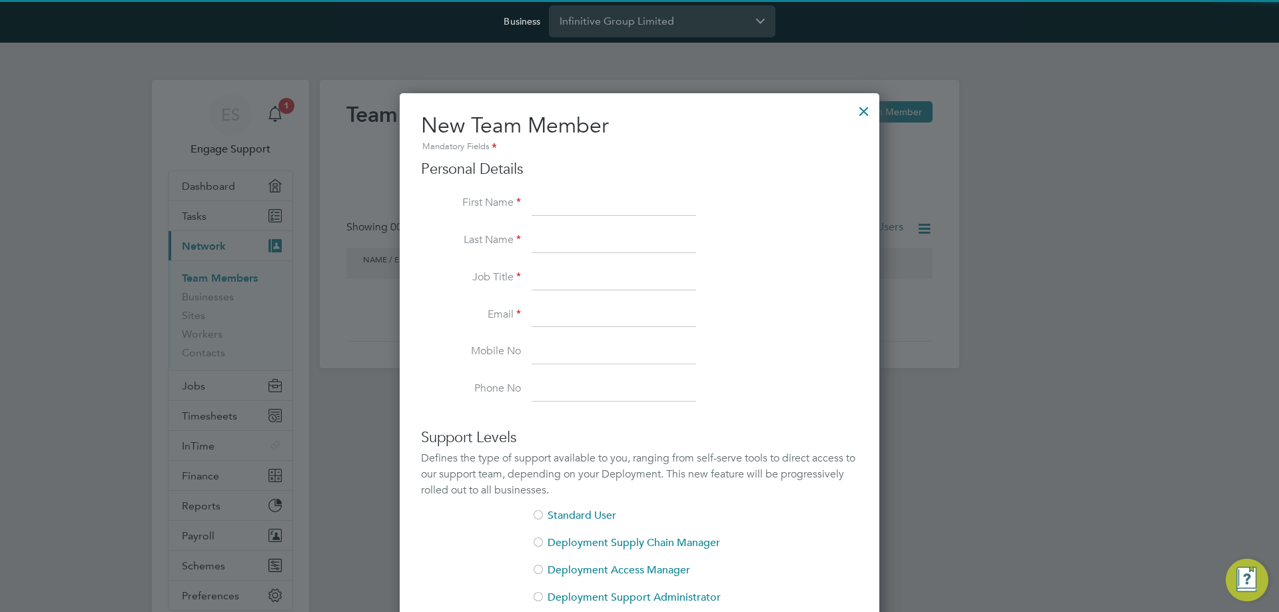
click at [584, 320] on input at bounding box center [614, 316] width 165 height 24
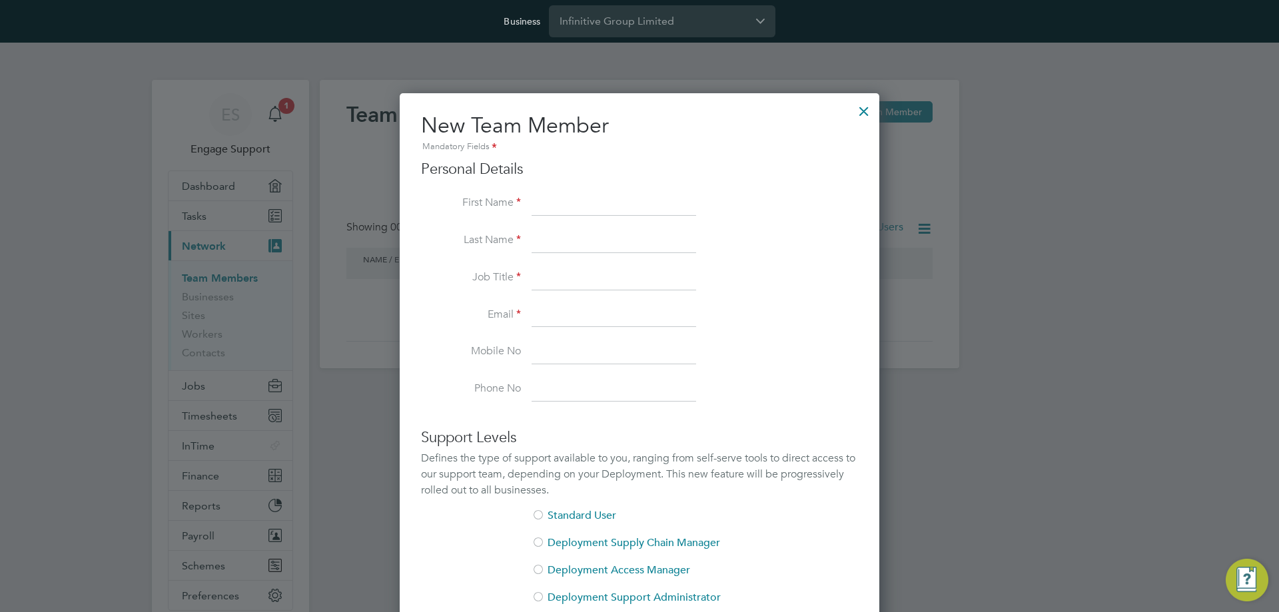
paste input "warren.barry@infinitivegroup.co.uk"
type input "warren.barry@infinitivegroup.co.uk"
click at [550, 188] on div "Personal Details First Name Last Name Job Title Email warren.barry@infinitivegr…" at bounding box center [639, 281] width 437 height 242
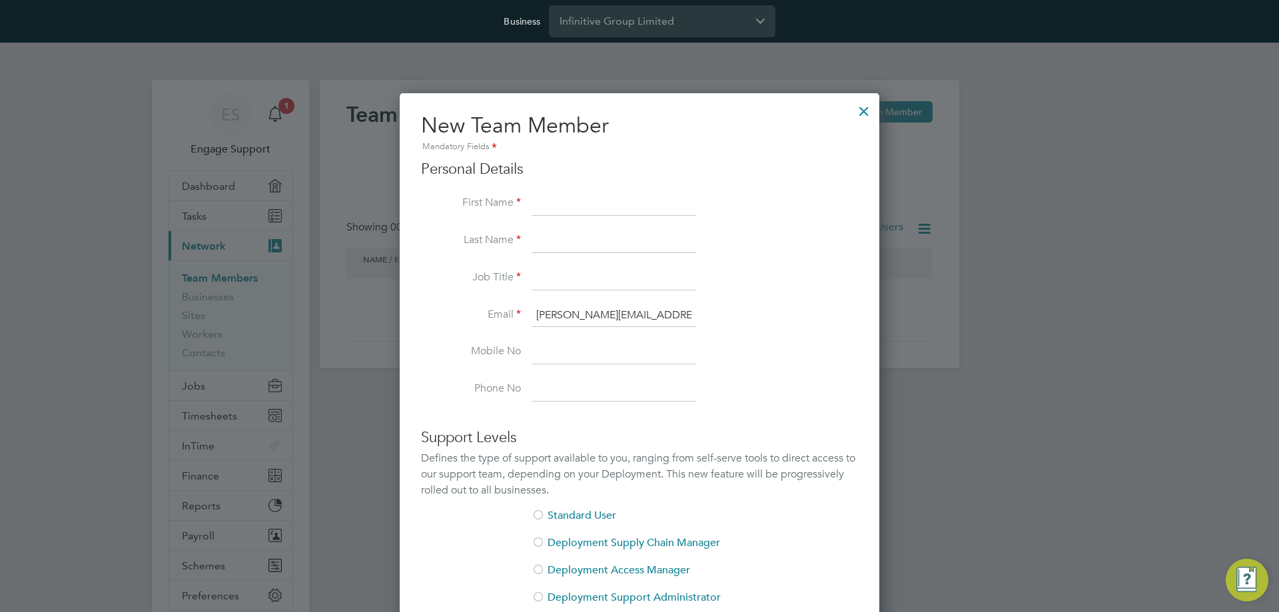
drag, startPoint x: 553, startPoint y: 207, endPoint x: 559, endPoint y: 187, distance: 21.5
click at [553, 207] on input at bounding box center [614, 204] width 165 height 24
type input "Warren"
click at [562, 239] on input at bounding box center [614, 241] width 165 height 24
type input "Barry"
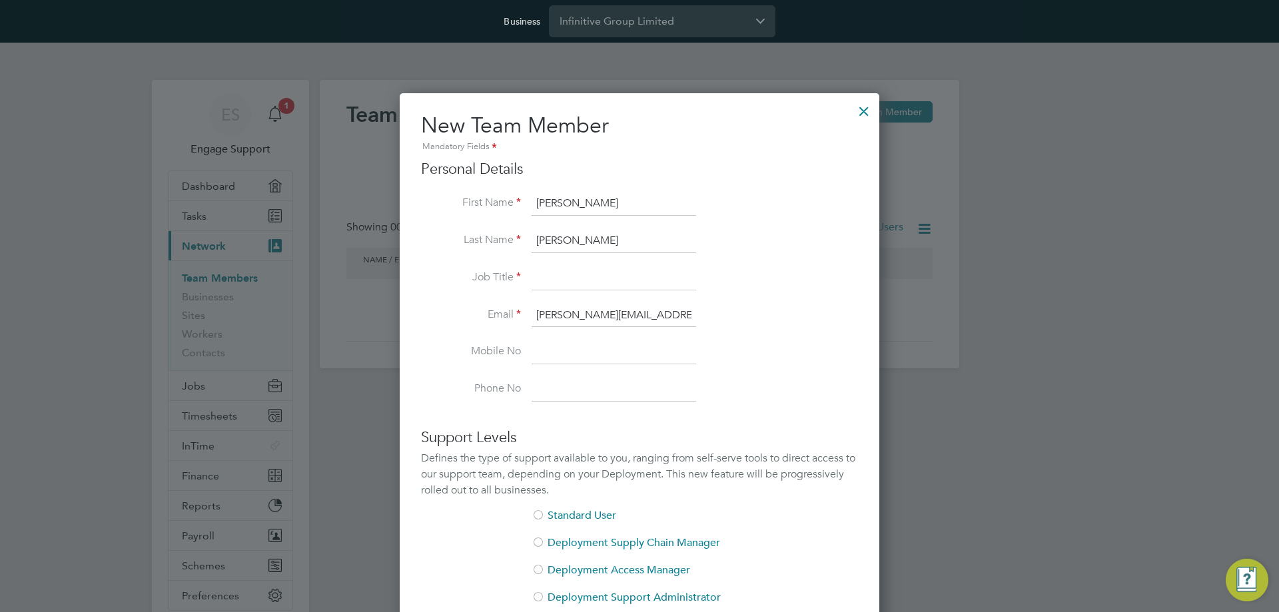
click at [547, 279] on input at bounding box center [614, 278] width 165 height 24
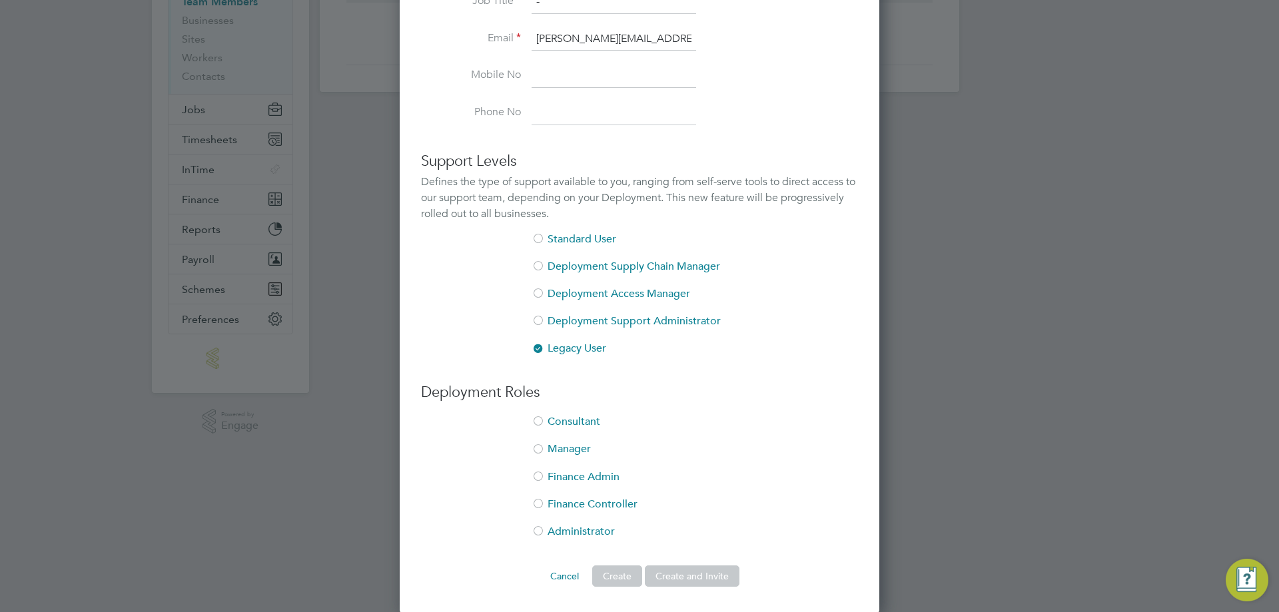
scroll to position [278, 0]
type input "-"
click at [539, 531] on div at bounding box center [538, 530] width 13 height 13
click at [683, 575] on button "Create and Invite" at bounding box center [692, 574] width 95 height 21
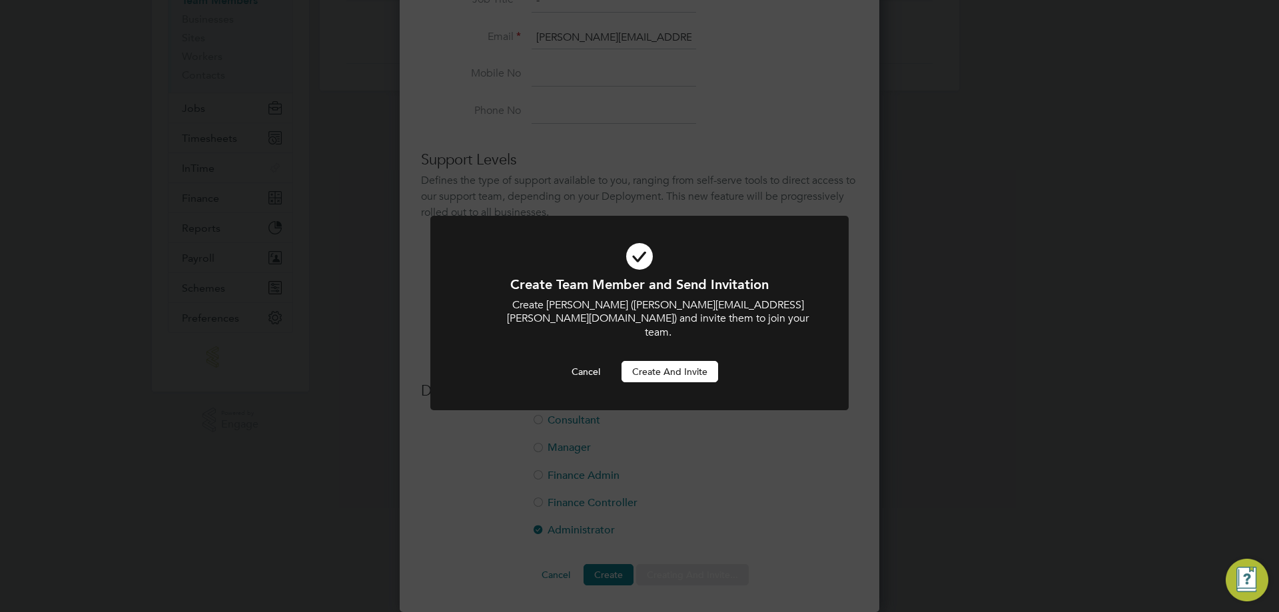
scroll to position [0, 0]
click at [669, 361] on button "Create and invite" at bounding box center [670, 371] width 97 height 21
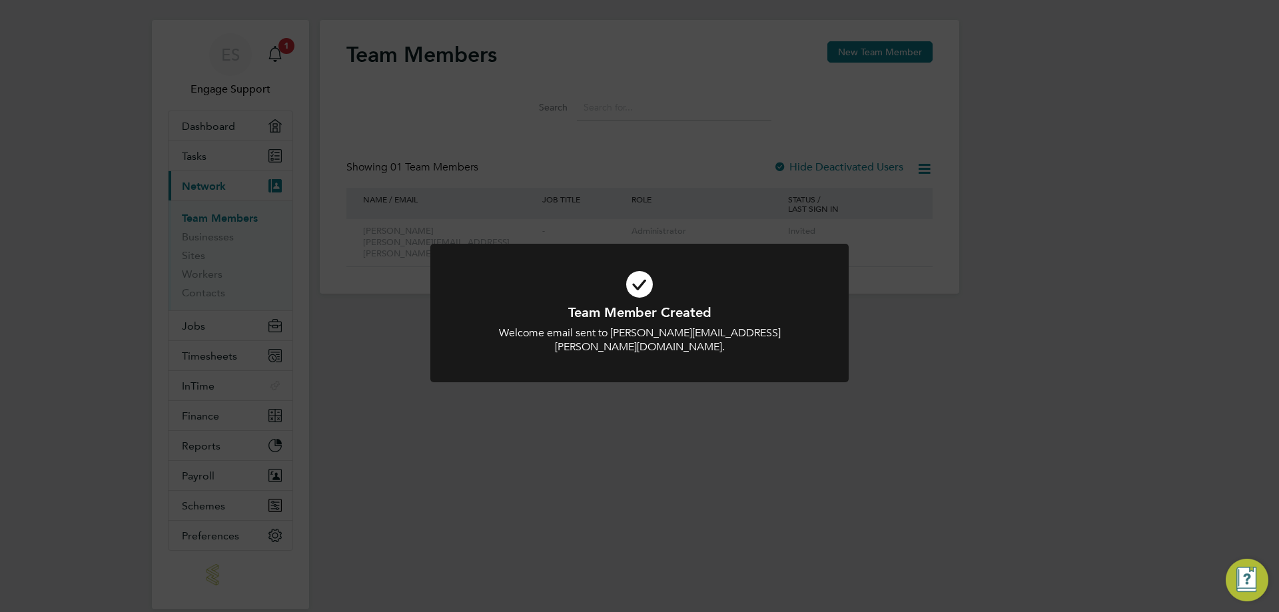
scroll to position [115, 0]
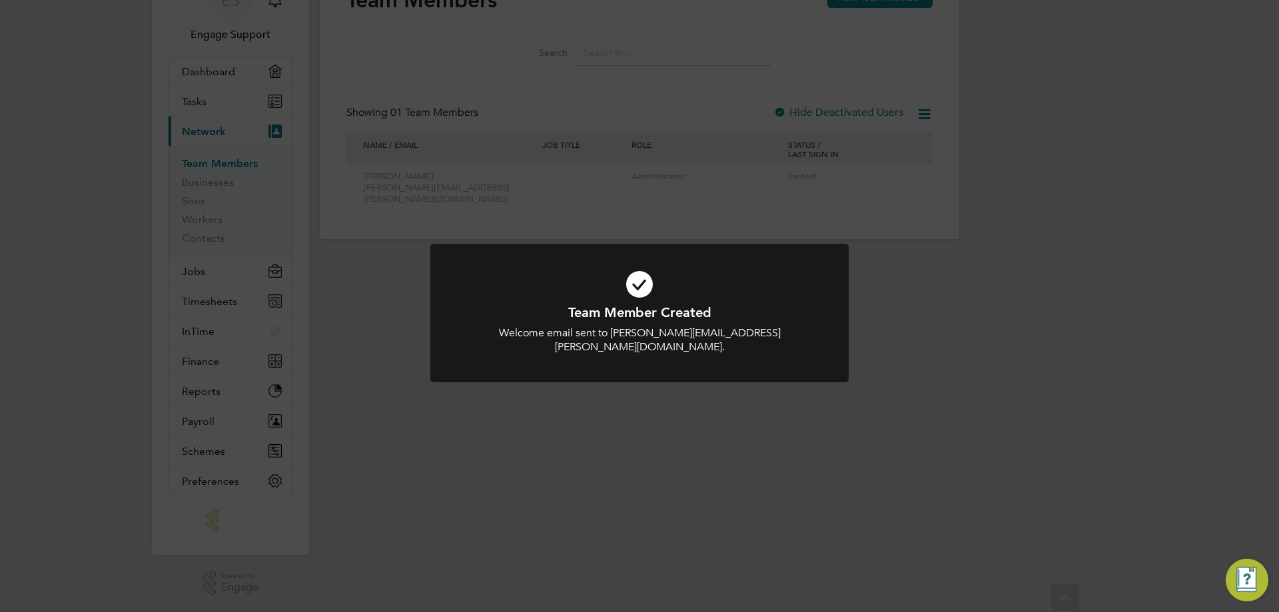
click at [220, 493] on div "Team Member Created Welcome email sent to warren.barry@infinitivegroup.co.uk. C…" at bounding box center [639, 306] width 1279 height 612
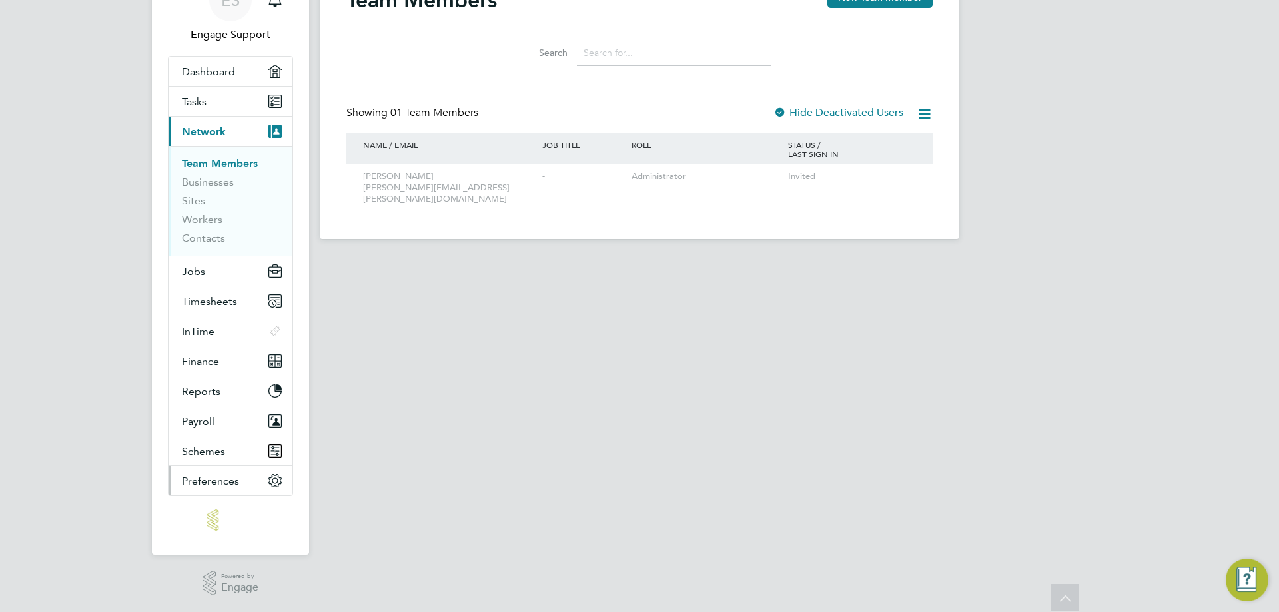
click at [232, 477] on span "Preferences" at bounding box center [210, 481] width 57 height 13
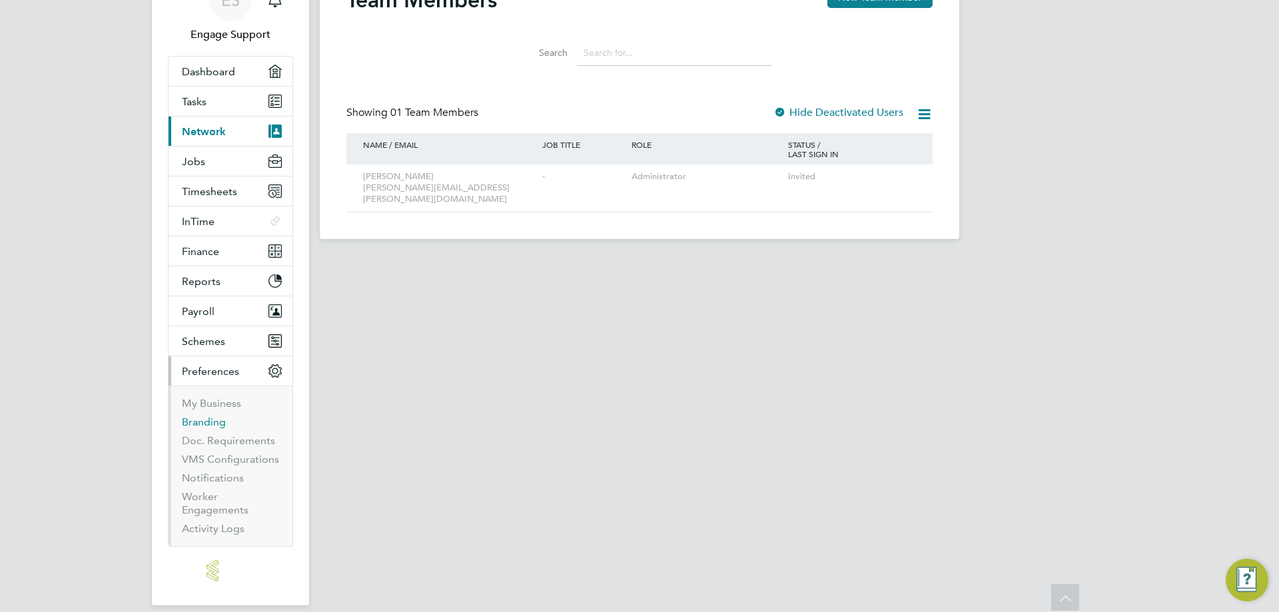
click at [204, 422] on link "Branding" at bounding box center [204, 422] width 44 height 13
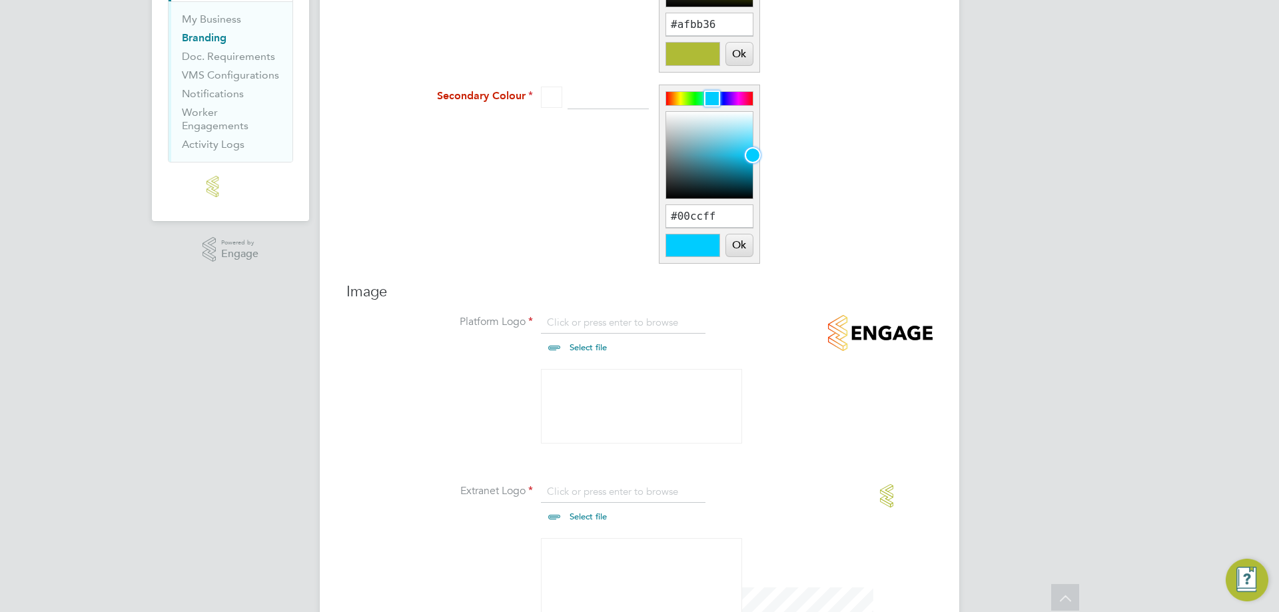
scroll to position [333, 0]
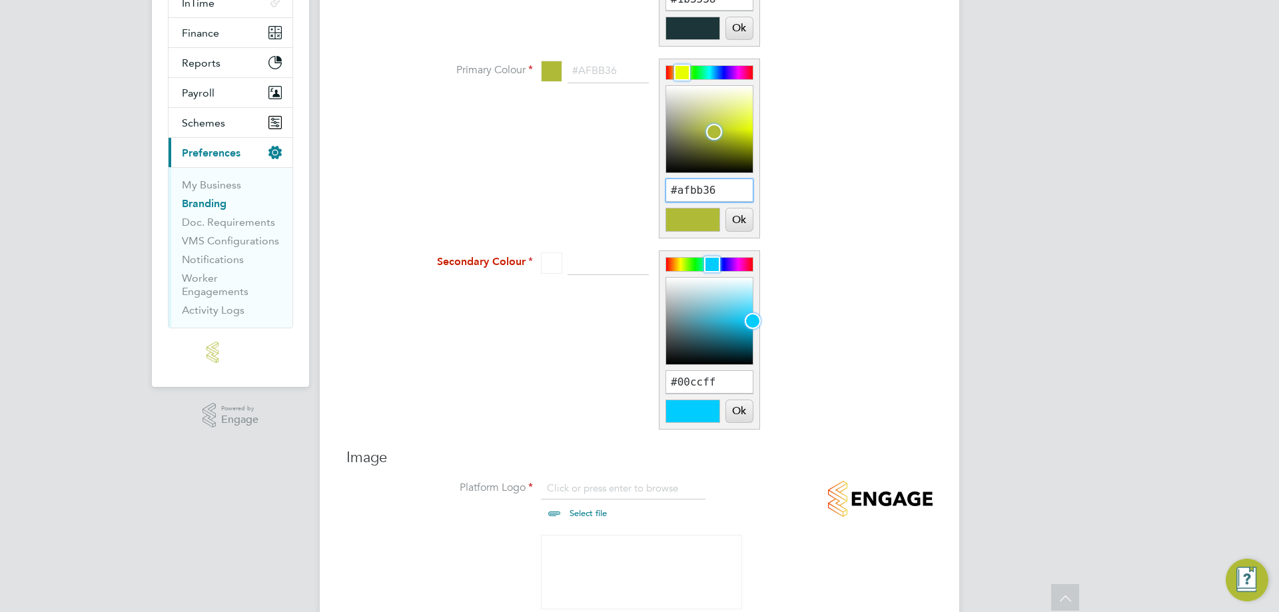
click at [695, 201] on input "#afbb36" at bounding box center [709, 190] width 87 height 23
paste input "0d8294"
type input "0d8294"
click at [748, 231] on button "Ok" at bounding box center [739, 220] width 27 height 23
type input "#0d8294"
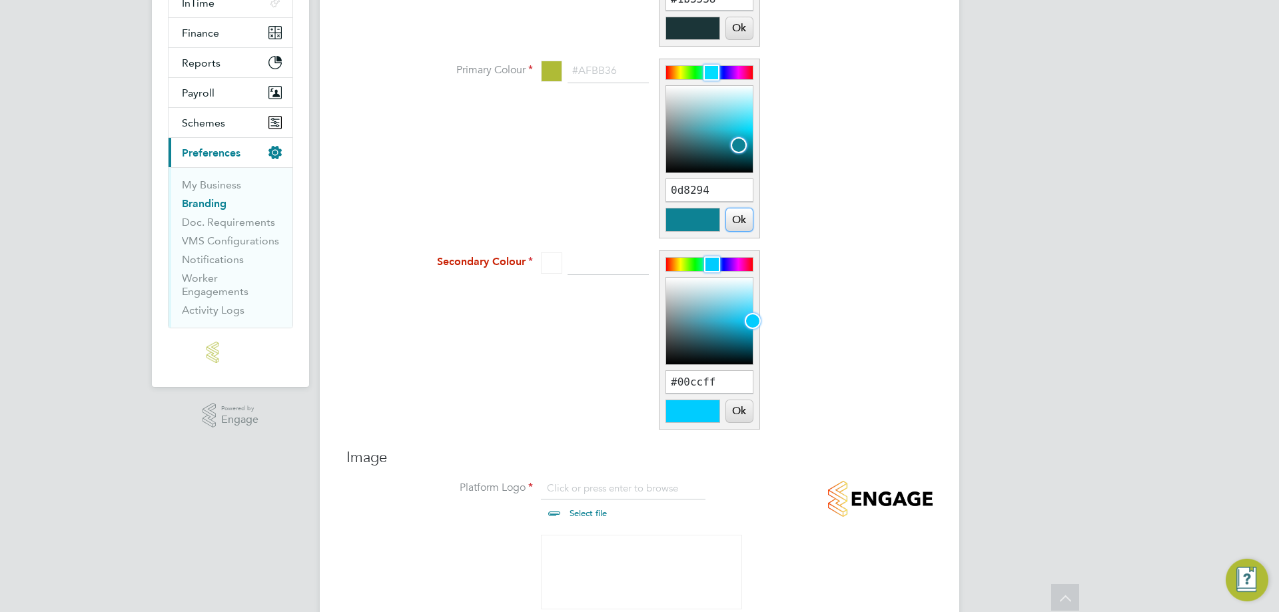
type input "#0d8294"
click at [725, 394] on input "#00ccff" at bounding box center [709, 382] width 87 height 23
paste input "0d8294"
type input "0d8294"
click at [741, 423] on button "Ok" at bounding box center [739, 411] width 27 height 23
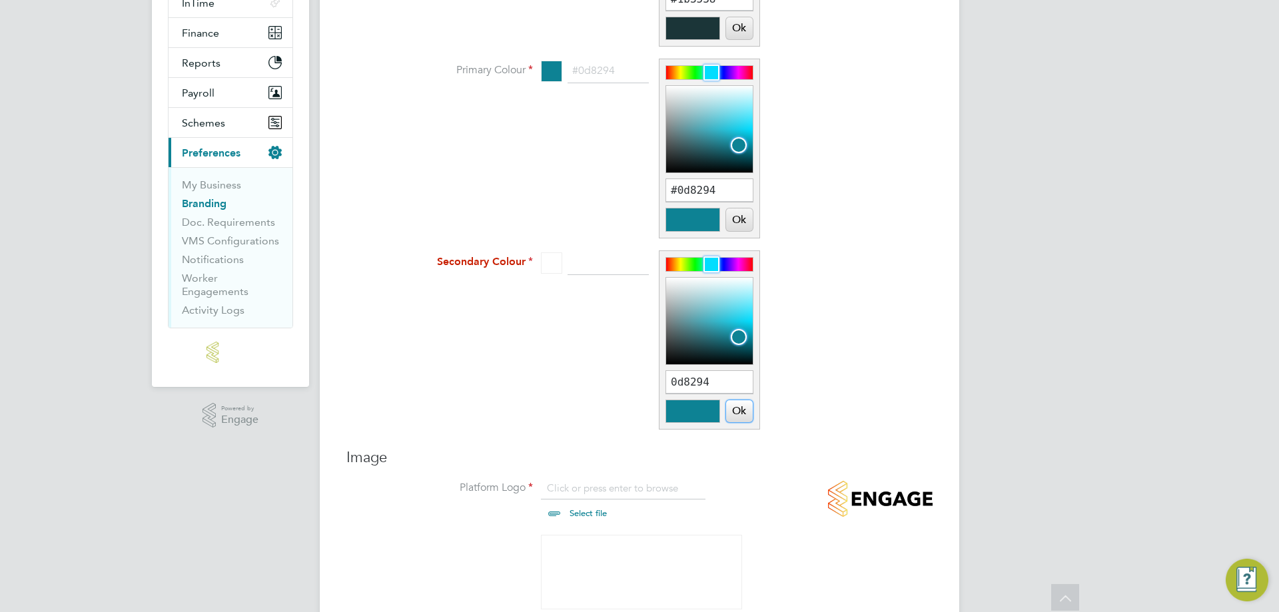
type input "#0d8294"
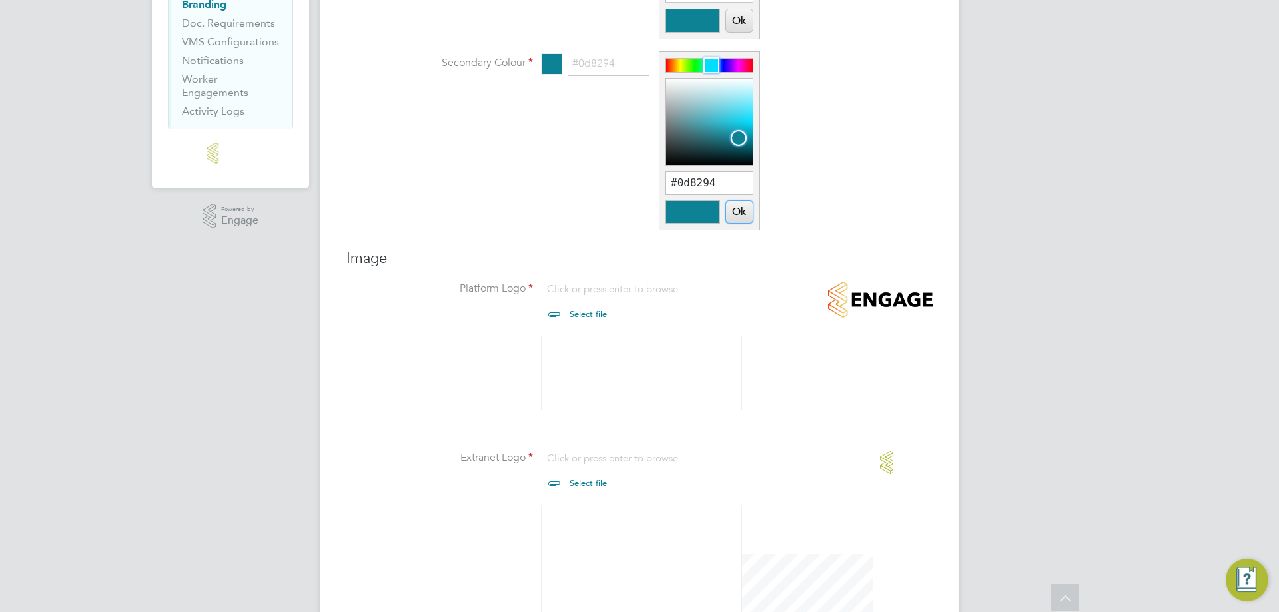
scroll to position [533, 0]
click at [590, 322] on input "file" at bounding box center [600, 302] width 209 height 40
type input "C:\fakepath\ENGAGE Platform Logo.png"
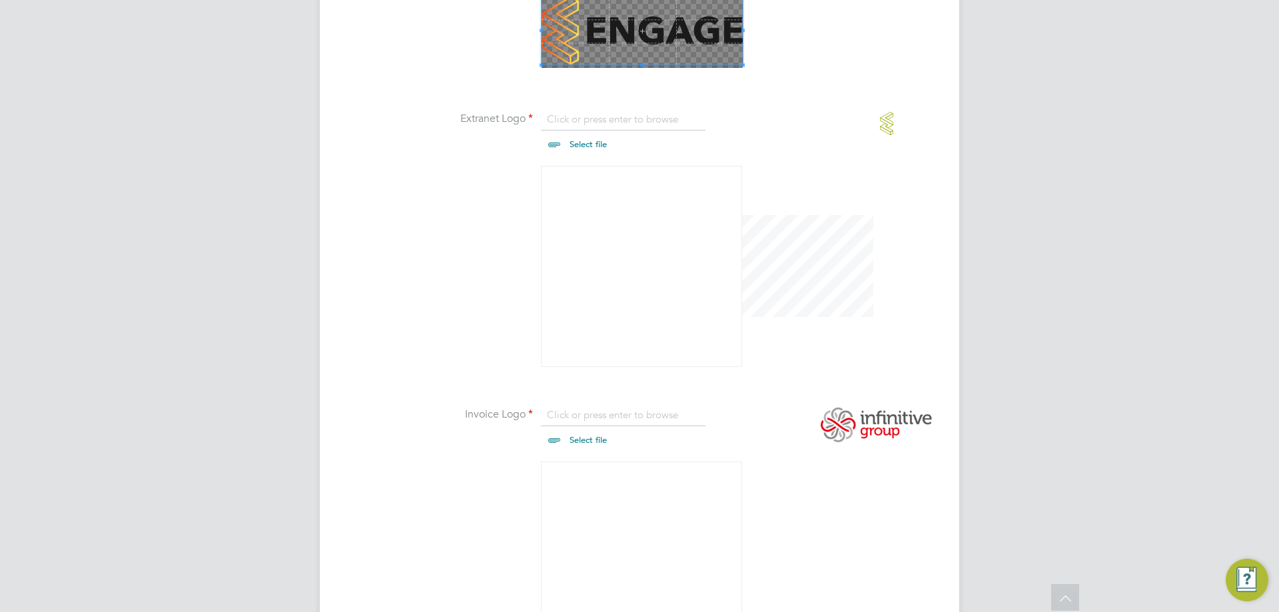
scroll to position [933, 0]
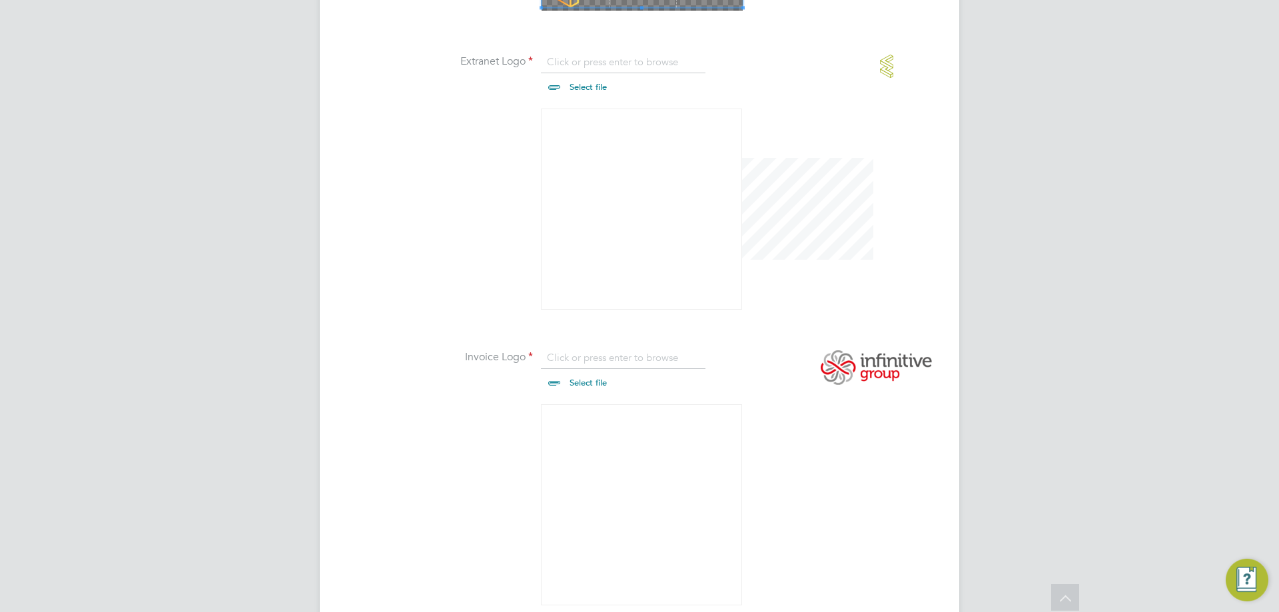
click at [588, 391] on input "file" at bounding box center [600, 371] width 209 height 40
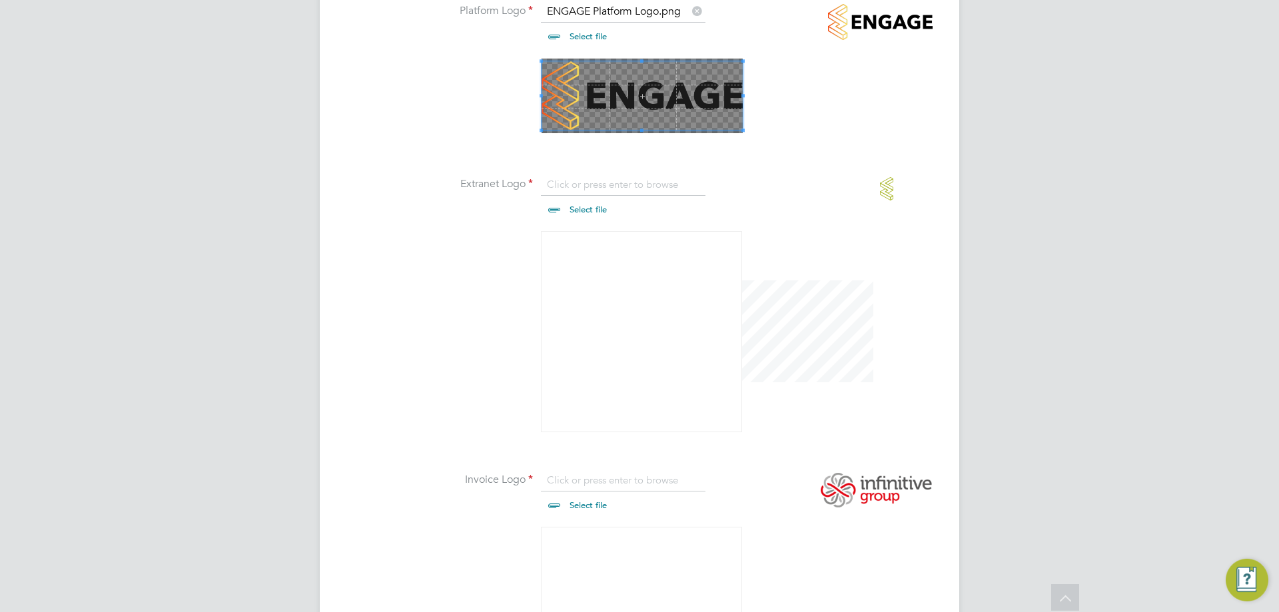
scroll to position [1056, 0]
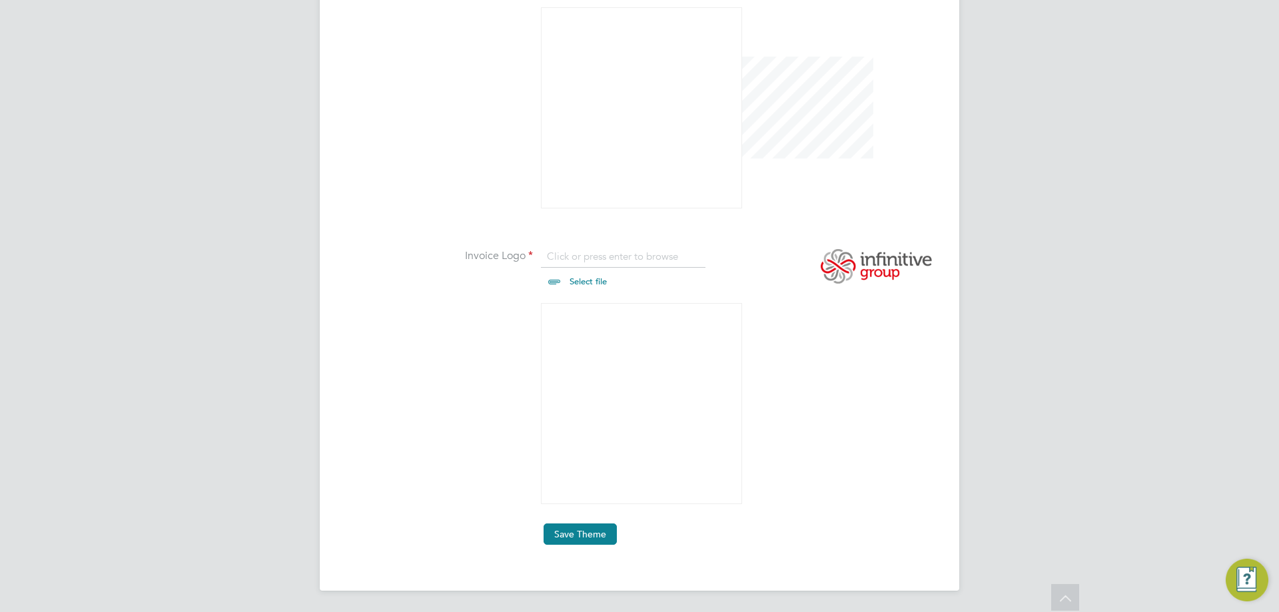
click at [568, 537] on button "Save Theme" at bounding box center [580, 534] width 73 height 21
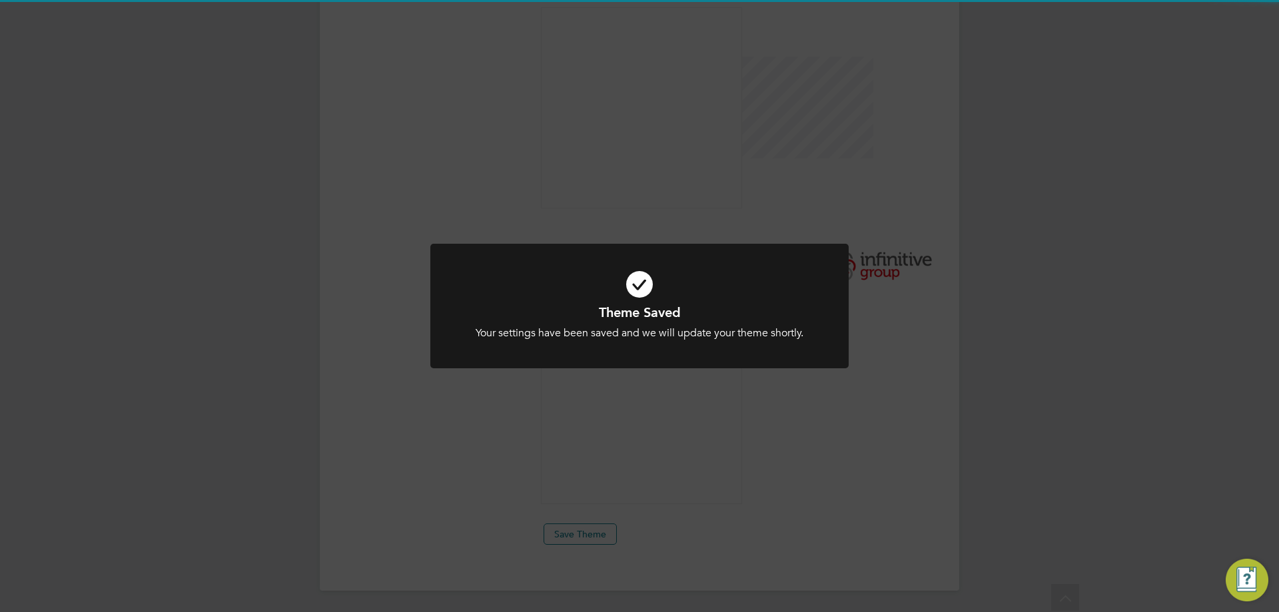
scroll to position [18, 165]
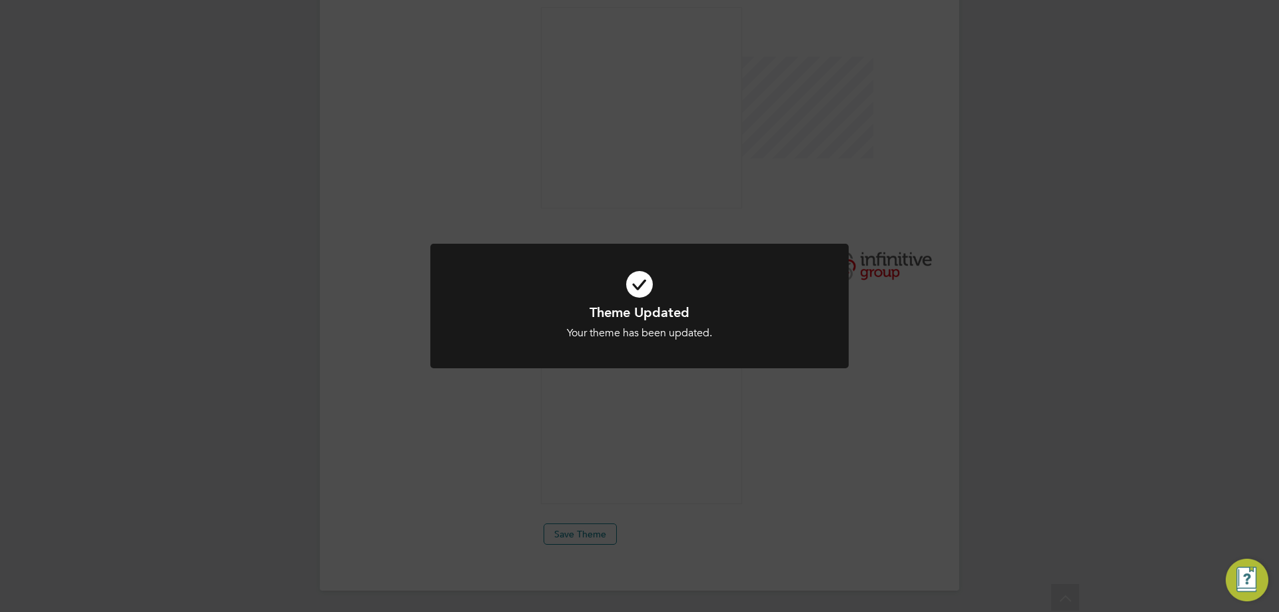
click at [630, 336] on div "Your theme has been updated." at bounding box center [639, 333] width 346 height 14
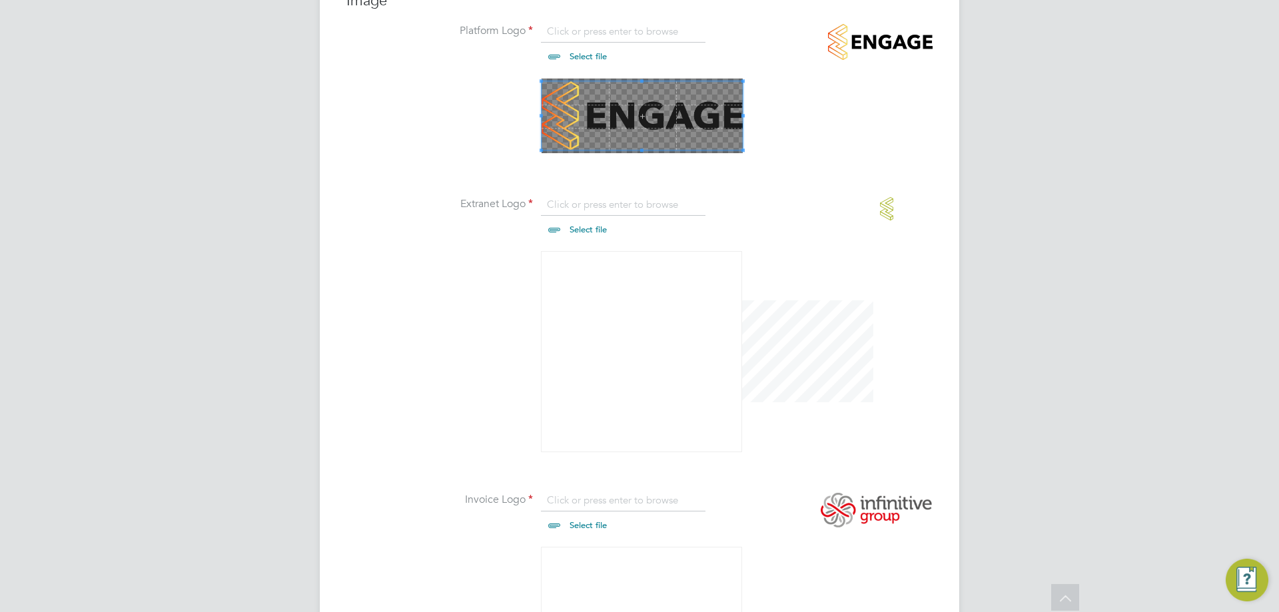
scroll to position [789, 0]
click at [604, 534] on input "file" at bounding box center [600, 514] width 209 height 40
type input "C:\fakepath\Infinitive-group-logo.png"
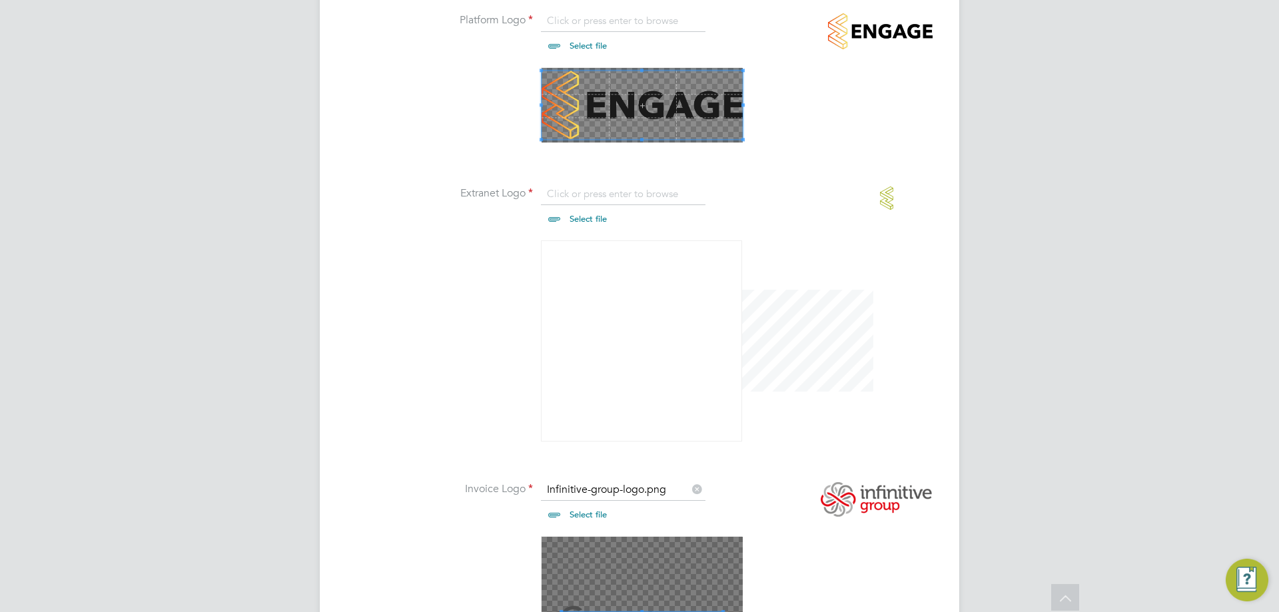
scroll to position [1056, 0]
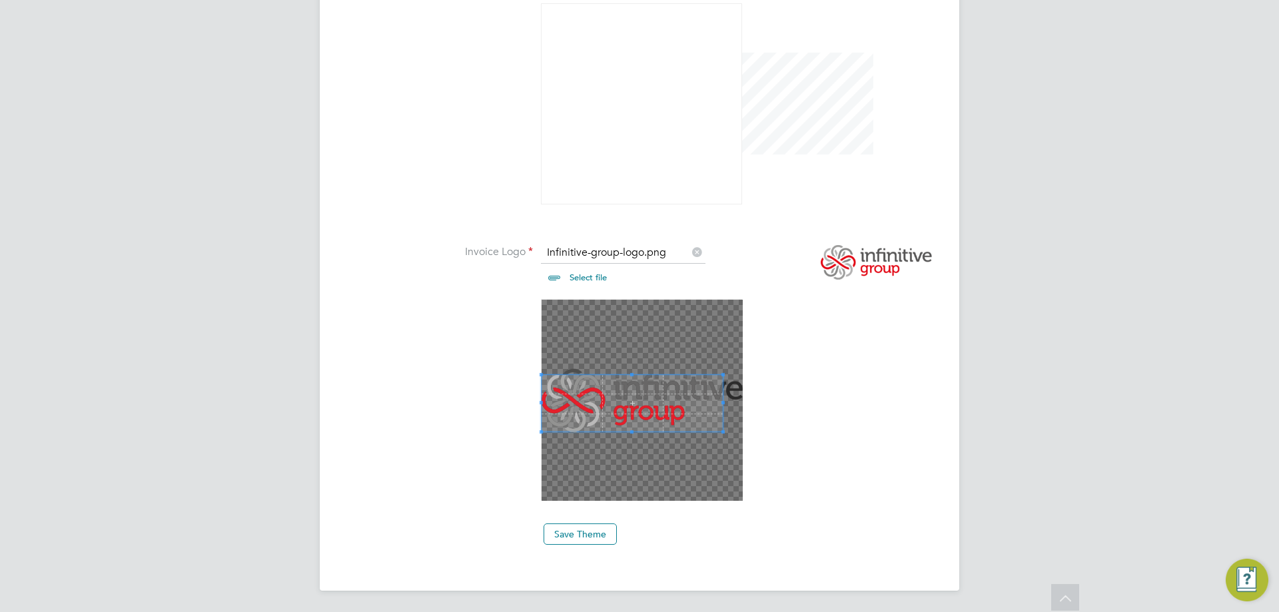
click at [526, 467] on li at bounding box center [666, 408] width 533 height 218
click at [788, 352] on li at bounding box center [666, 408] width 533 height 218
click at [492, 385] on li at bounding box center [666, 408] width 533 height 218
click at [605, 534] on button "Save Theme" at bounding box center [580, 534] width 73 height 21
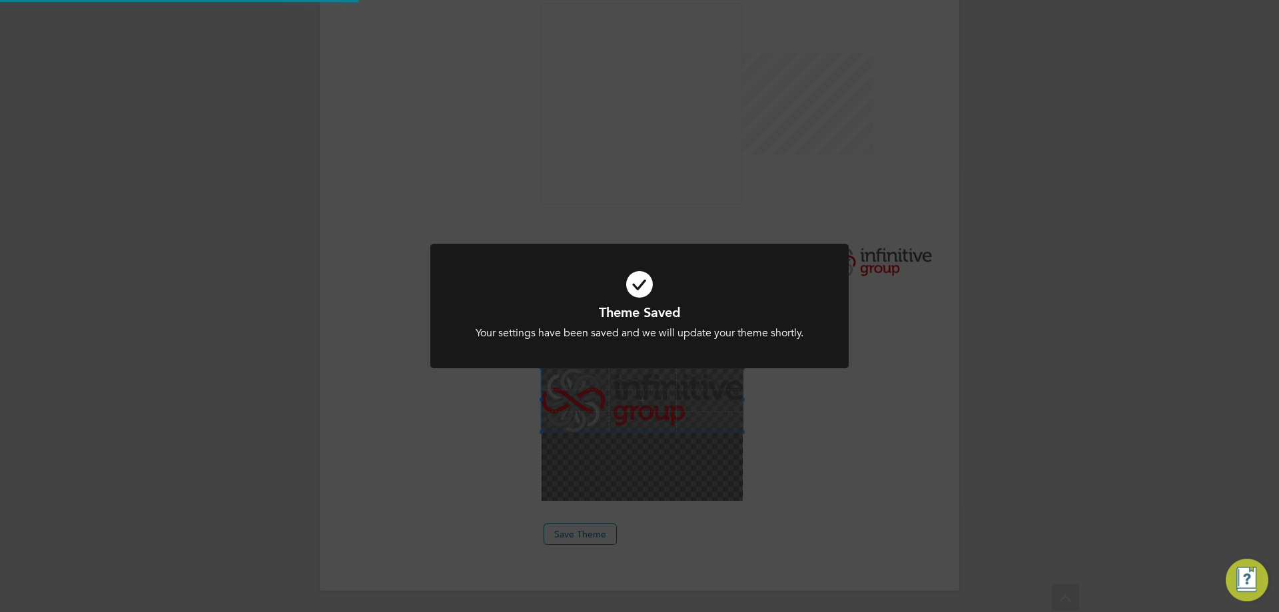
scroll to position [18, 165]
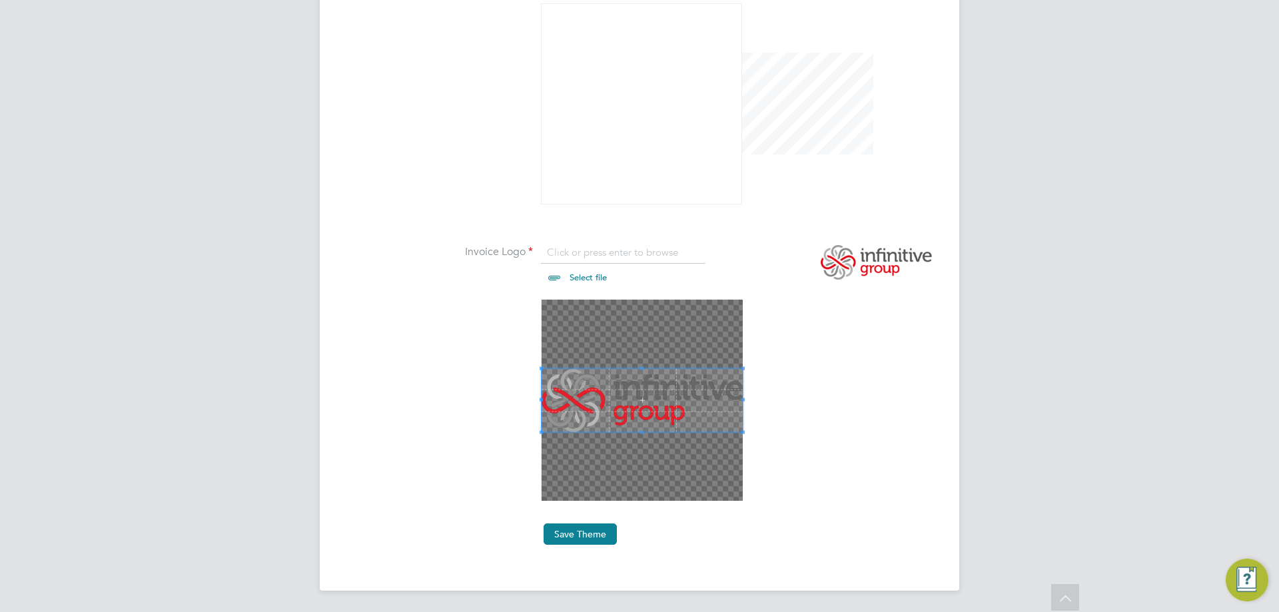
click at [570, 538] on button "Save Theme" at bounding box center [580, 534] width 73 height 21
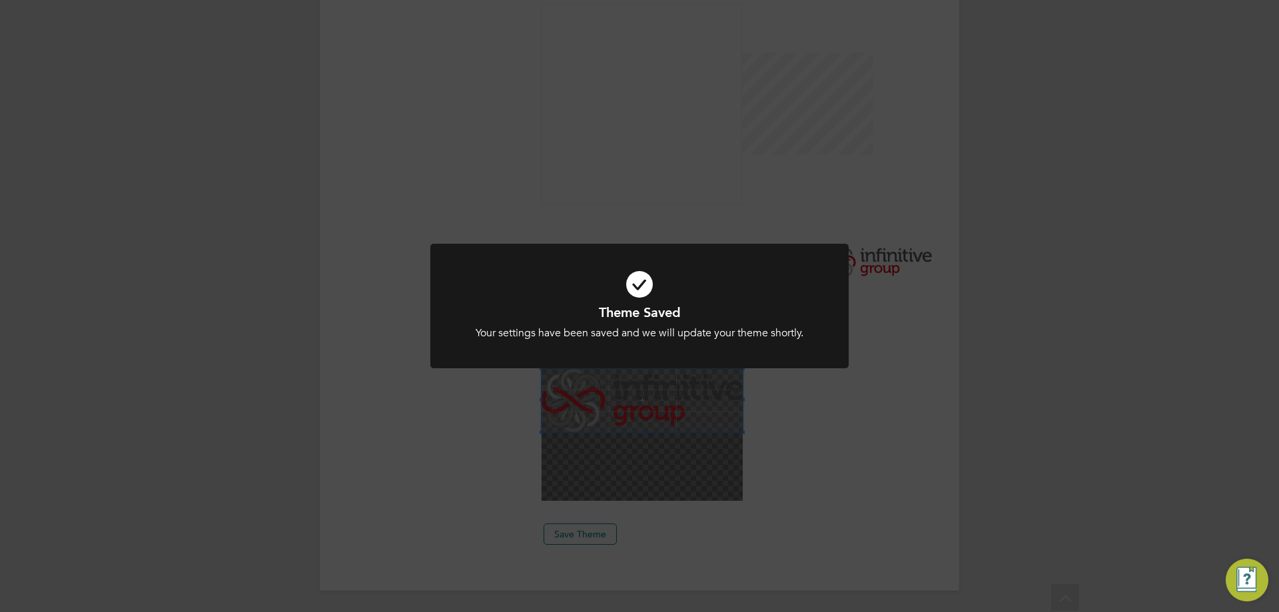
click at [791, 418] on div "Theme Saved Your settings have been saved and we will update your theme shortly…" at bounding box center [639, 306] width 1279 height 612
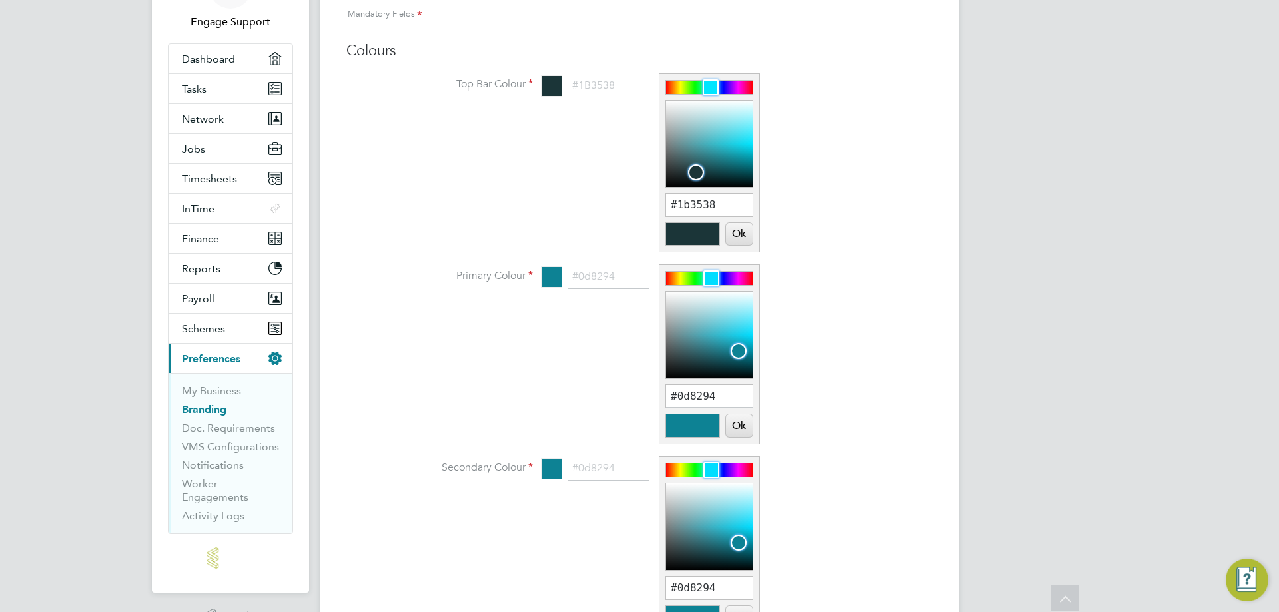
scroll to position [0, 0]
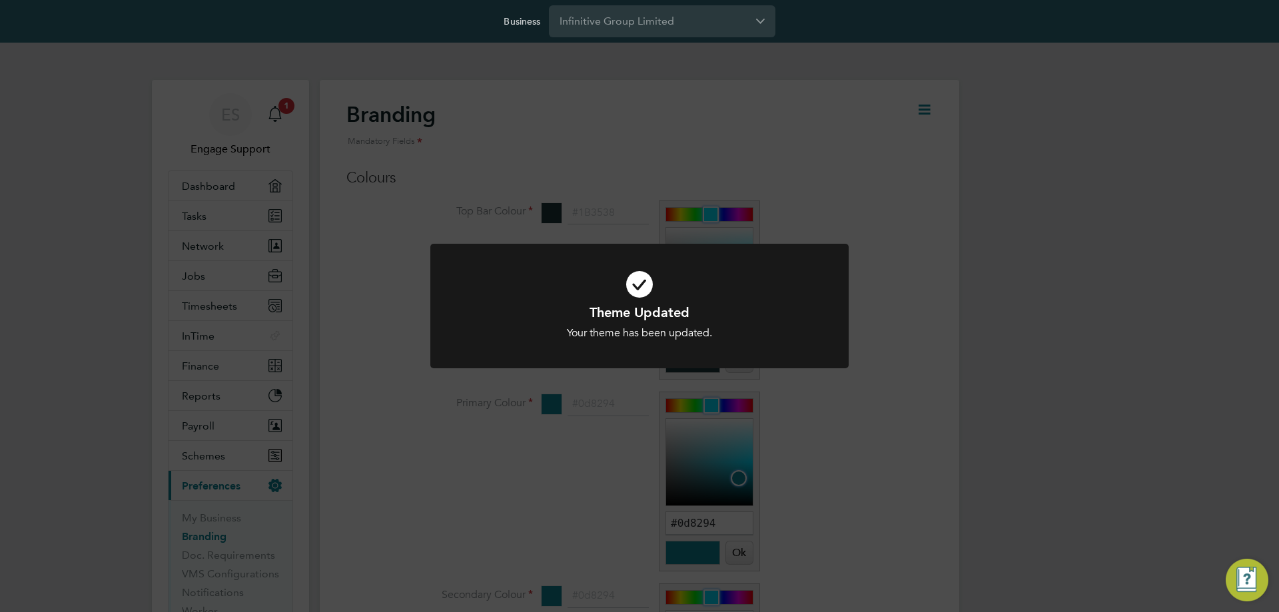
click at [1015, 263] on div "Theme Updated Your theme has been updated. Cancel Okay" at bounding box center [639, 306] width 1279 height 612
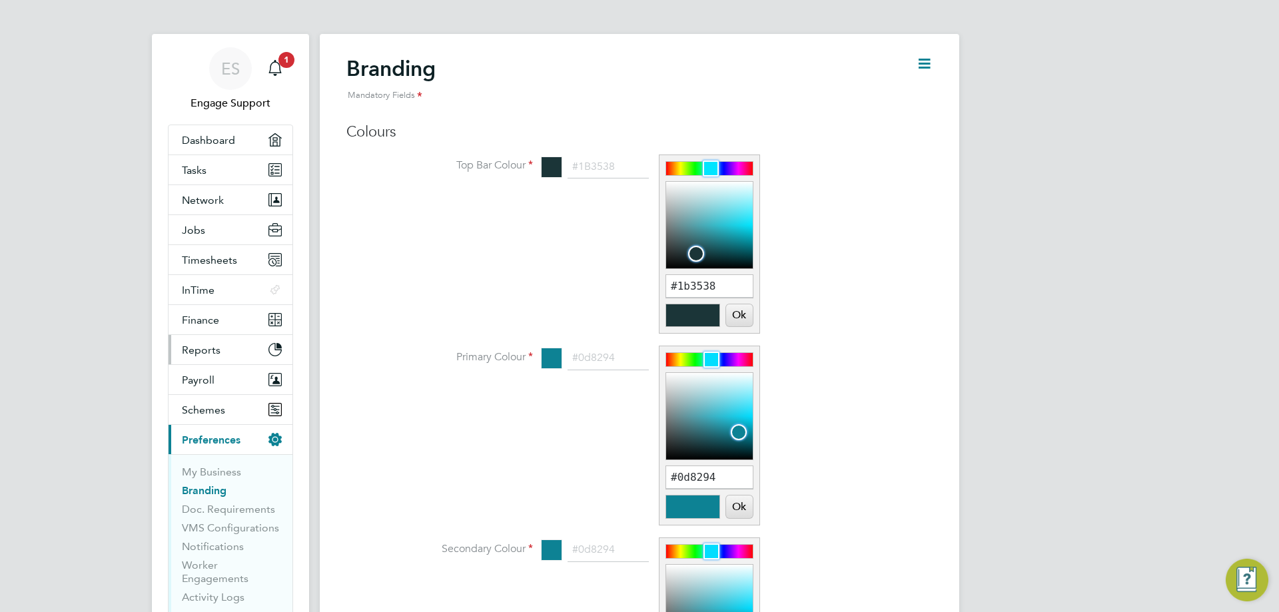
scroll to position [67, 0]
